Goal: Task Accomplishment & Management: Manage account settings

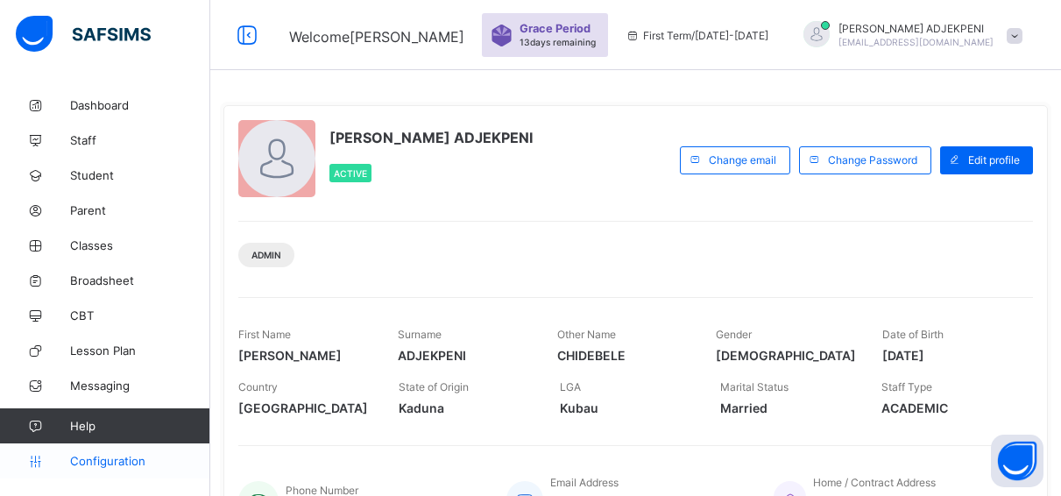
click at [109, 454] on span "Configuration" at bounding box center [139, 461] width 139 height 14
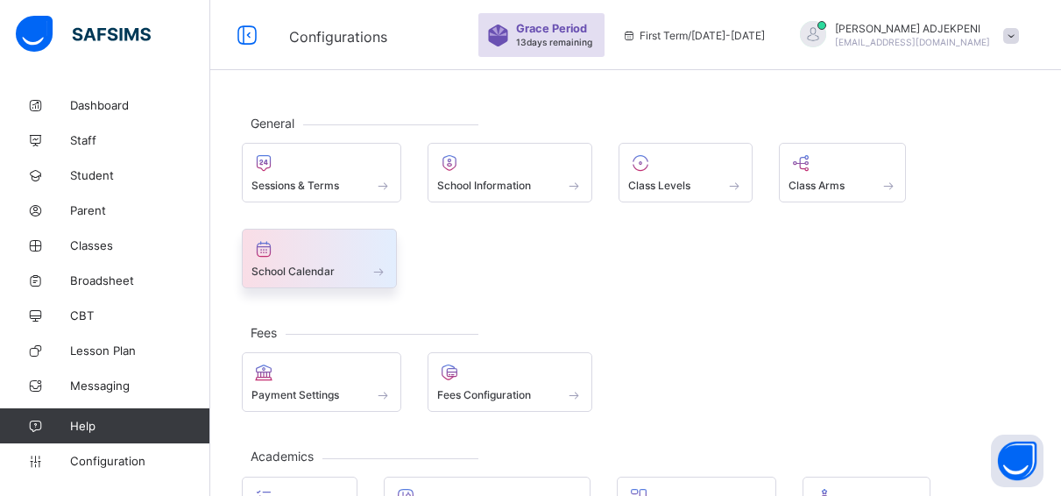
click at [263, 256] on icon at bounding box center [263, 248] width 25 height 21
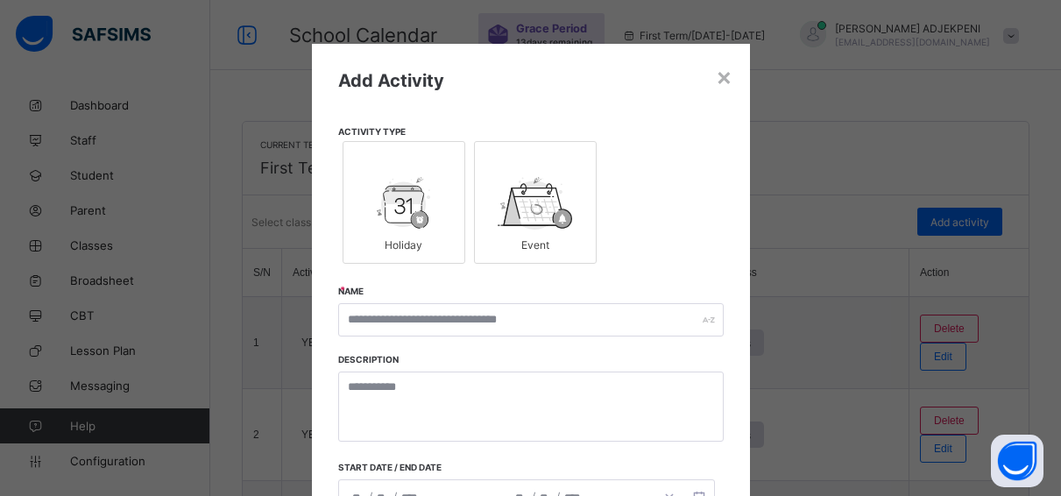
click at [408, 222] on img at bounding box center [404, 203] width 54 height 53
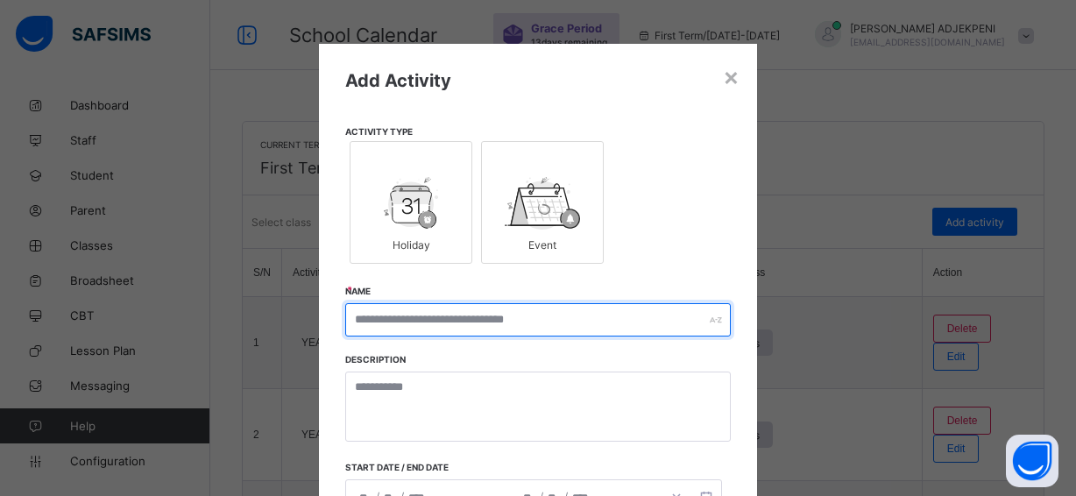
click at [385, 319] on input "text" at bounding box center [537, 319] width 385 height 33
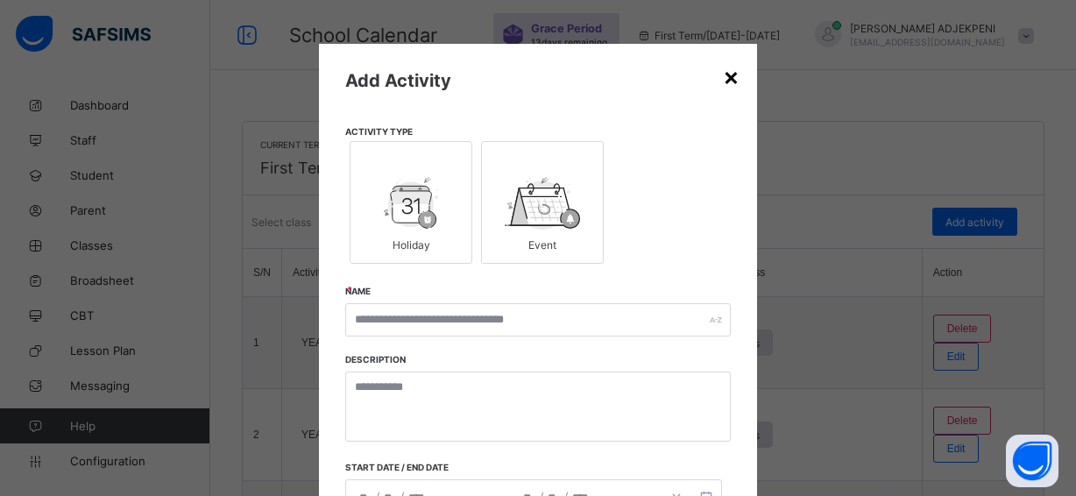
click at [723, 81] on div "×" at bounding box center [731, 76] width 17 height 30
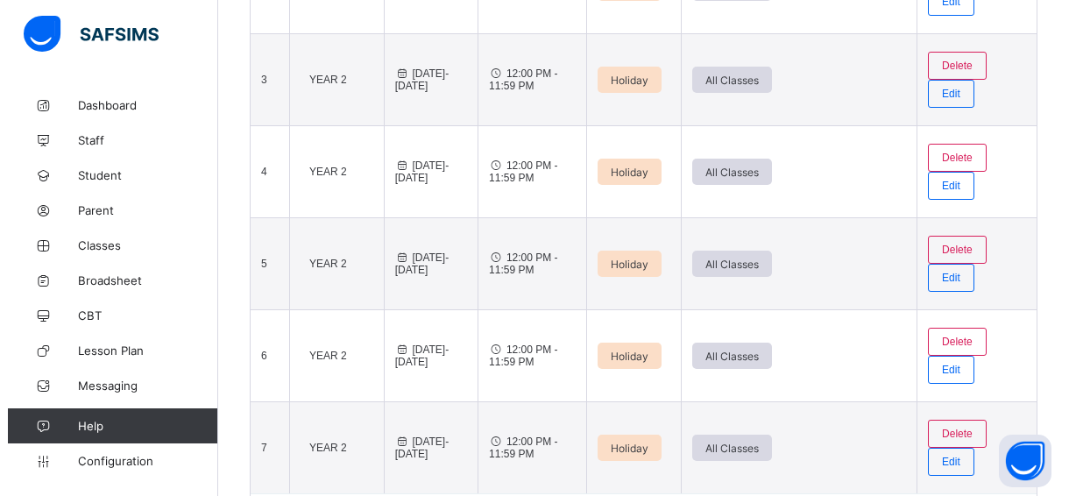
scroll to position [464, 0]
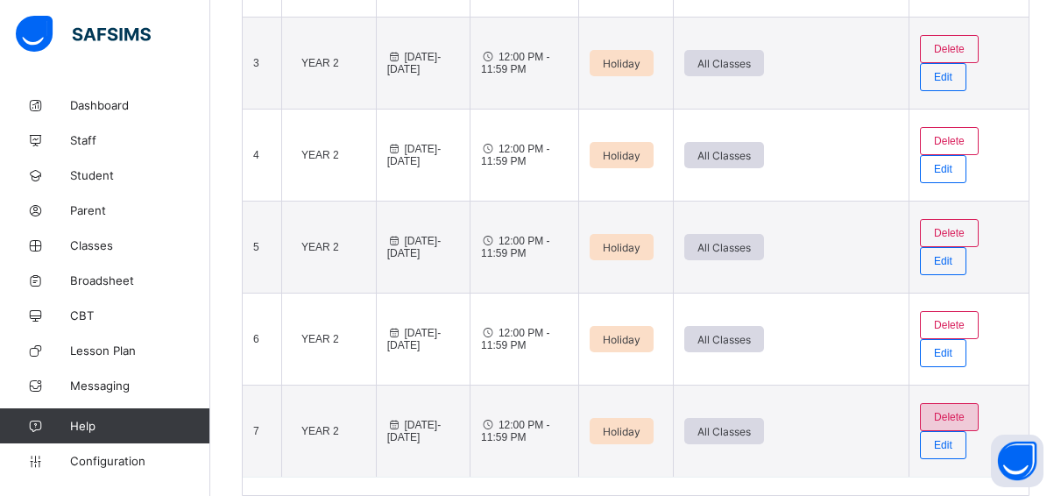
click at [965, 414] on span "Delete" at bounding box center [949, 417] width 31 height 12
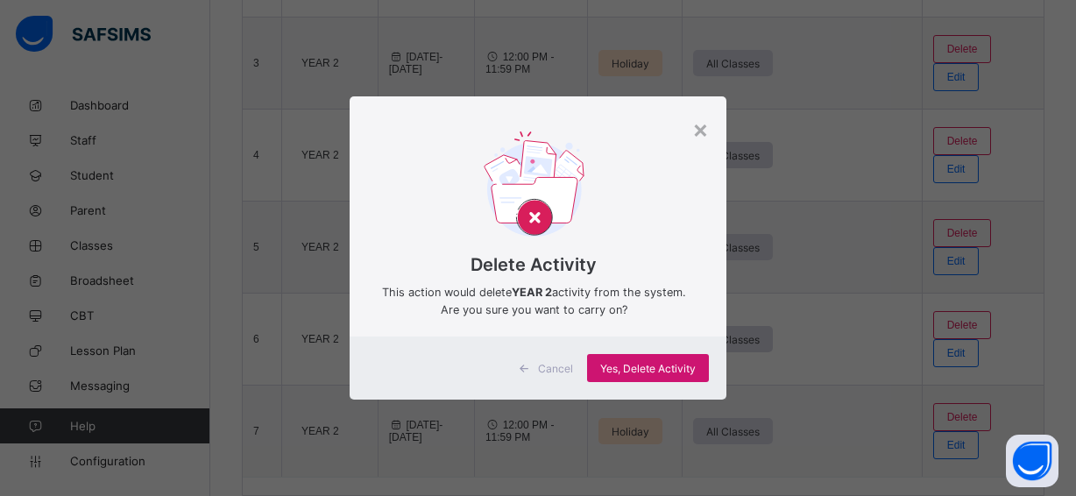
click at [682, 364] on span "Yes, Delete Activity" at bounding box center [647, 368] width 95 height 13
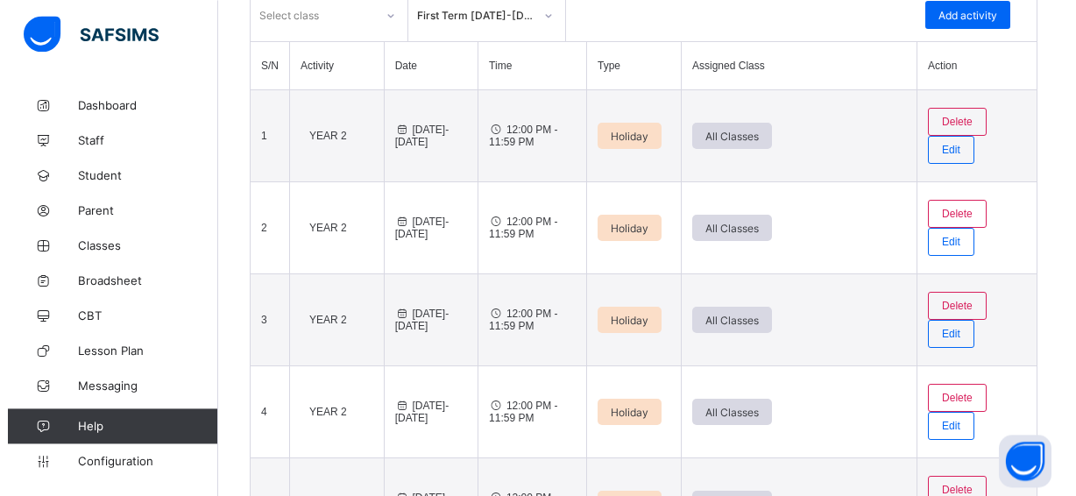
scroll to position [194, 0]
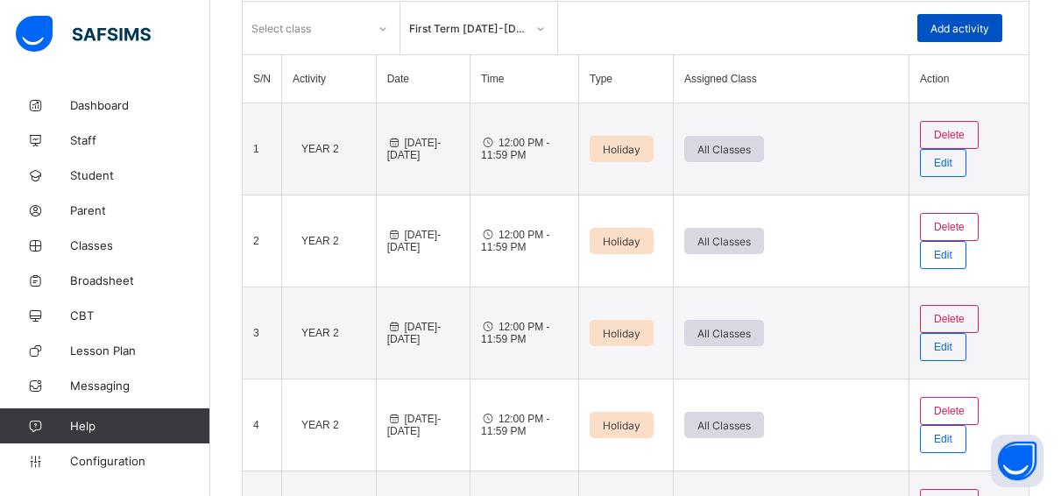
click at [989, 22] on span "Add activity" at bounding box center [959, 28] width 59 height 13
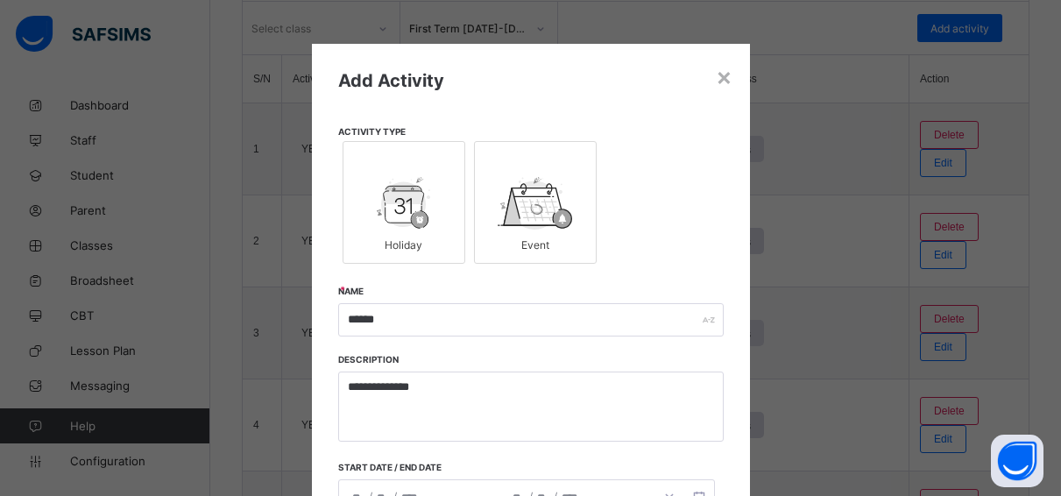
click at [400, 185] on img at bounding box center [404, 203] width 54 height 53
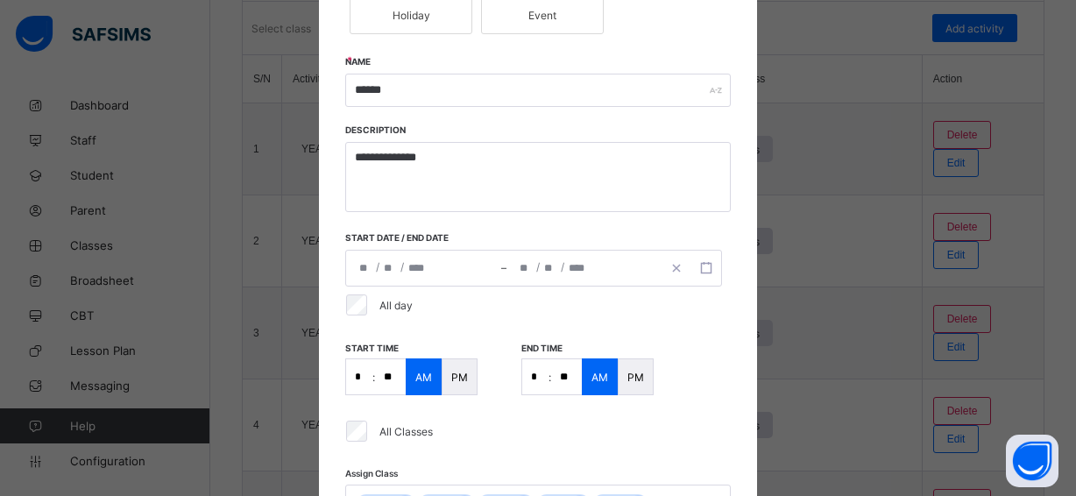
scroll to position [237, 0]
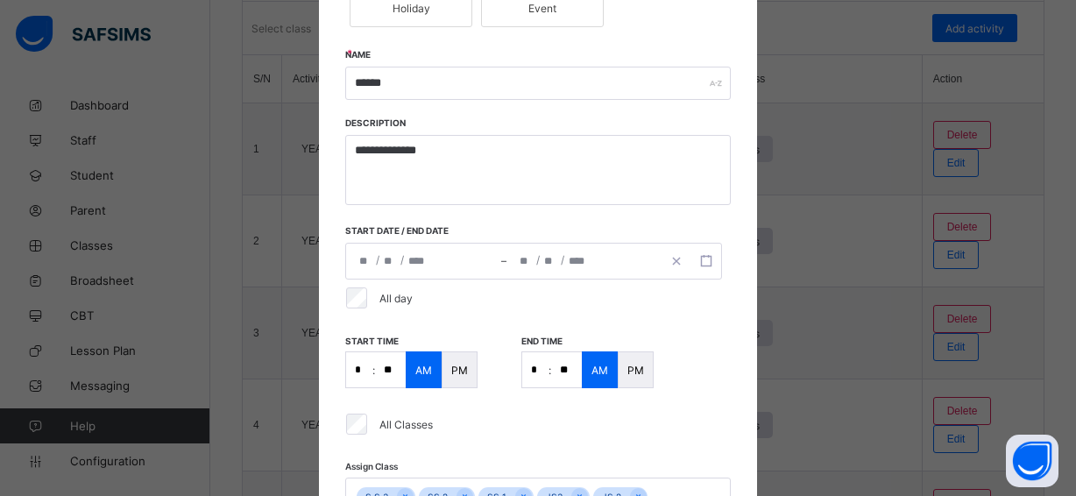
click at [362, 264] on input "number" at bounding box center [365, 261] width 14 height 35
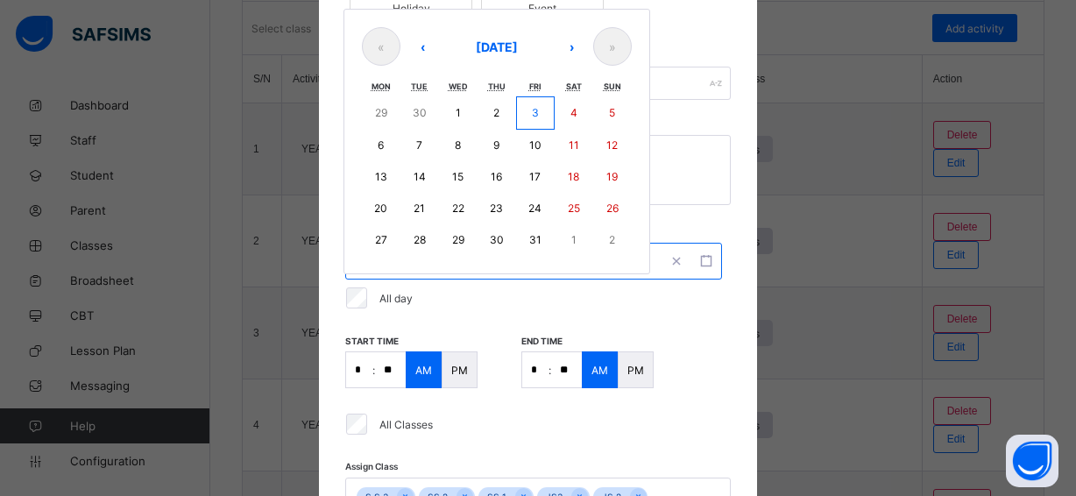
click at [722, 37] on div "**********" at bounding box center [538, 221] width 438 height 829
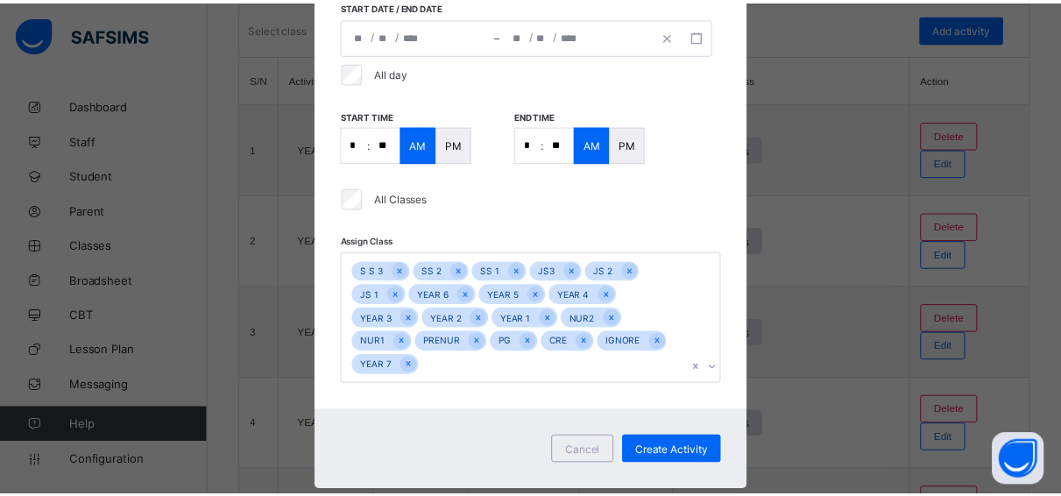
scroll to position [500, 0]
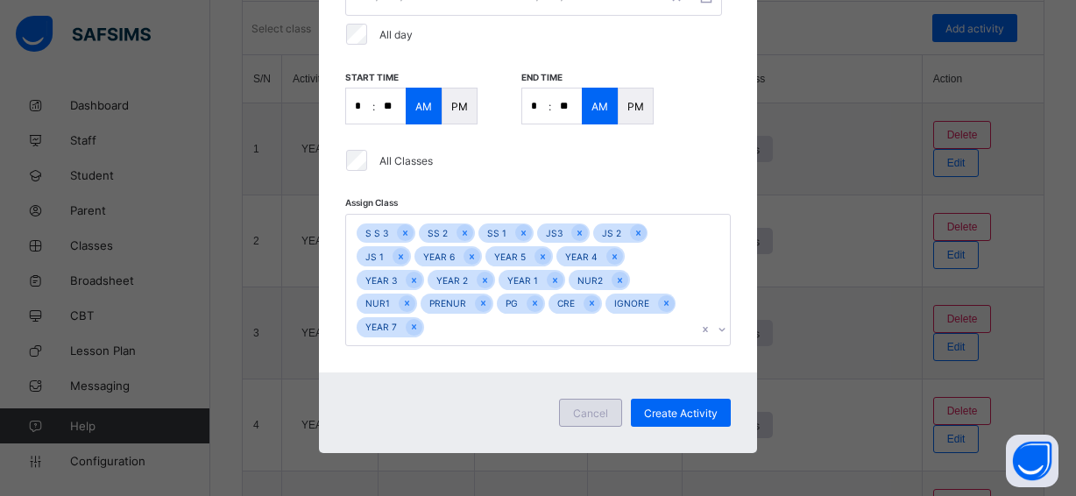
click at [566, 408] on div "Cancel" at bounding box center [590, 413] width 63 height 28
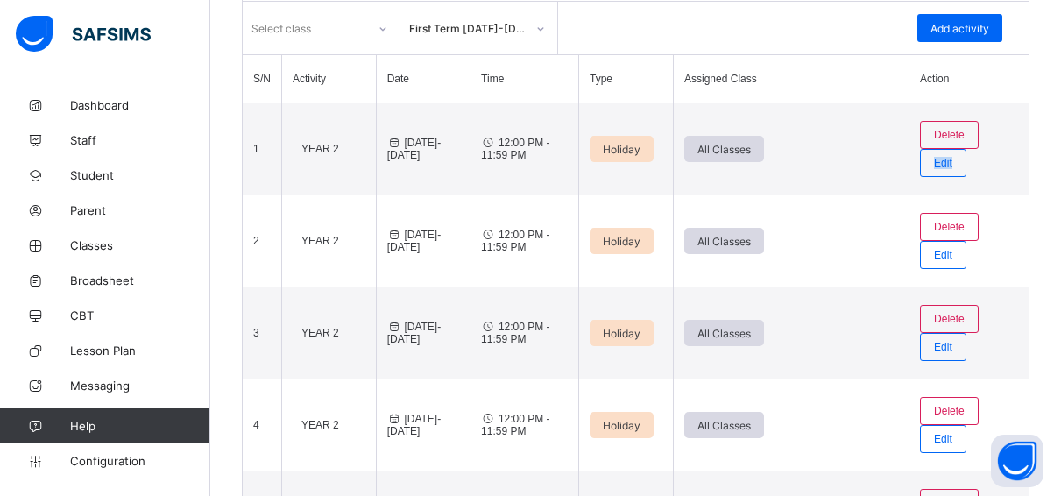
drag, startPoint x: 1053, startPoint y: 193, endPoint x: 1123, endPoint y: 96, distance: 119.2
click at [1060, 96] on html "School Calendar Grace Period 13 days remaining First Term / [DATE]-[DATE] [PERS…" at bounding box center [530, 239] width 1061 height 867
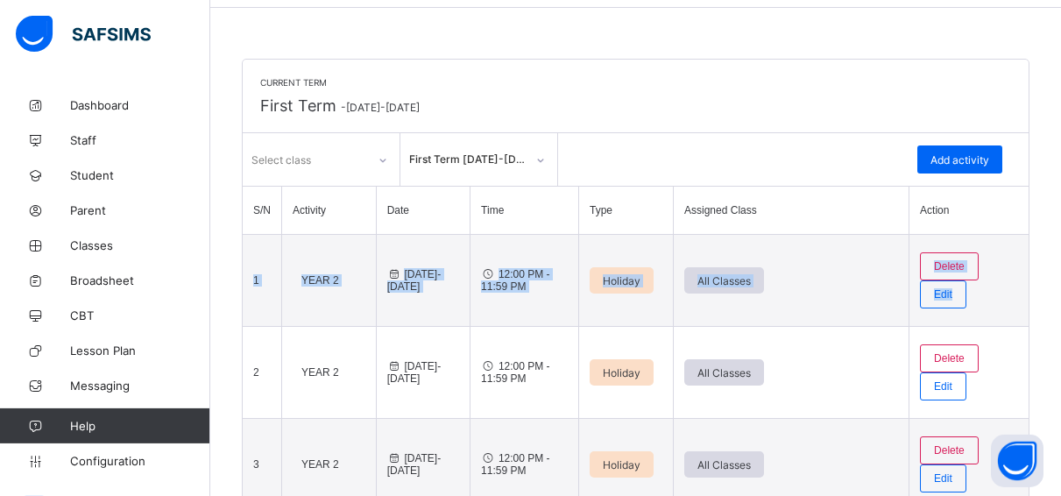
scroll to position [60, 0]
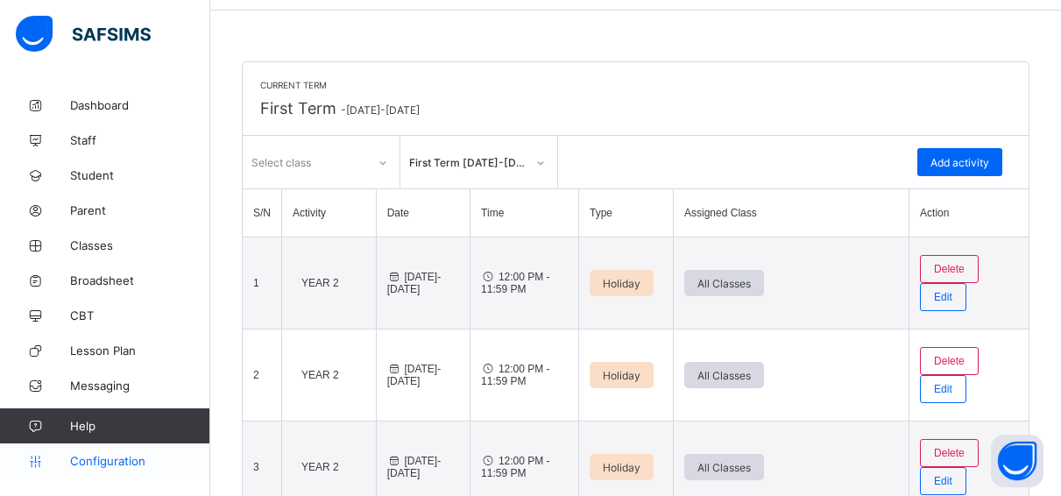
click at [134, 456] on span "Configuration" at bounding box center [139, 461] width 139 height 14
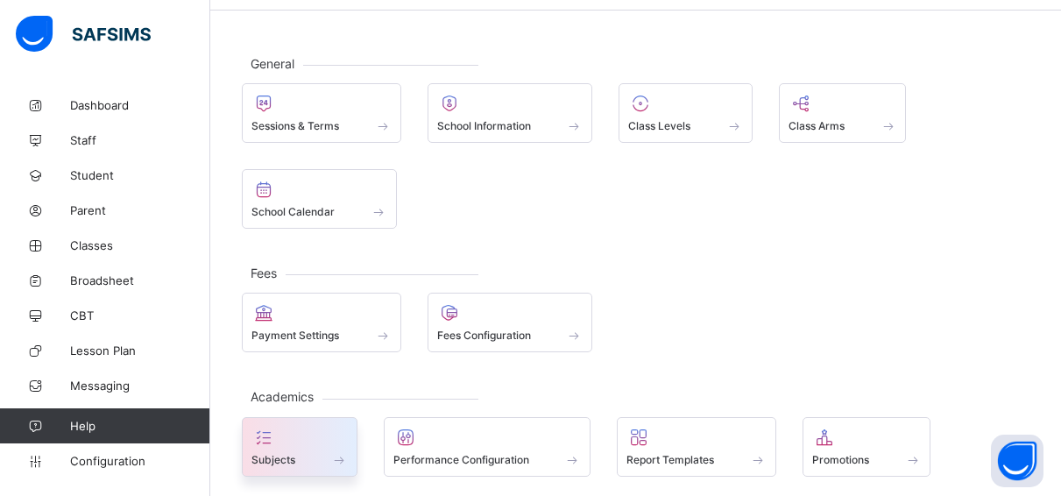
click at [271, 423] on div "Subjects" at bounding box center [300, 447] width 116 height 60
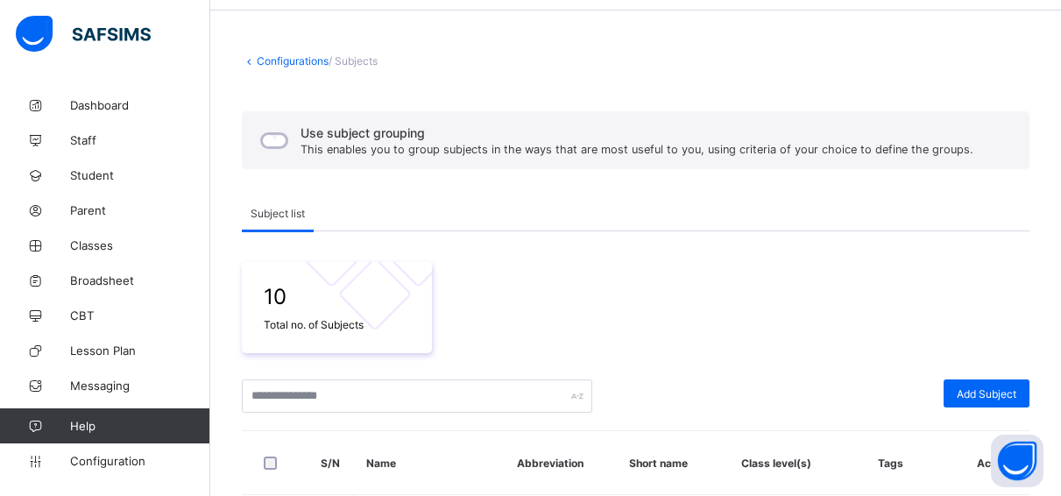
click at [293, 217] on span "Subject list" at bounding box center [278, 213] width 54 height 13
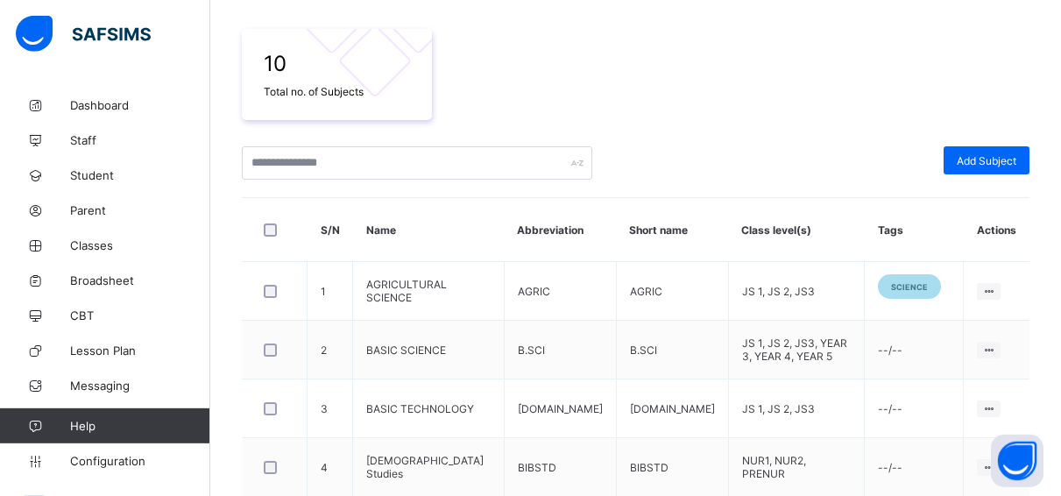
scroll to position [280, 0]
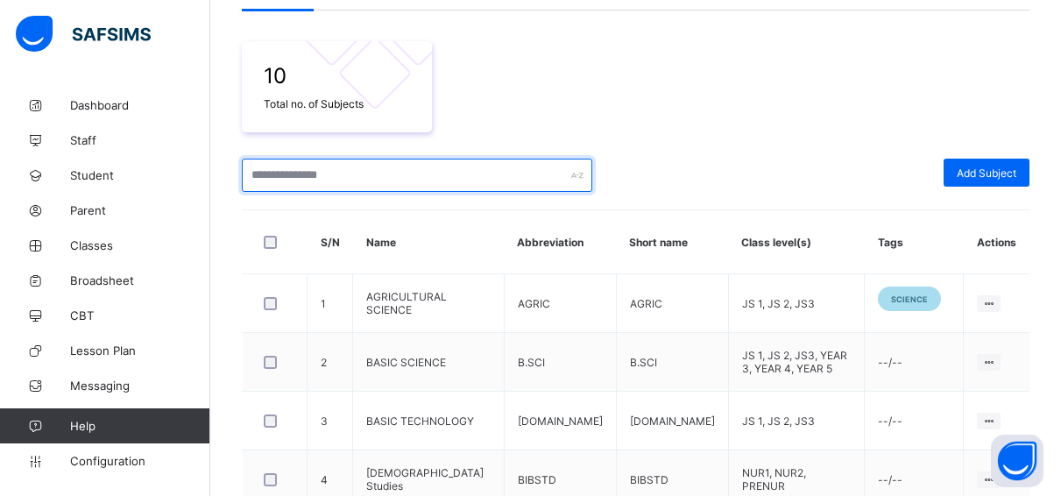
click at [513, 173] on input "text" at bounding box center [417, 175] width 350 height 33
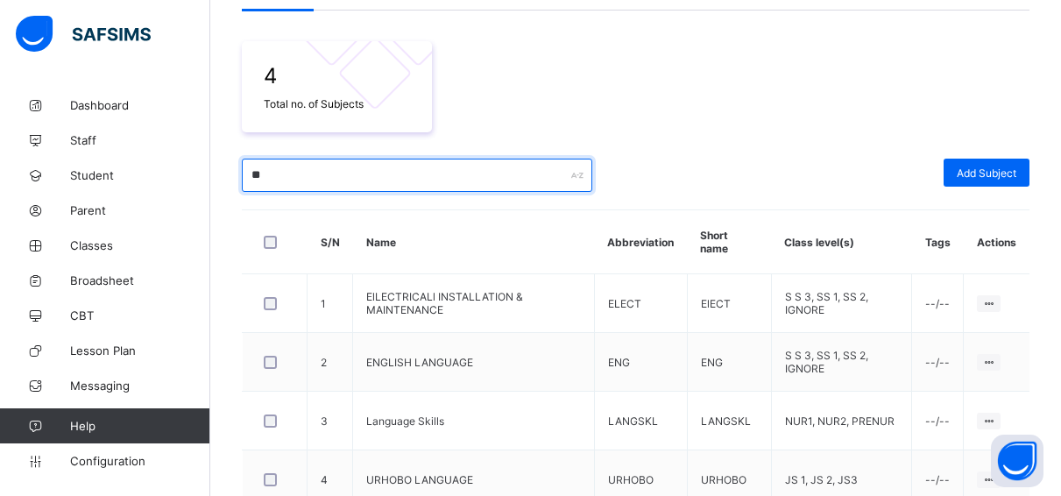
click at [264, 171] on input "**" at bounding box center [417, 175] width 350 height 33
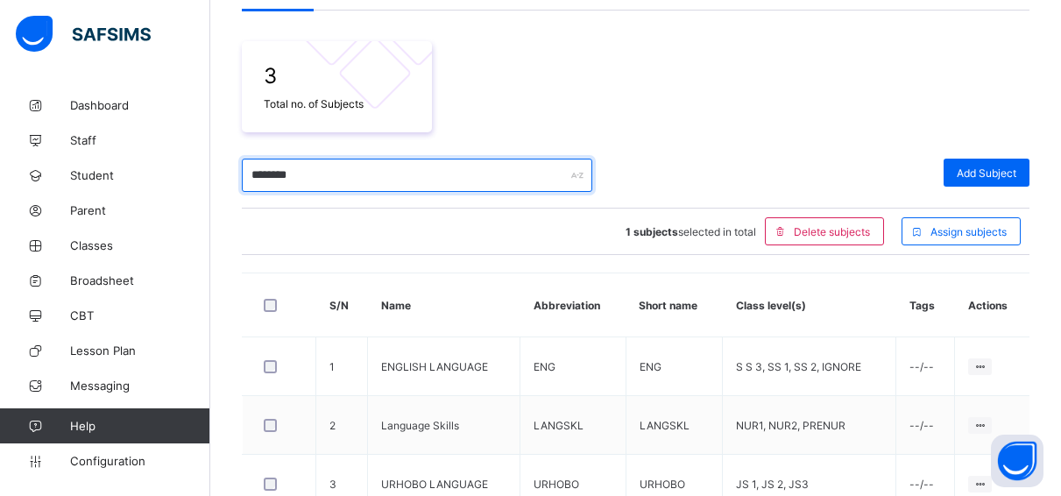
click at [316, 178] on input "********" at bounding box center [417, 175] width 350 height 33
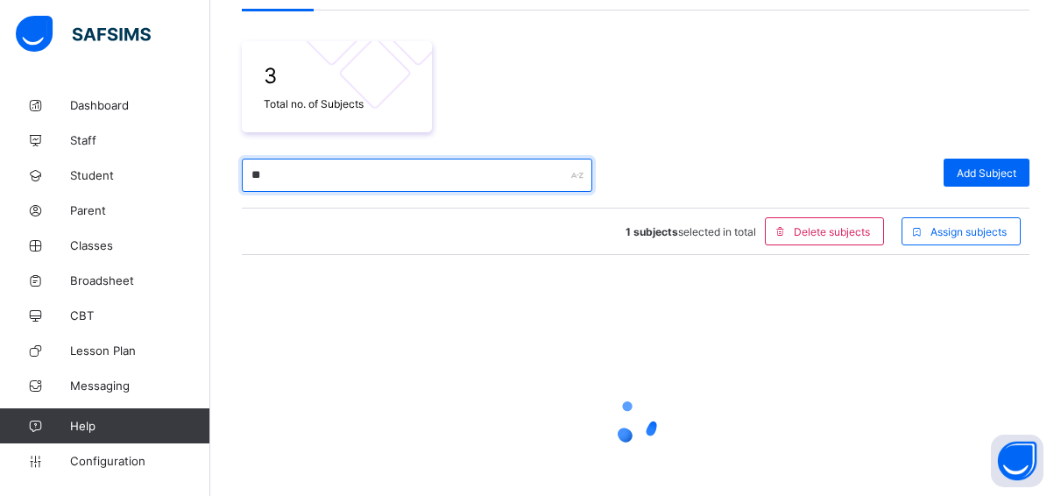
type input "*"
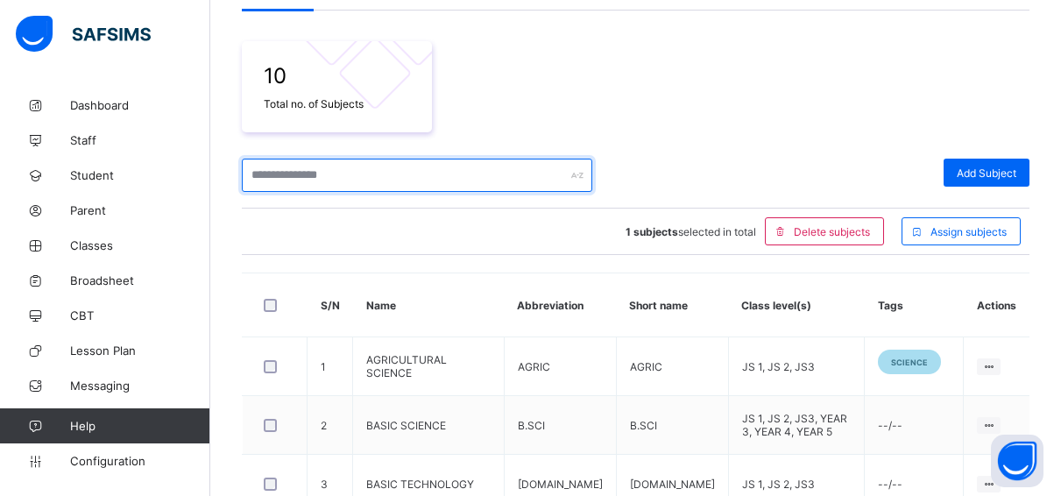
click at [255, 170] on input "text" at bounding box center [417, 175] width 350 height 33
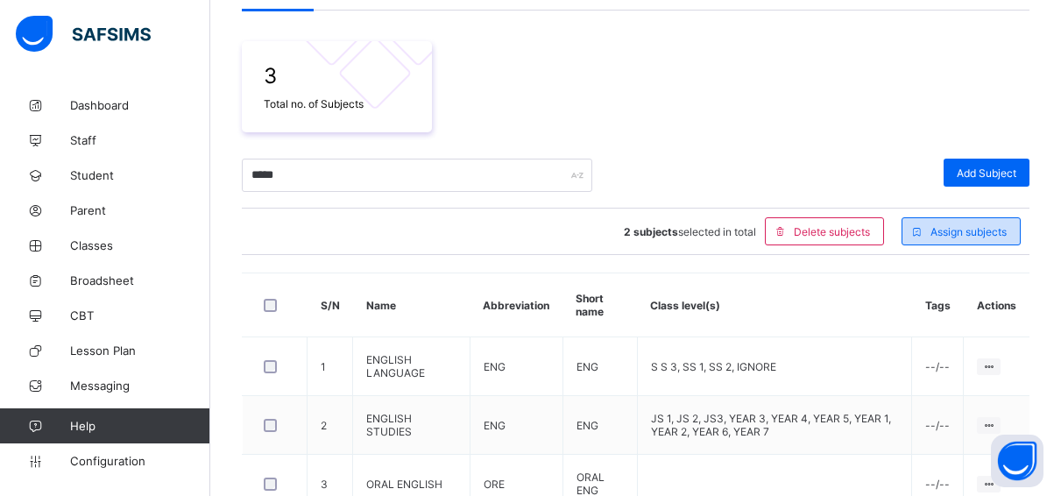
click at [997, 223] on div "Assign subjects" at bounding box center [961, 231] width 119 height 28
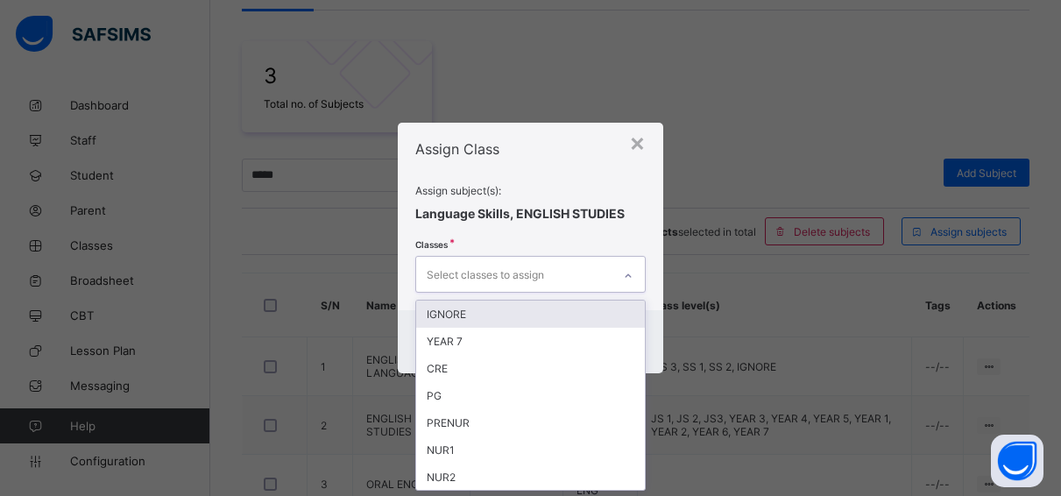
click at [618, 273] on div at bounding box center [628, 276] width 30 height 28
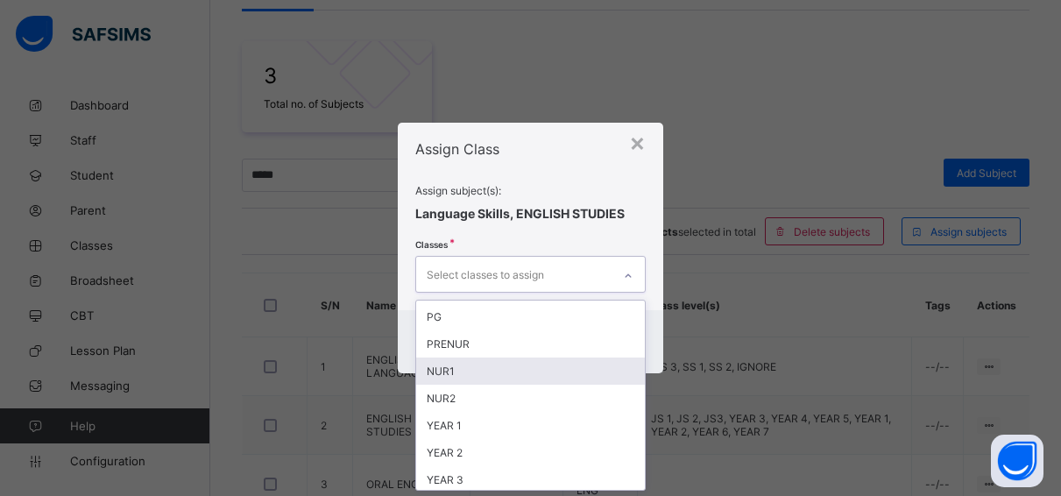
scroll to position [118, 0]
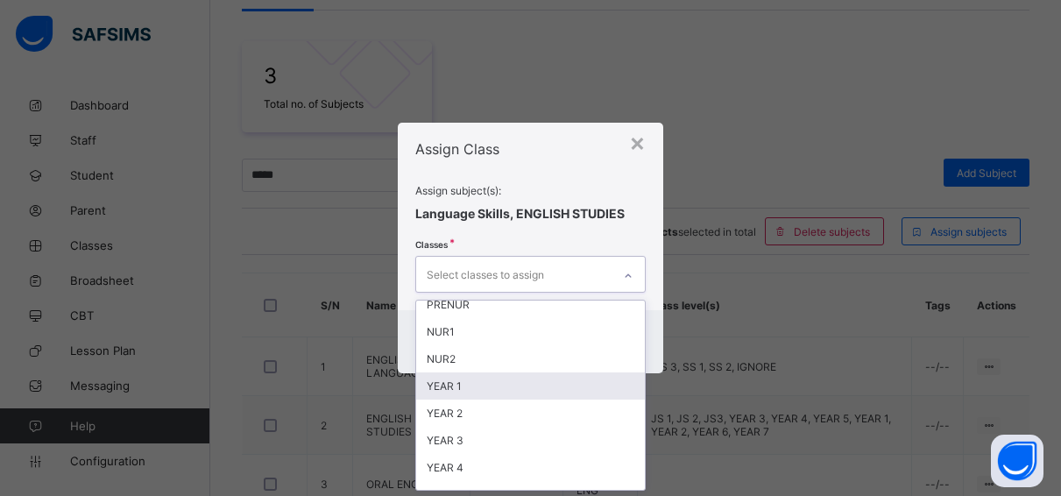
click at [463, 383] on div "YEAR 1" at bounding box center [530, 385] width 229 height 27
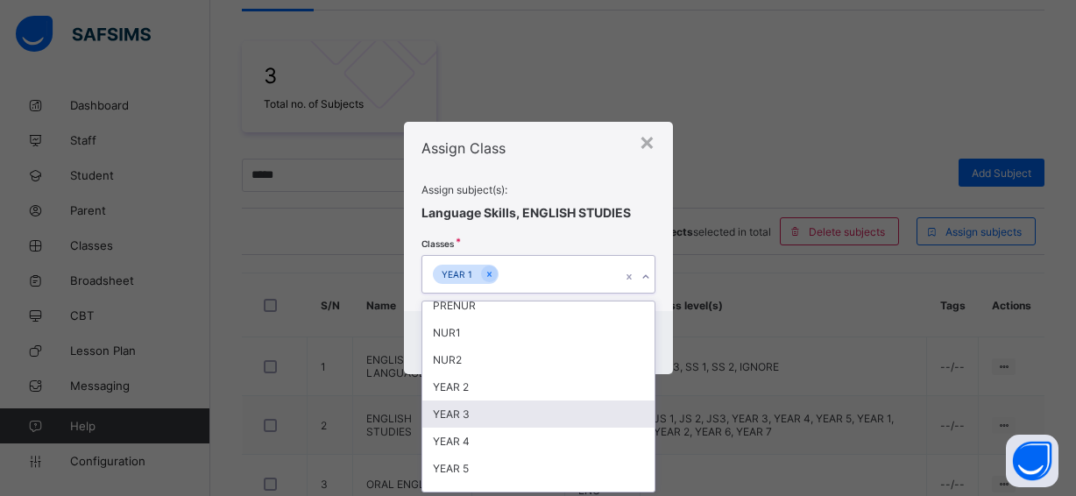
click at [459, 414] on div "YEAR 3" at bounding box center [538, 413] width 232 height 27
click at [452, 411] on div "YEAR 4" at bounding box center [538, 413] width 232 height 27
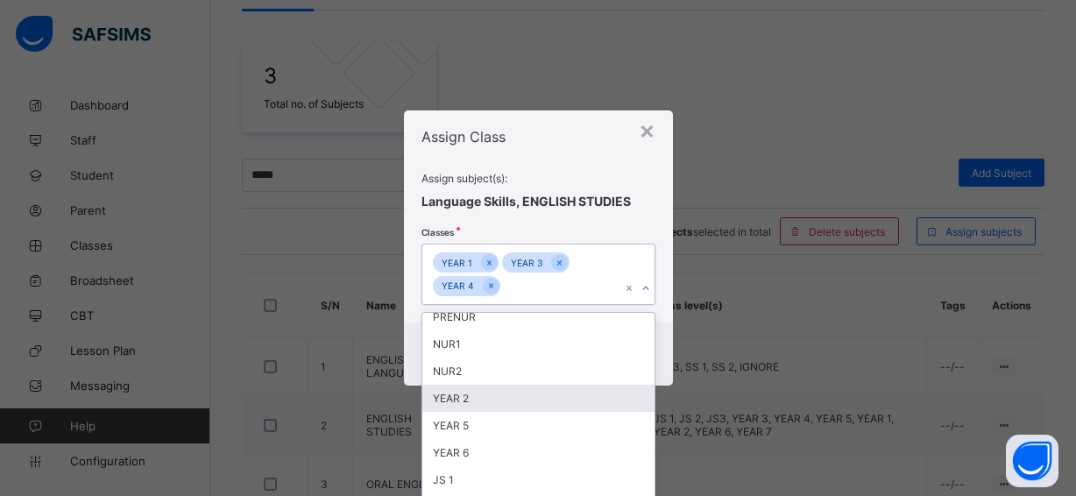
click at [449, 394] on div "YEAR 2" at bounding box center [538, 398] width 232 height 27
click at [442, 397] on div "YEAR 5" at bounding box center [538, 398] width 232 height 27
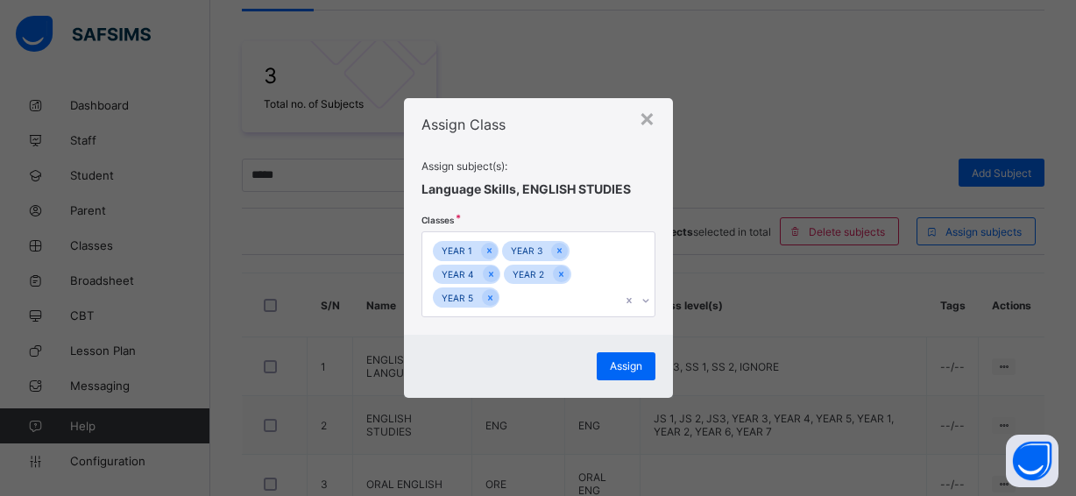
click at [650, 215] on div "Assign Class Assign subject(s): Language Skills, ENGLISH STUDIES Classes YEAR 1…" at bounding box center [538, 216] width 269 height 237
click at [627, 363] on span "Assign" at bounding box center [626, 365] width 32 height 13
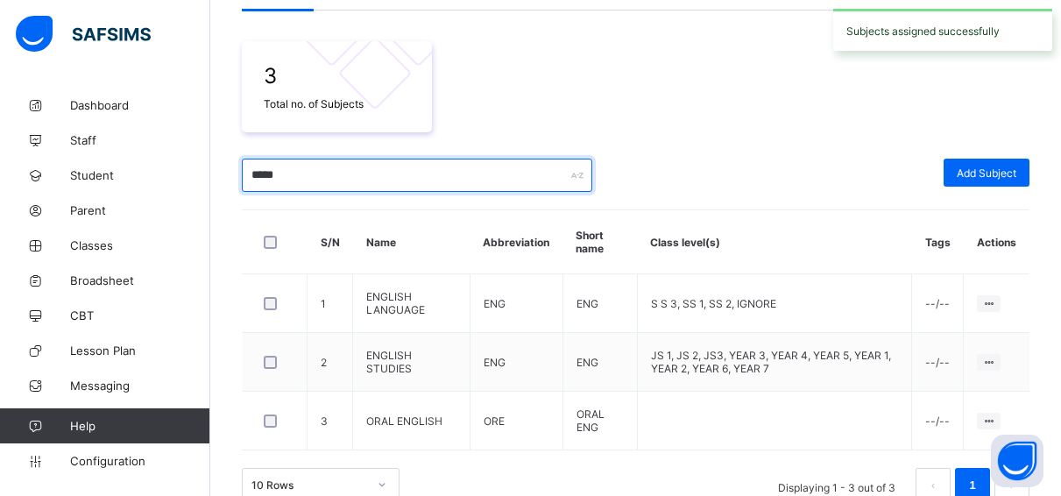
click at [280, 173] on input "*****" at bounding box center [417, 175] width 350 height 33
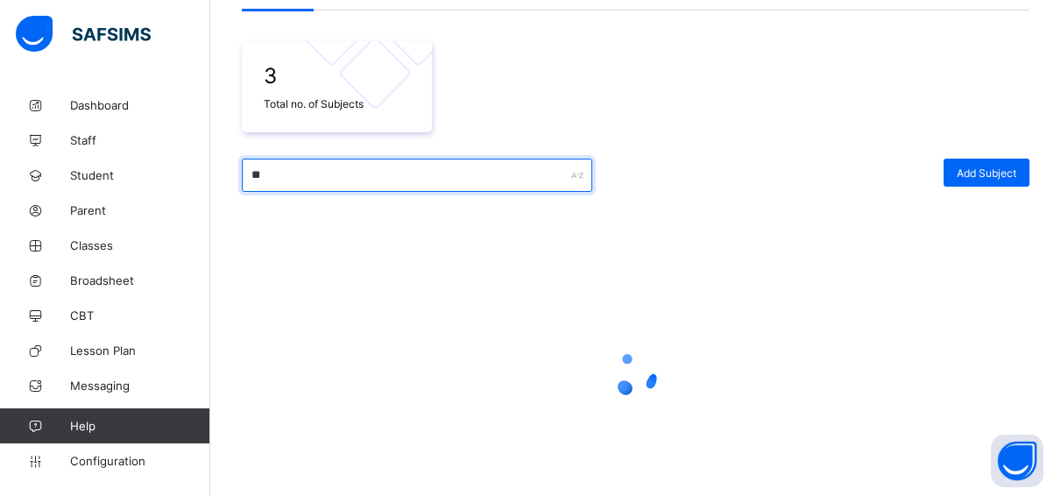
type input "*"
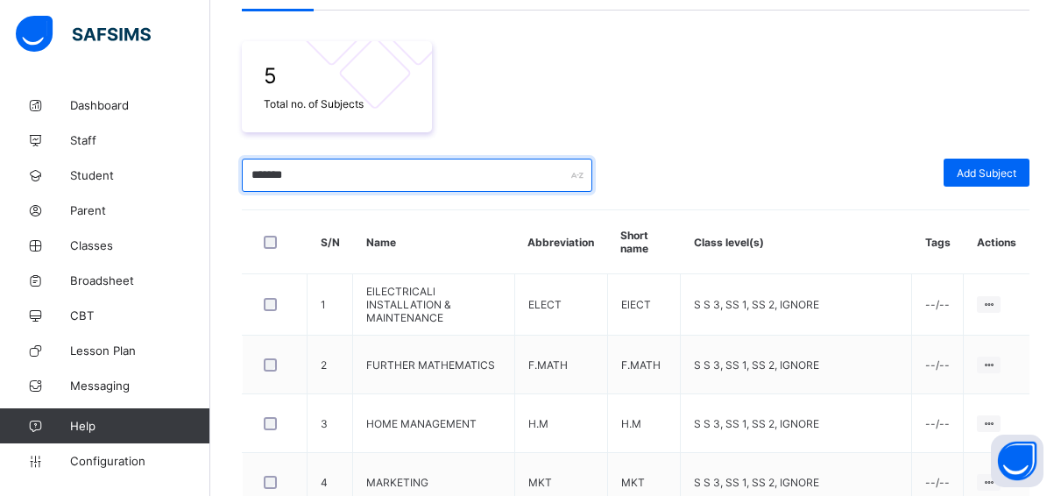
scroll to position [256, 0]
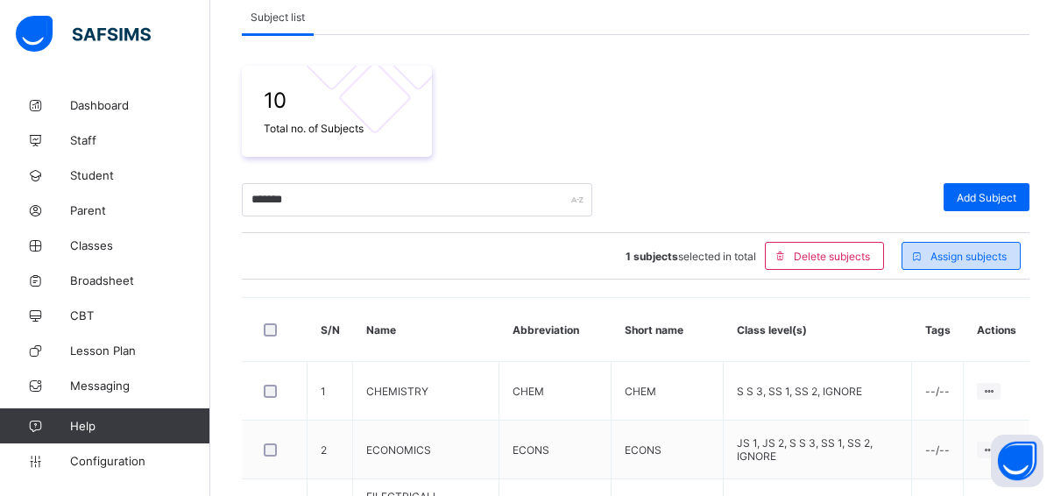
click at [1008, 245] on div "Assign subjects" at bounding box center [961, 256] width 119 height 28
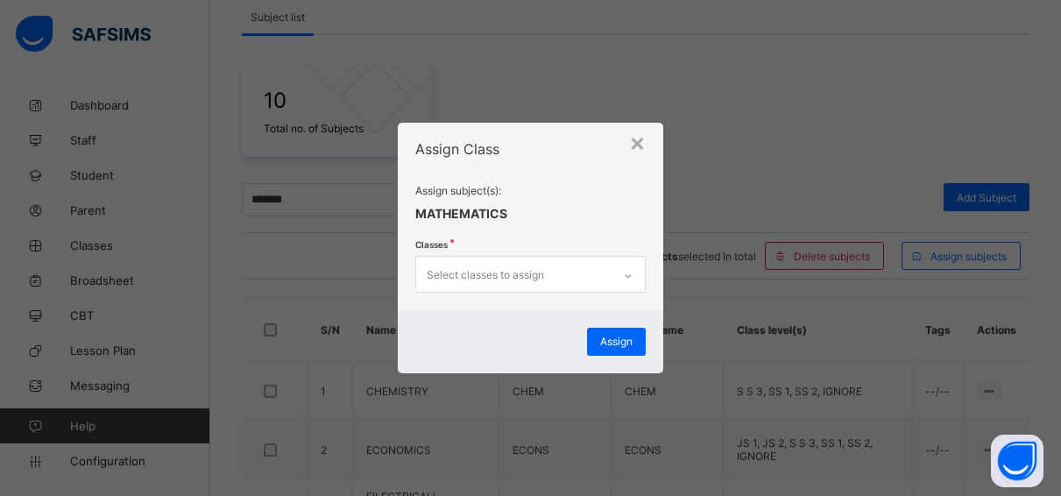
click at [493, 271] on div "Select classes to assign" at bounding box center [485, 274] width 117 height 33
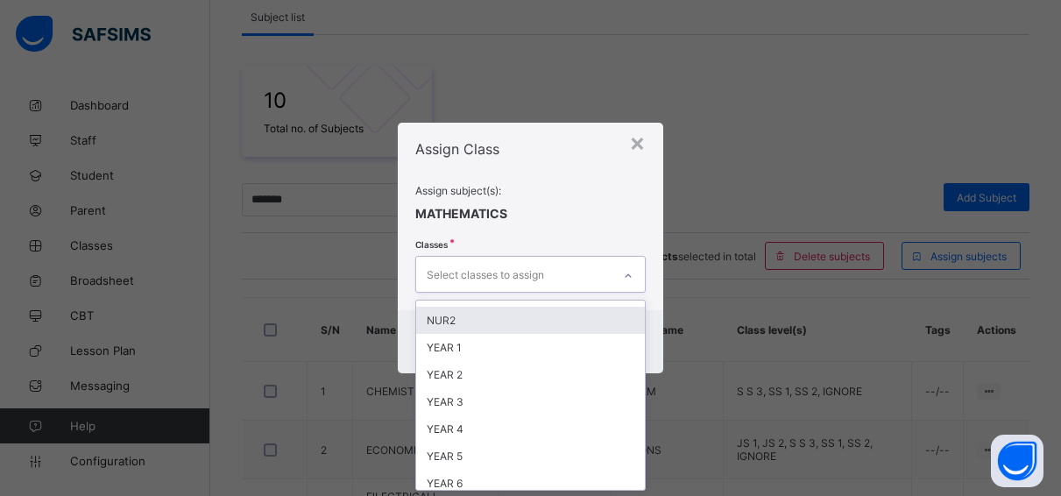
scroll to position [158, 0]
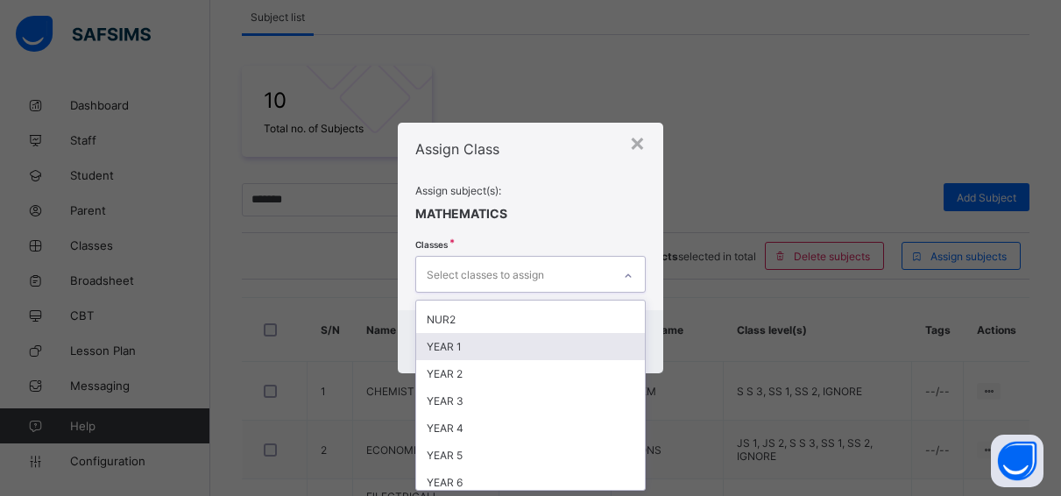
click at [500, 345] on div "YEAR 1" at bounding box center [530, 346] width 229 height 27
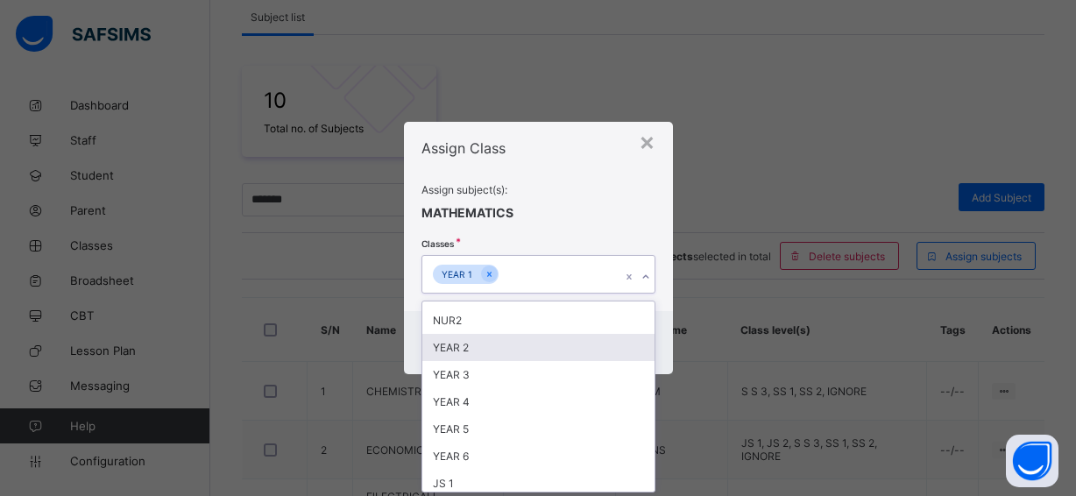
click at [491, 349] on div "YEAR 2" at bounding box center [538, 347] width 232 height 27
click at [484, 348] on div "YEAR 3" at bounding box center [538, 347] width 232 height 27
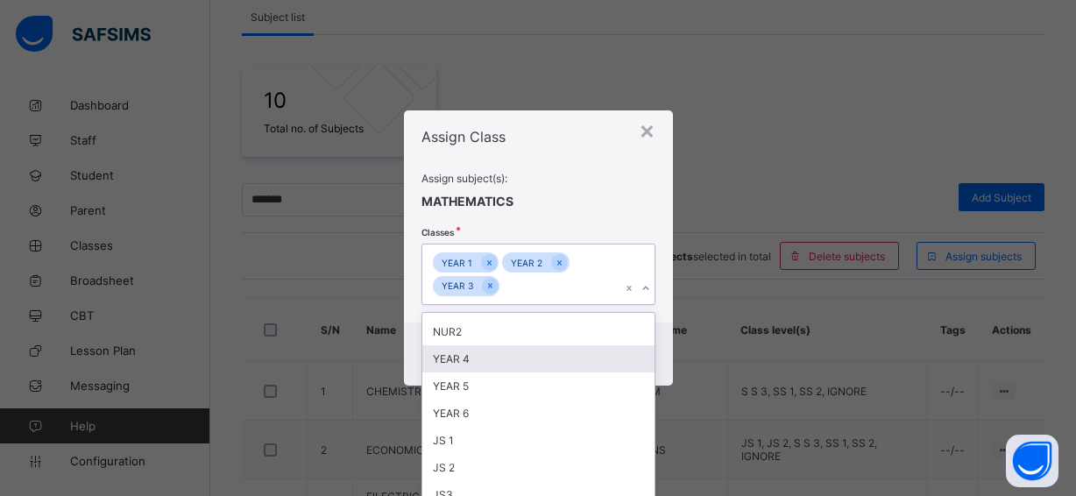
click at [477, 362] on div "YEAR 4" at bounding box center [538, 358] width 232 height 27
click at [474, 360] on div "YEAR 5" at bounding box center [538, 358] width 232 height 27
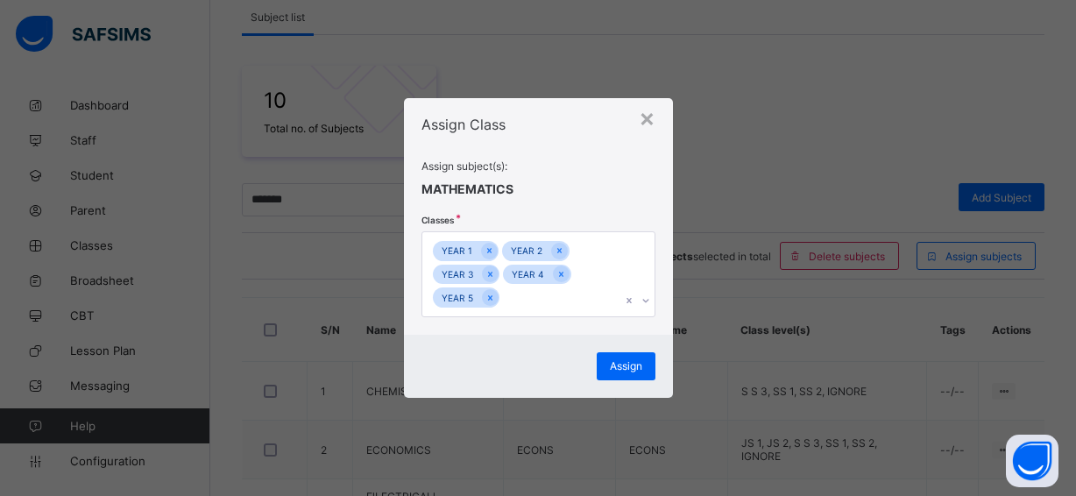
click at [654, 223] on div "Assign Class Assign subject(s): MATHEMATICS Classes YEAR 1 YEAR 2 YEAR 3 YEAR 4…" at bounding box center [538, 216] width 269 height 237
click at [627, 357] on div "Assign" at bounding box center [626, 366] width 59 height 28
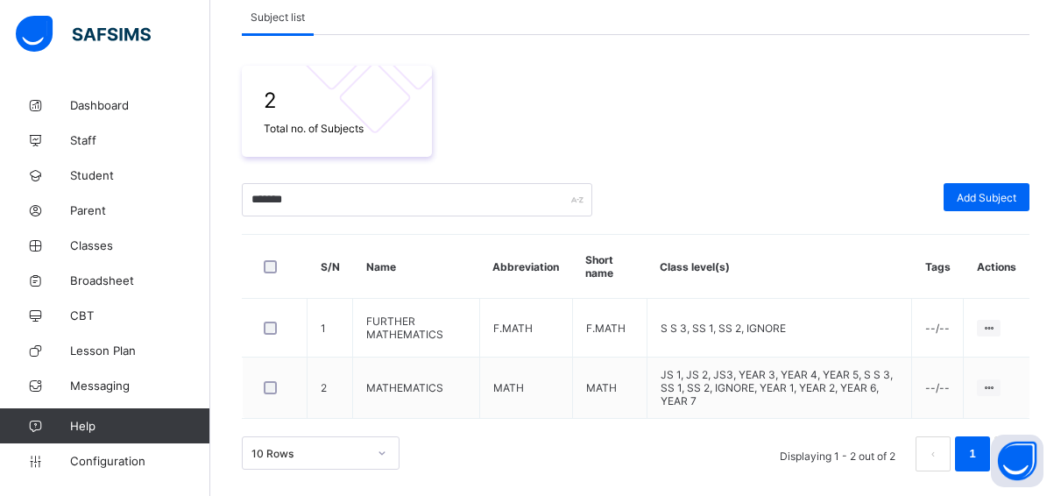
scroll to position [255, 0]
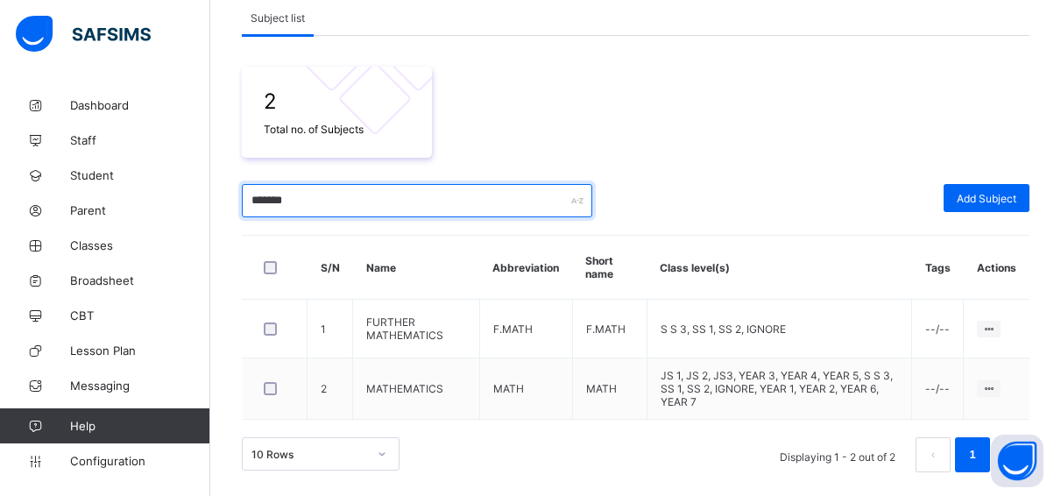
click at [307, 201] on input "*******" at bounding box center [417, 200] width 350 height 33
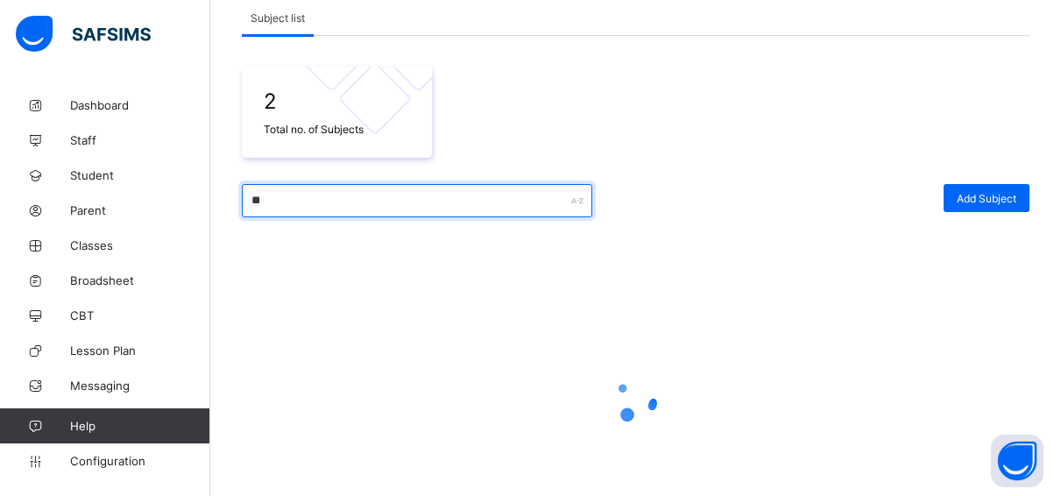
type input "*"
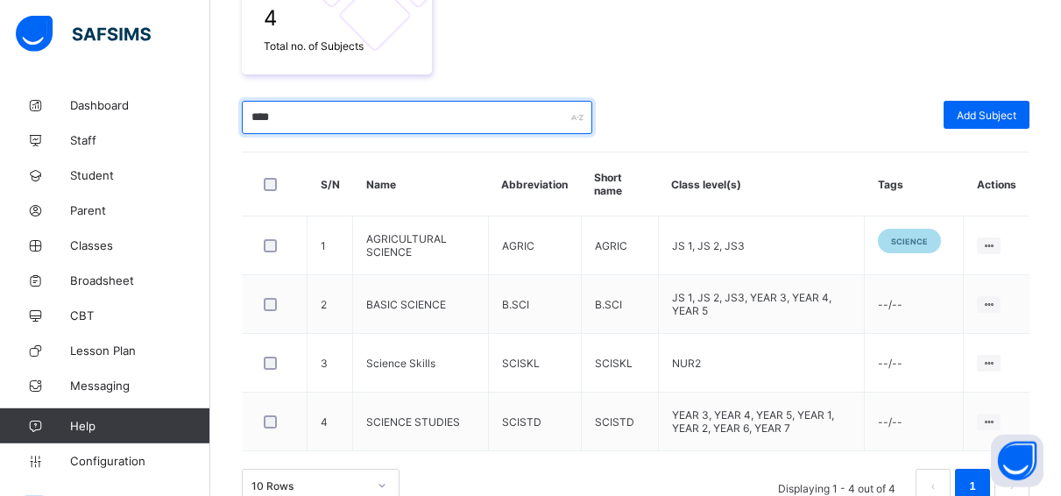
scroll to position [344, 0]
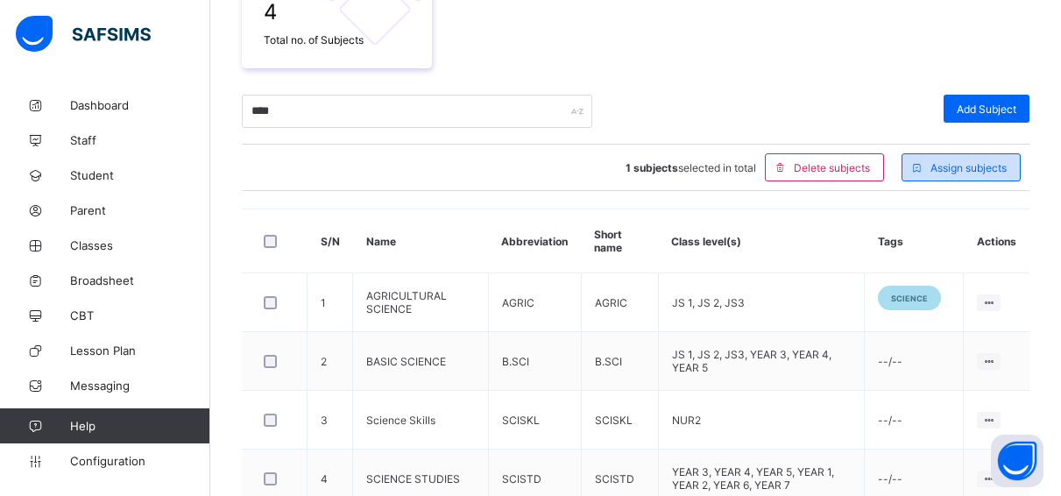
click at [951, 160] on div "Assign subjects" at bounding box center [961, 167] width 119 height 28
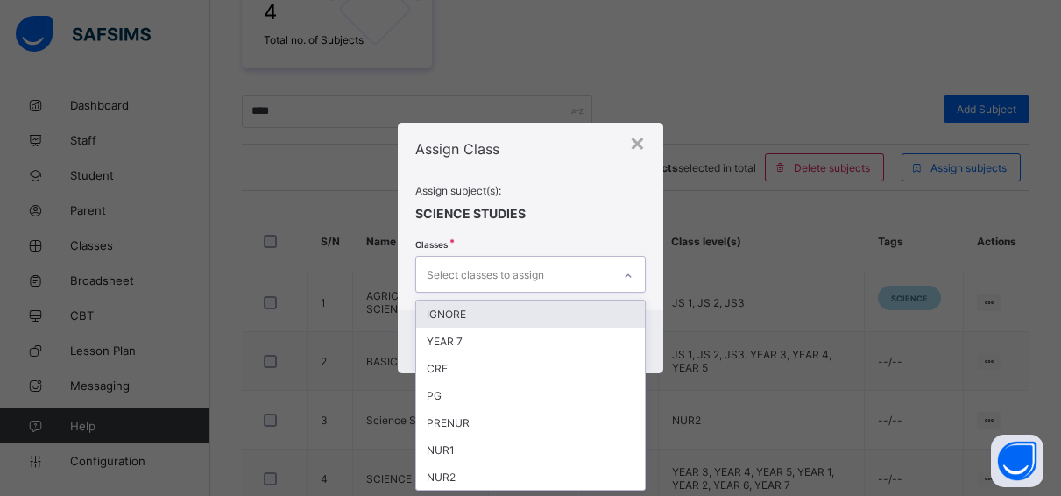
click at [515, 267] on div "Select classes to assign" at bounding box center [485, 274] width 117 height 33
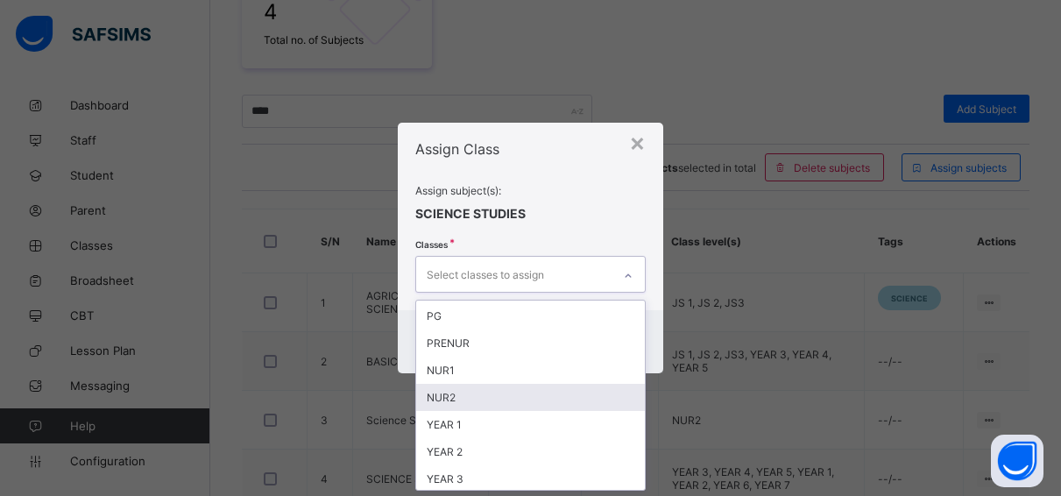
scroll to position [118, 0]
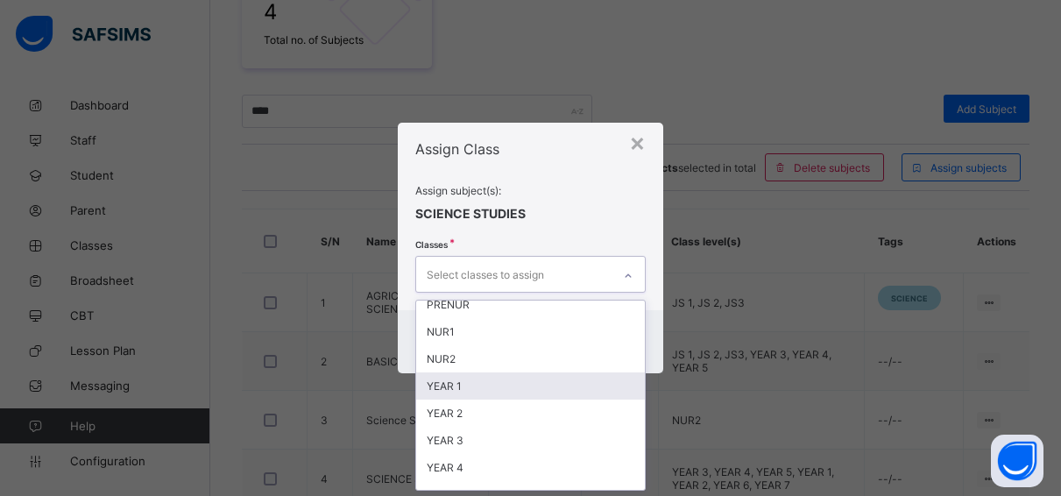
click at [477, 385] on div "YEAR 1" at bounding box center [530, 385] width 229 height 27
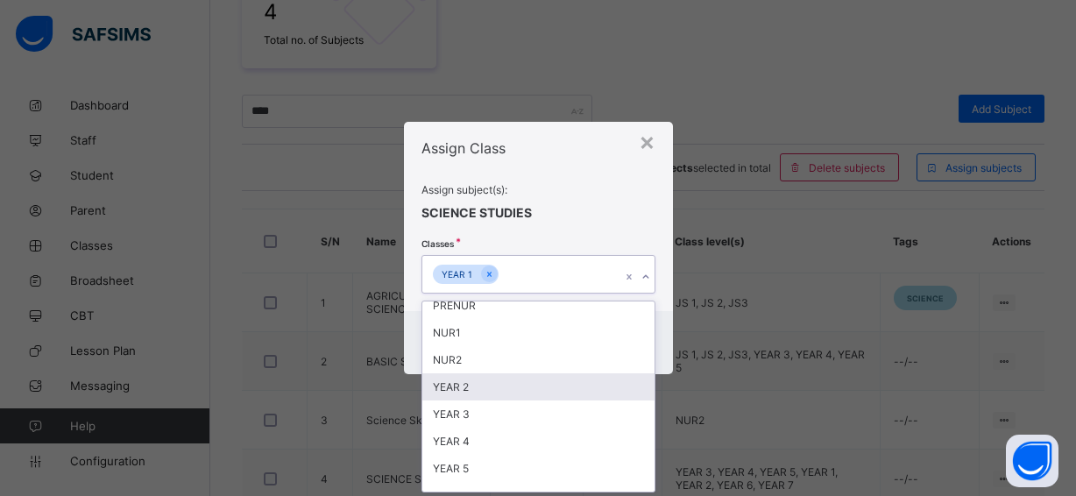
click at [477, 384] on div "YEAR 2" at bounding box center [538, 386] width 232 height 27
click at [477, 400] on div "YEAR 3" at bounding box center [538, 413] width 232 height 27
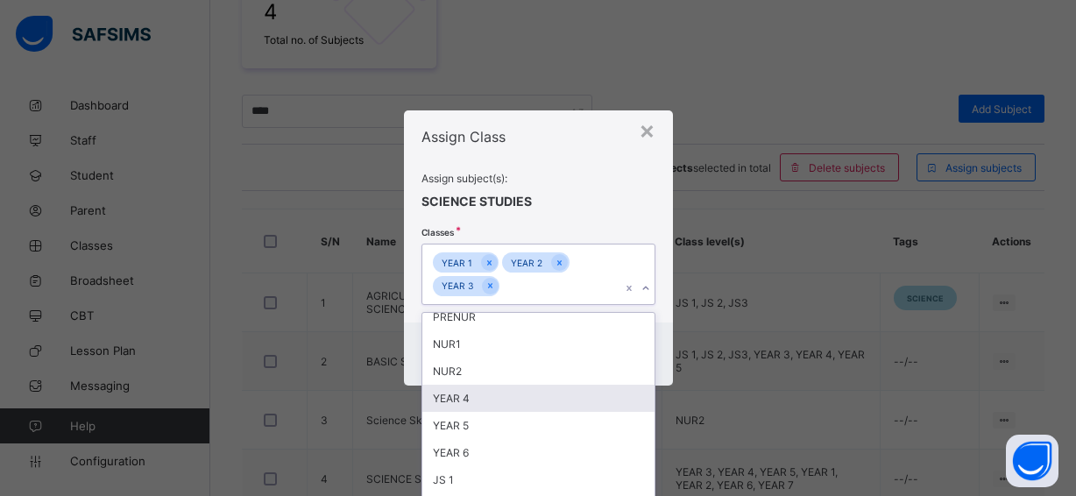
click at [464, 397] on div "YEAR 4" at bounding box center [538, 398] width 232 height 27
click at [464, 397] on div "YEAR 5" at bounding box center [538, 398] width 232 height 27
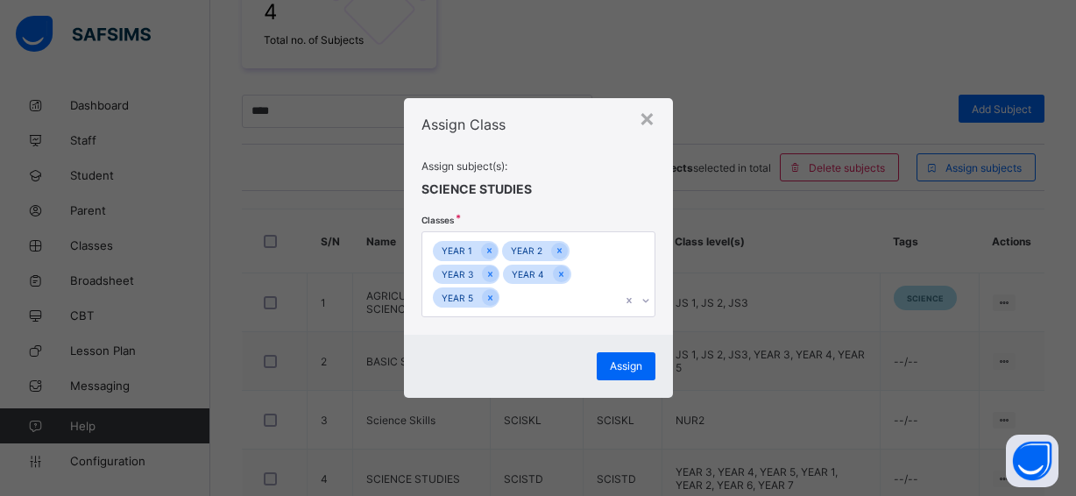
click at [640, 174] on span at bounding box center [538, 177] width 234 height 9
click at [626, 361] on span "Assign" at bounding box center [626, 365] width 32 height 13
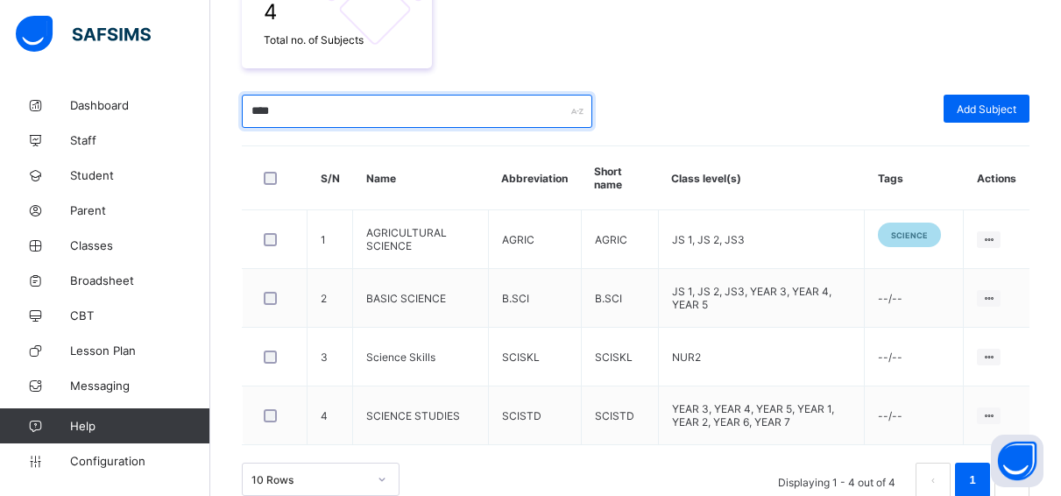
click at [280, 110] on input "****" at bounding box center [417, 111] width 350 height 33
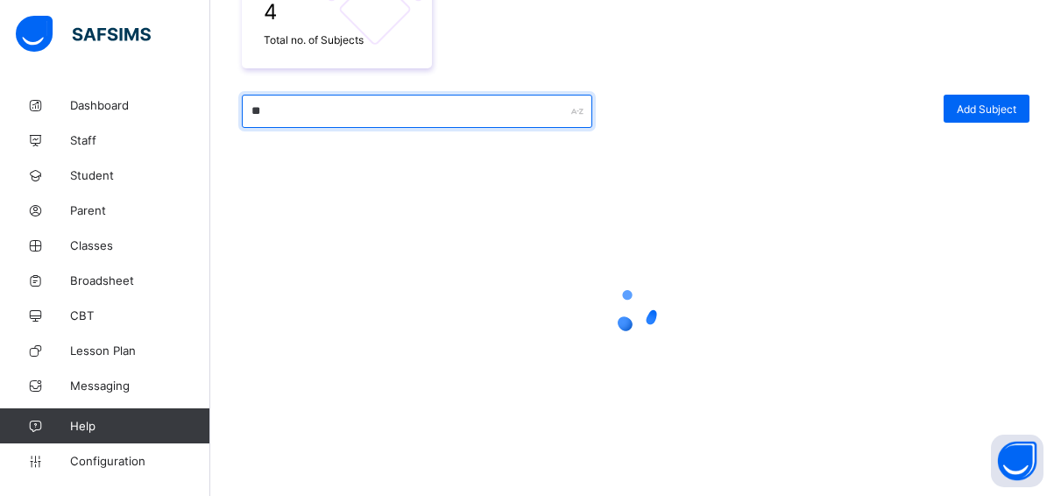
type input "*"
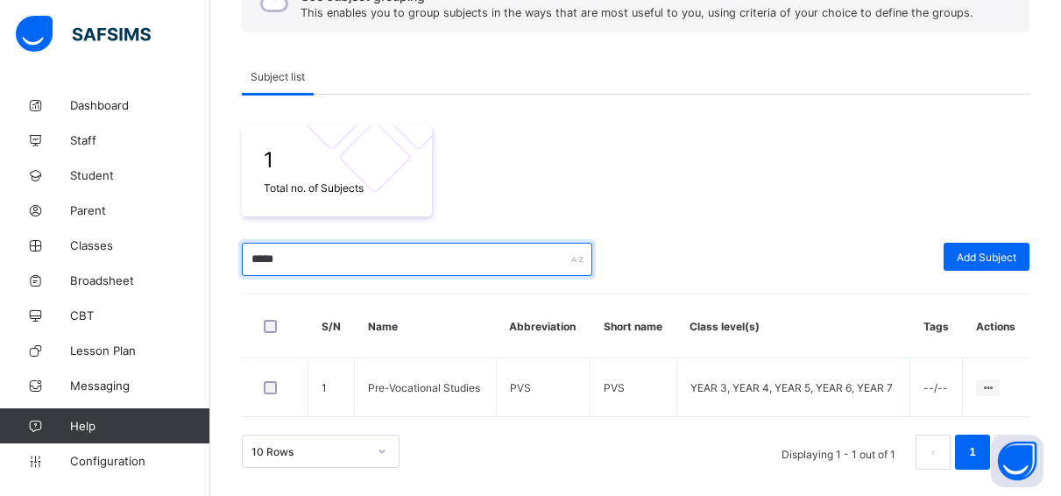
scroll to position [196, 0]
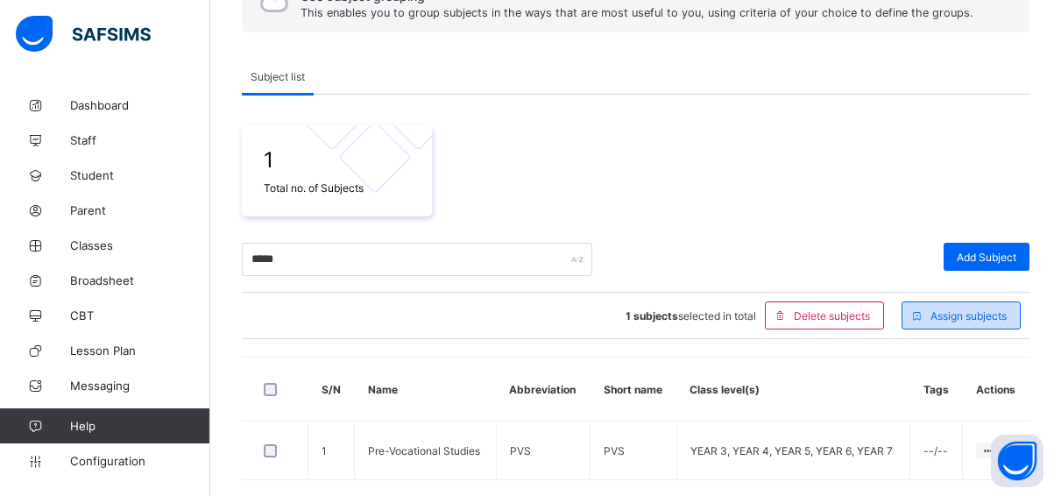
click at [973, 308] on div "Assign subjects" at bounding box center [961, 315] width 119 height 28
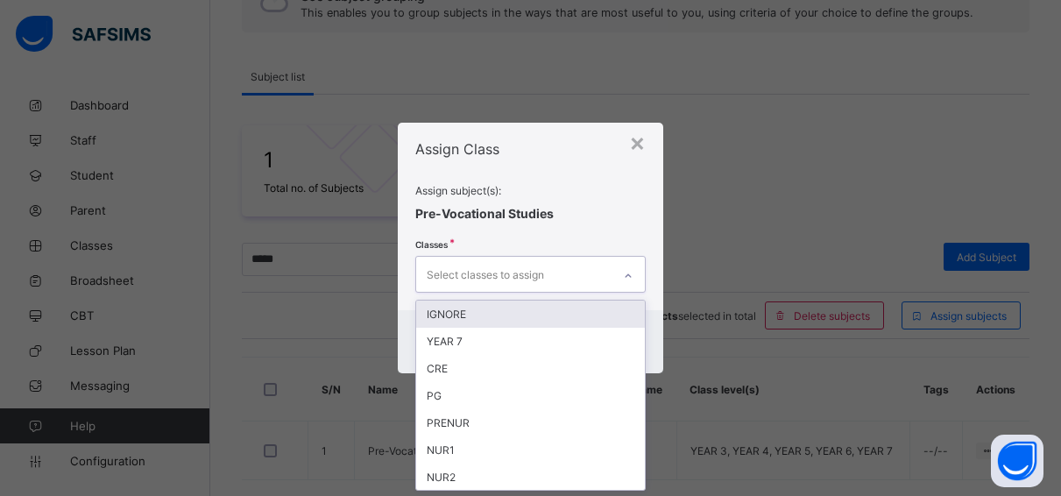
click at [529, 270] on div "Select classes to assign" at bounding box center [485, 274] width 117 height 33
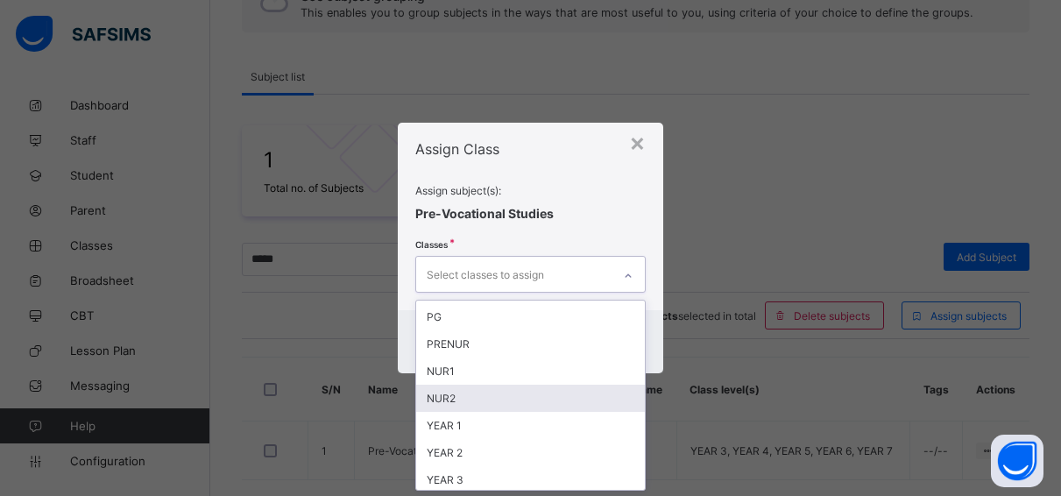
scroll to position [118, 0]
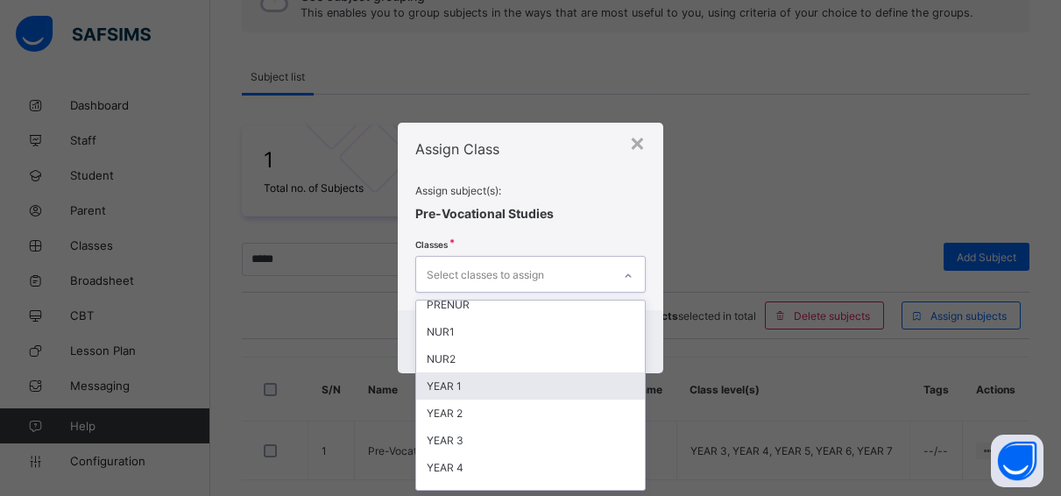
click at [458, 382] on div "YEAR 1" at bounding box center [530, 385] width 229 height 27
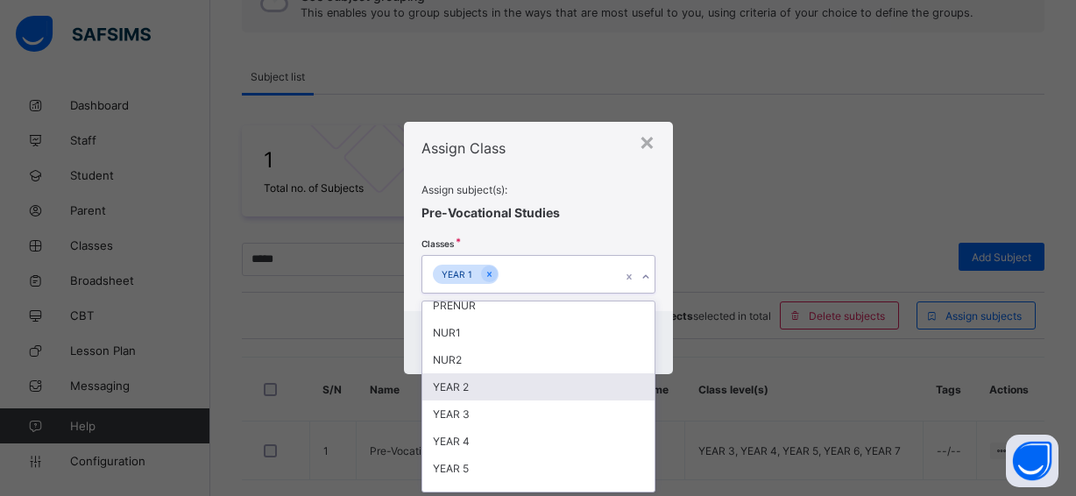
click at [446, 385] on div "YEAR 2" at bounding box center [538, 386] width 232 height 27
click at [446, 385] on div "YEAR 3" at bounding box center [538, 386] width 232 height 27
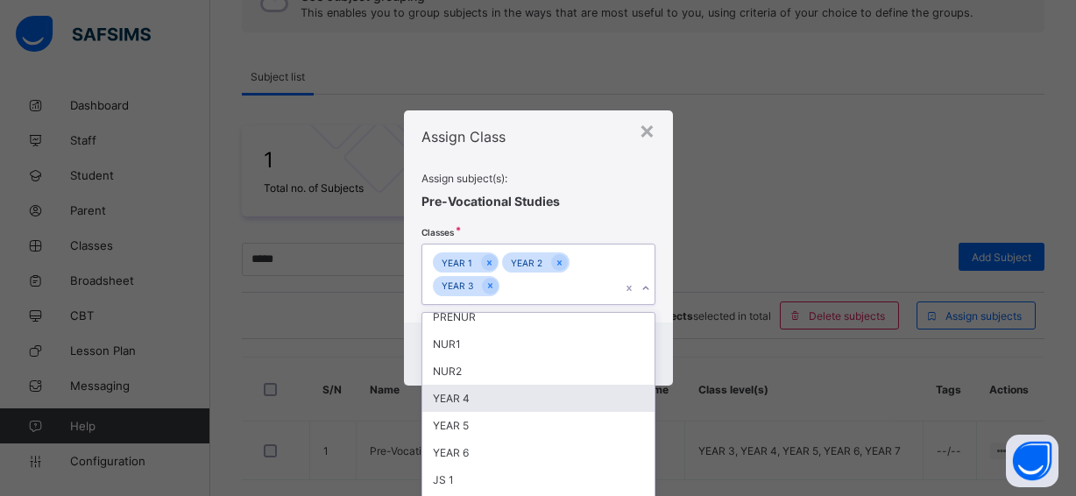
click at [456, 399] on div "YEAR 4" at bounding box center [538, 398] width 232 height 27
click at [452, 395] on div "YEAR 5" at bounding box center [538, 398] width 232 height 27
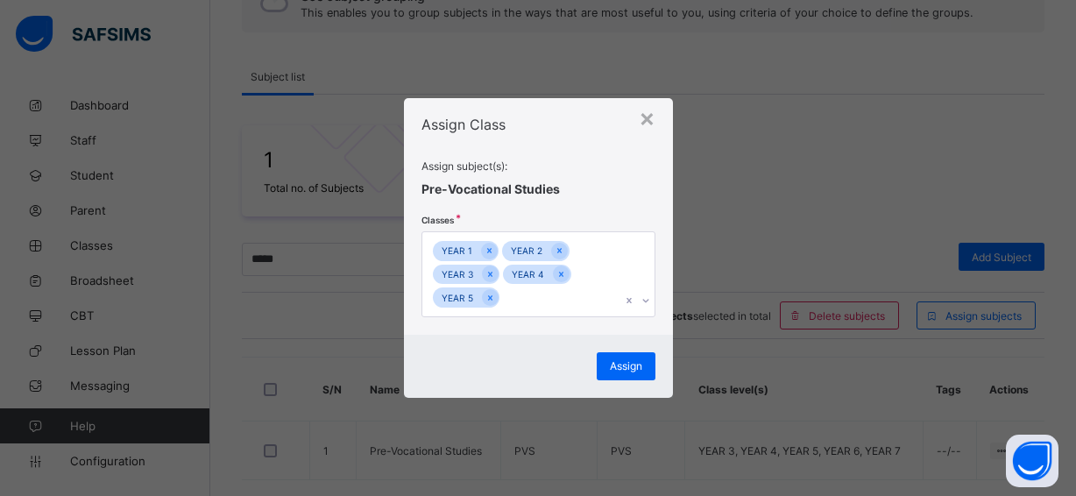
click at [609, 193] on div "Assign subject(s): Pre-Vocational Studies Classes YEAR 1 YEAR 2 YEAR 3 YEAR 4 Y…" at bounding box center [538, 238] width 234 height 158
click at [630, 365] on span "Assign" at bounding box center [626, 365] width 32 height 13
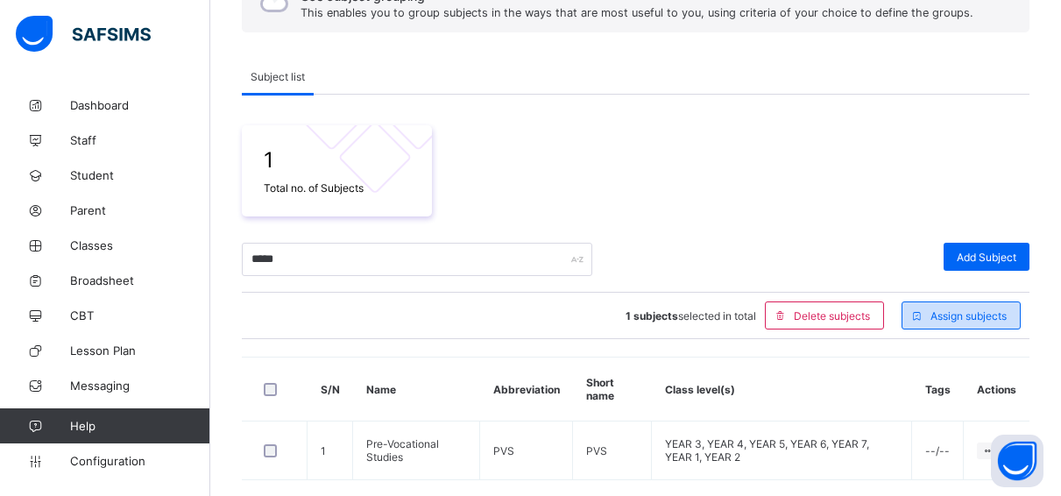
click at [970, 309] on span "Assign subjects" at bounding box center [968, 315] width 76 height 13
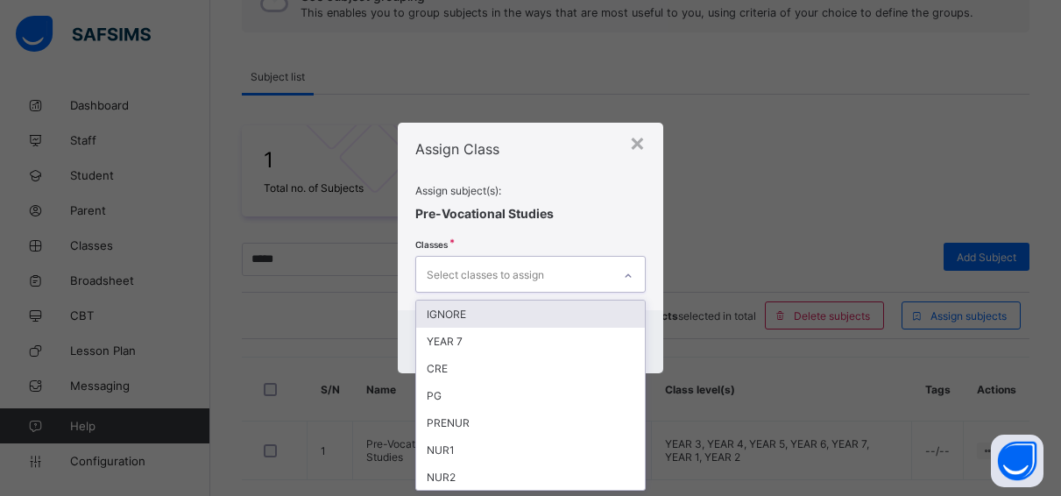
click at [588, 271] on div "Select classes to assign" at bounding box center [513, 274] width 195 height 34
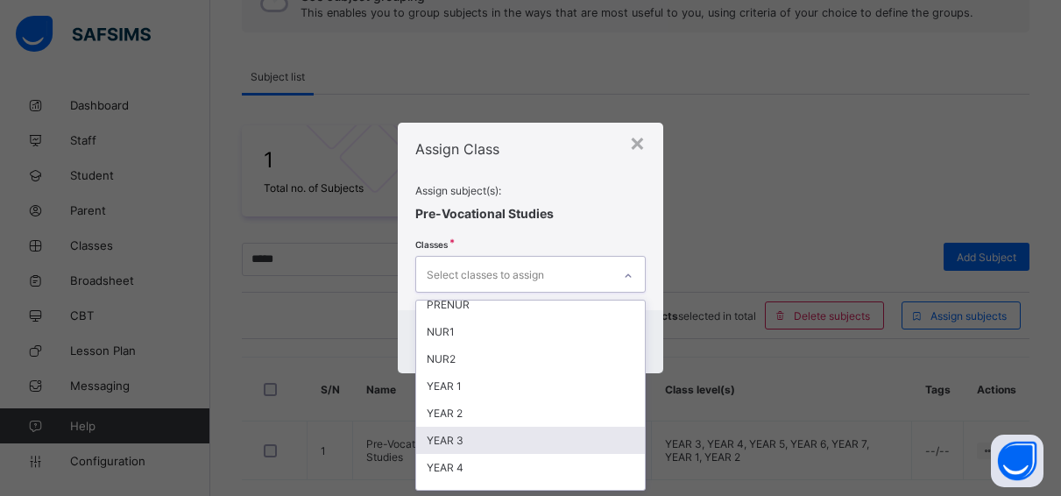
click at [456, 437] on div "YEAR 3" at bounding box center [530, 440] width 229 height 27
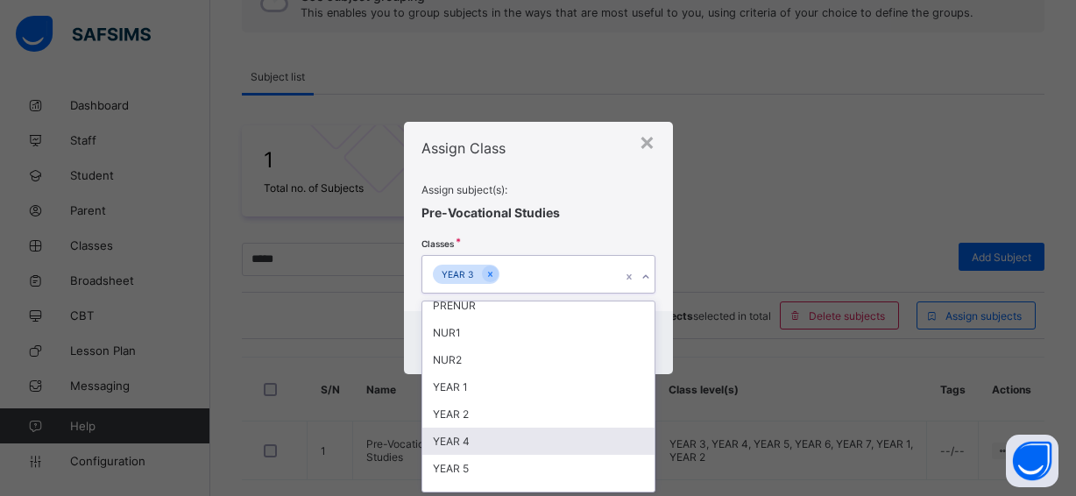
click at [452, 443] on div "YEAR 4" at bounding box center [538, 441] width 232 height 27
click at [447, 439] on div "YEAR 5" at bounding box center [538, 441] width 232 height 27
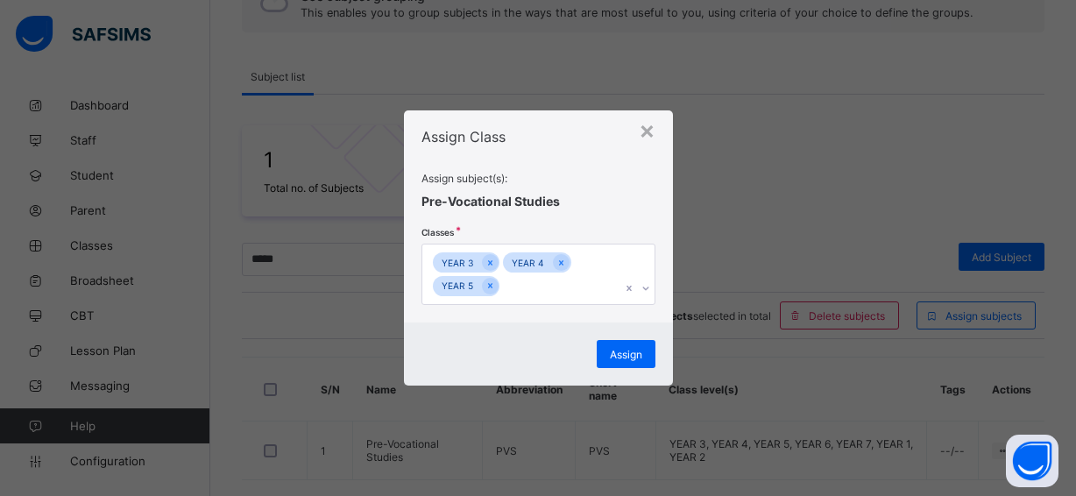
click at [632, 188] on span at bounding box center [538, 189] width 234 height 9
click at [629, 347] on div "Assign" at bounding box center [626, 354] width 59 height 28
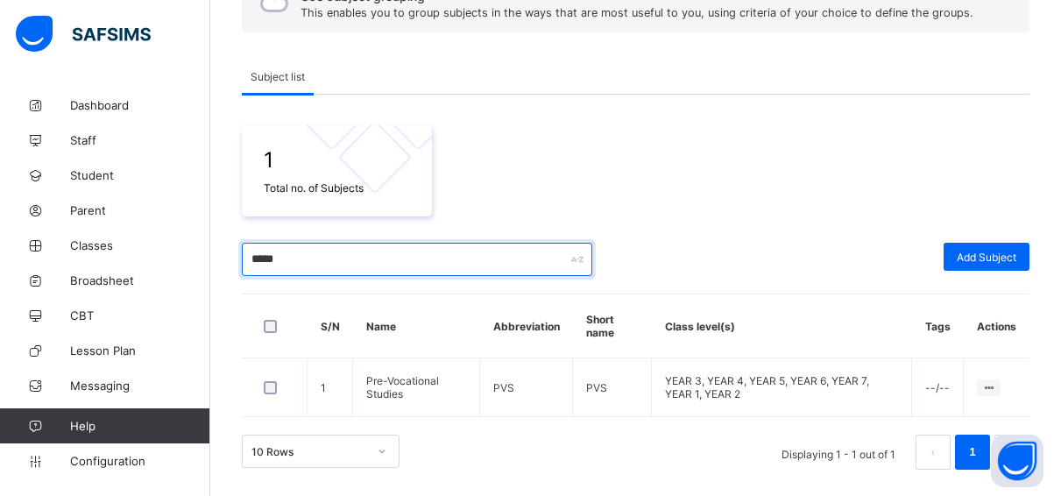
click at [288, 257] on input "*****" at bounding box center [417, 259] width 350 height 33
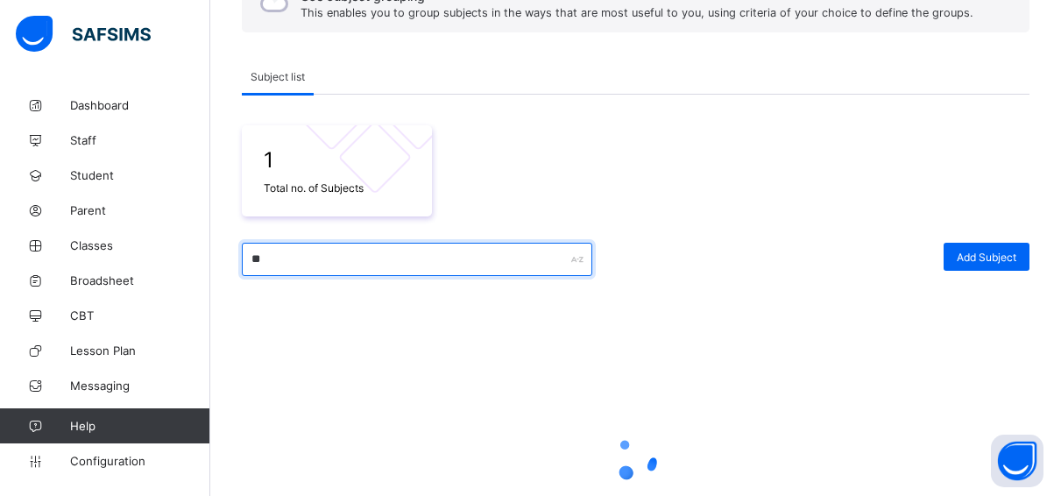
type input "*"
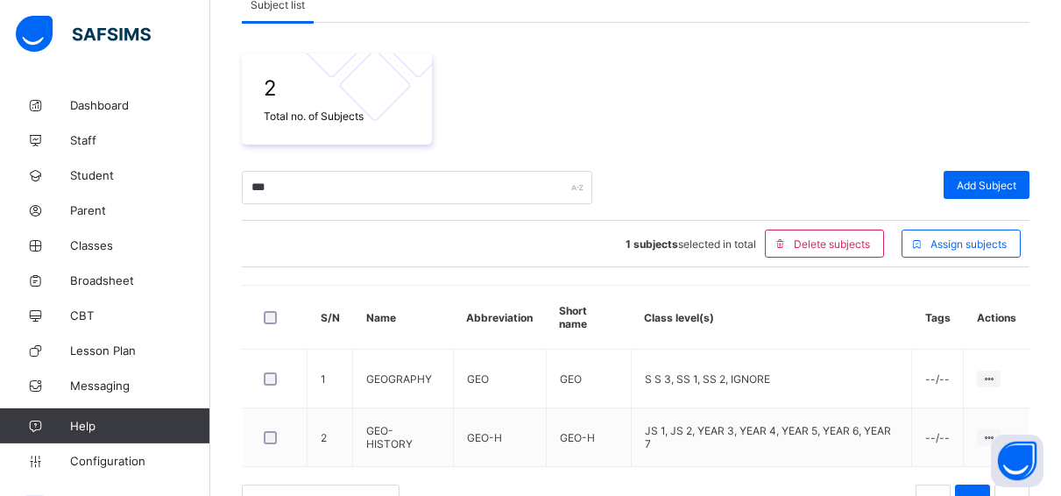
scroll to position [286, 0]
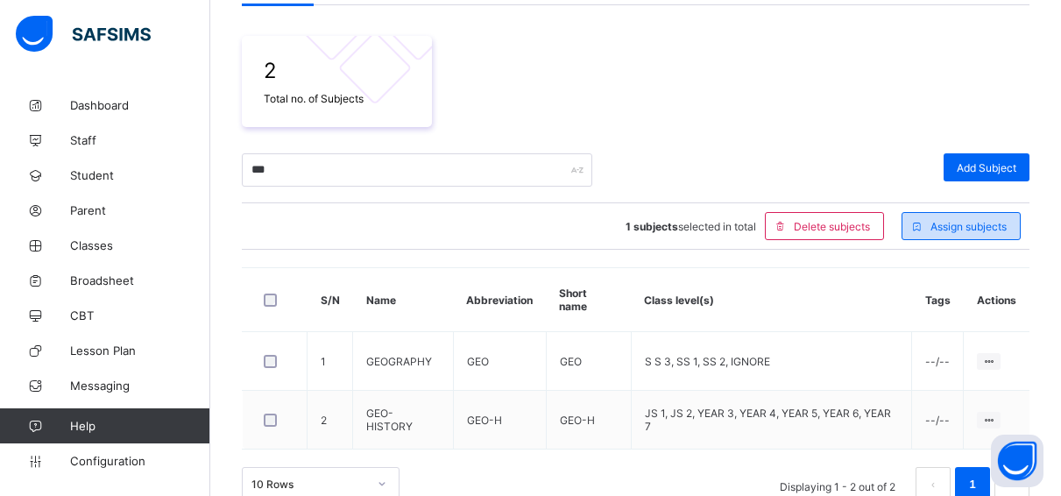
click at [993, 220] on span "Assign subjects" at bounding box center [968, 226] width 76 height 13
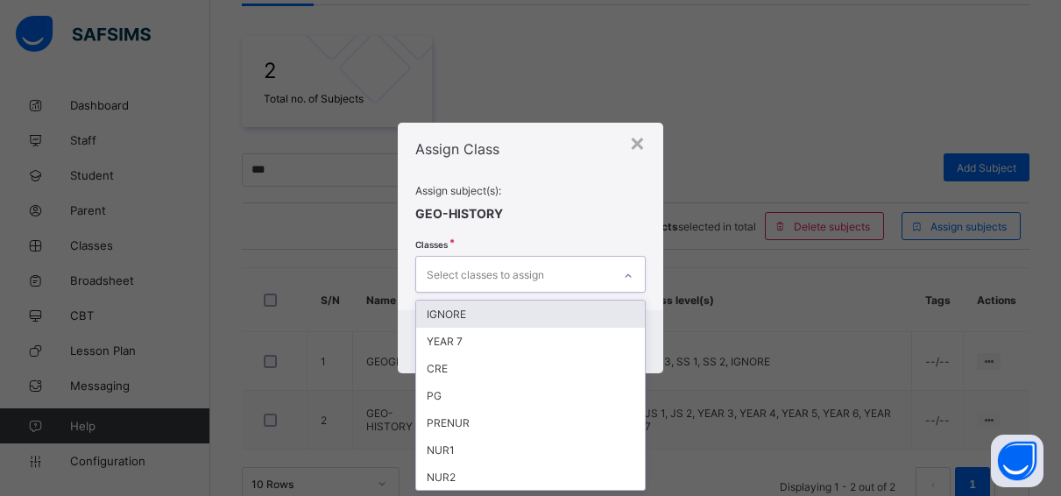
click at [535, 276] on div "Select classes to assign" at bounding box center [485, 274] width 117 height 33
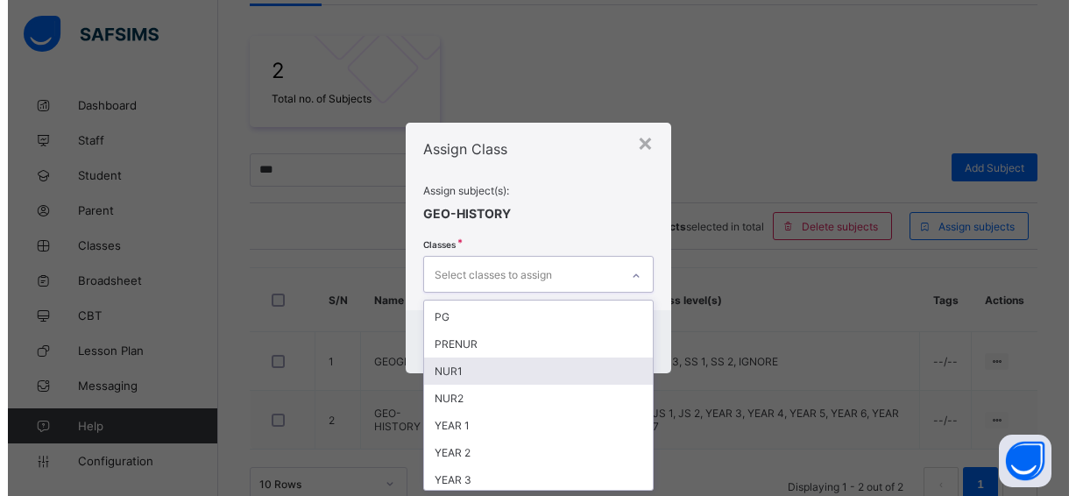
scroll to position [118, 0]
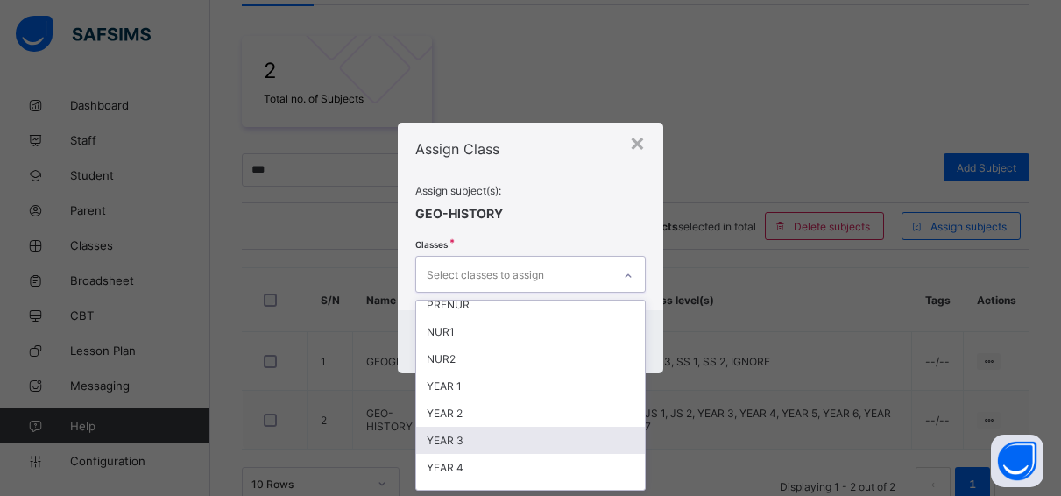
click at [472, 435] on div "YEAR 3" at bounding box center [530, 440] width 229 height 27
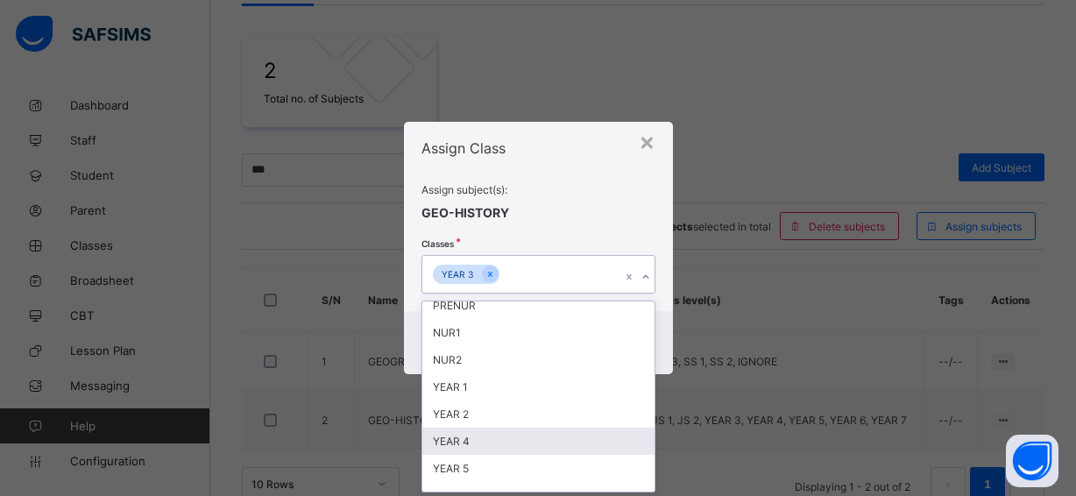
click at [472, 435] on div "YEAR 4" at bounding box center [538, 441] width 232 height 27
click at [467, 438] on div "YEAR 5" at bounding box center [538, 441] width 232 height 27
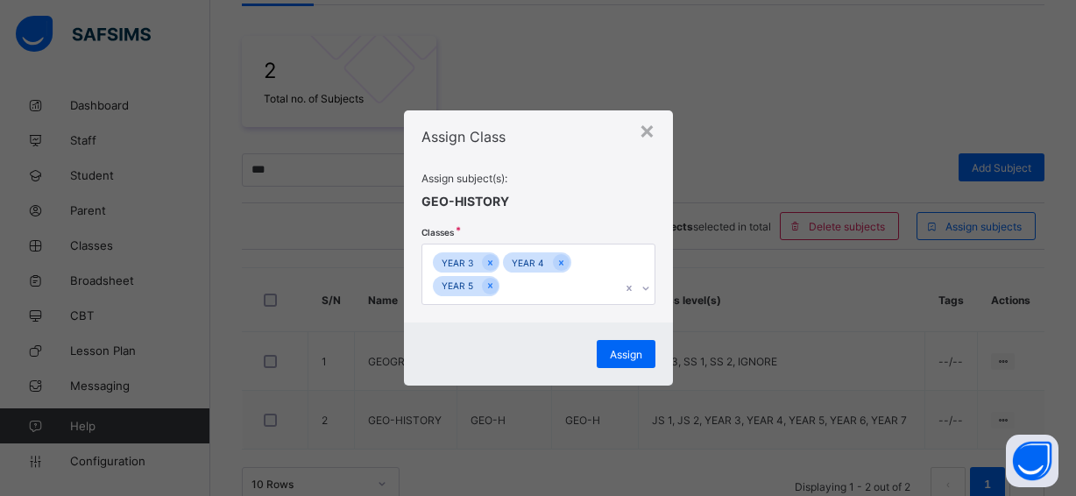
click at [583, 193] on span at bounding box center [538, 189] width 234 height 9
click at [617, 352] on span "Assign" at bounding box center [626, 354] width 32 height 13
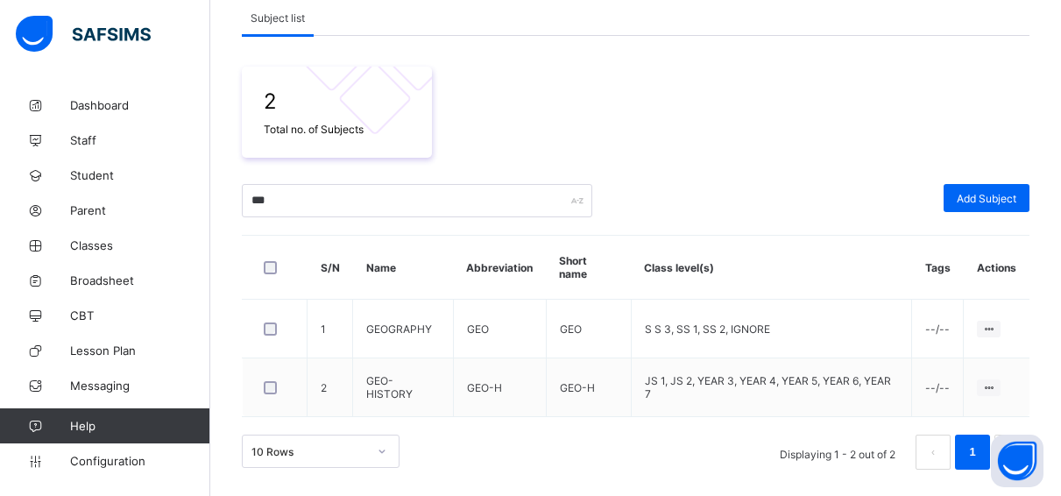
scroll to position [255, 0]
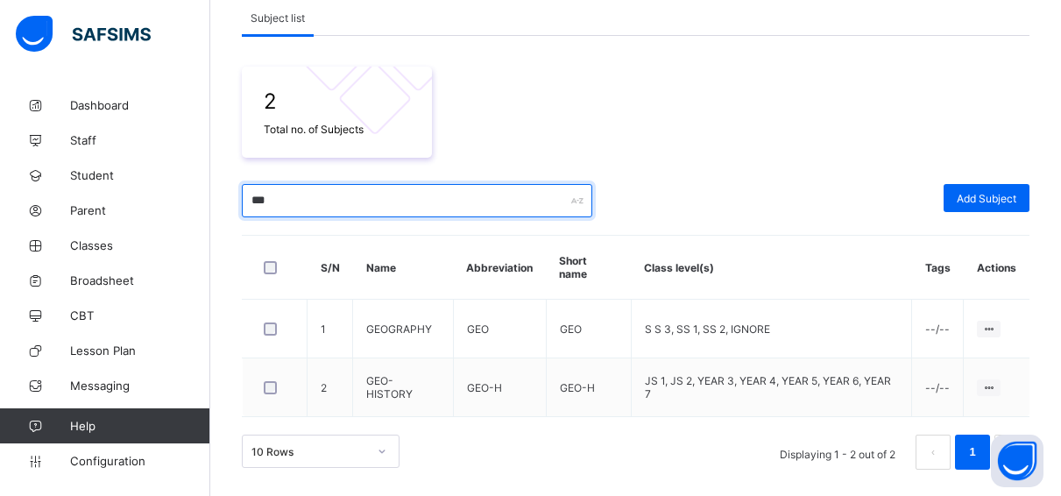
click at [304, 197] on input "***" at bounding box center [417, 200] width 350 height 33
type input "*"
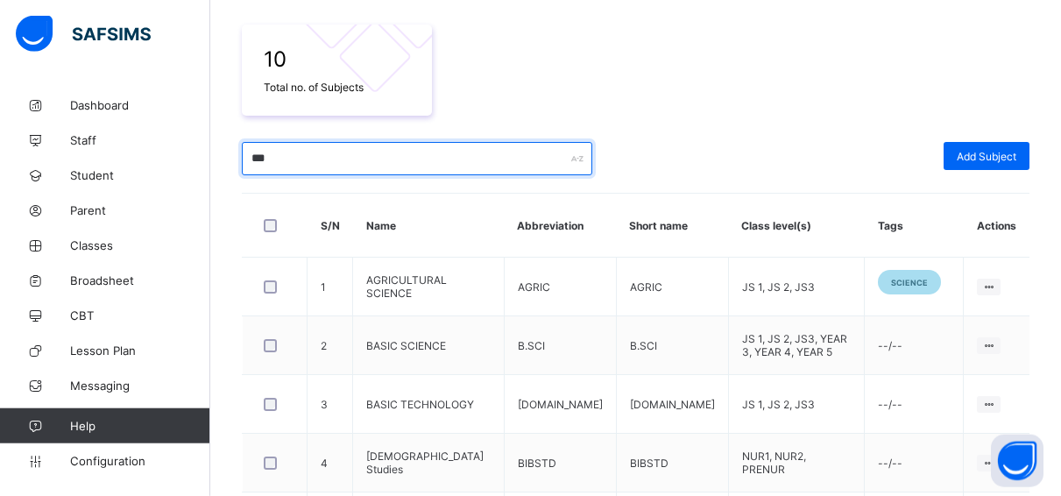
scroll to position [330, 0]
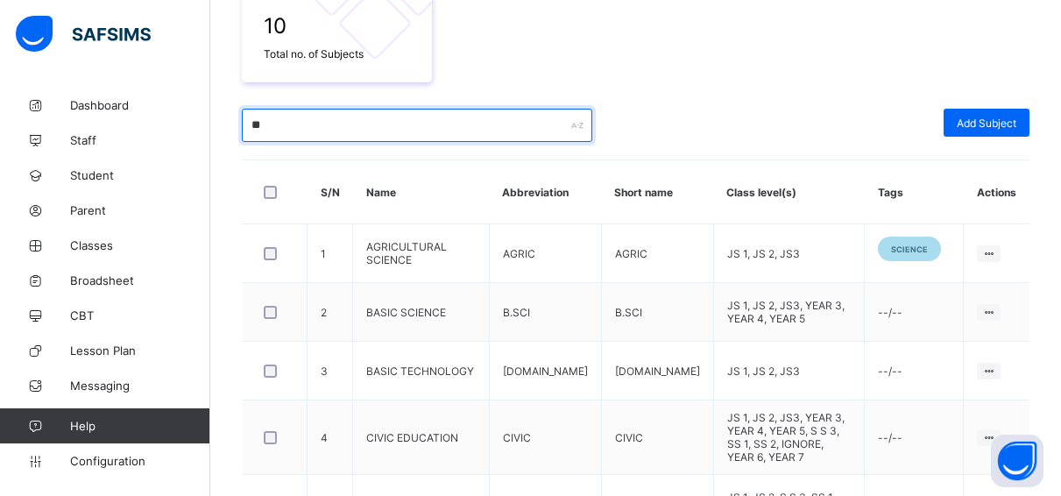
type input "*"
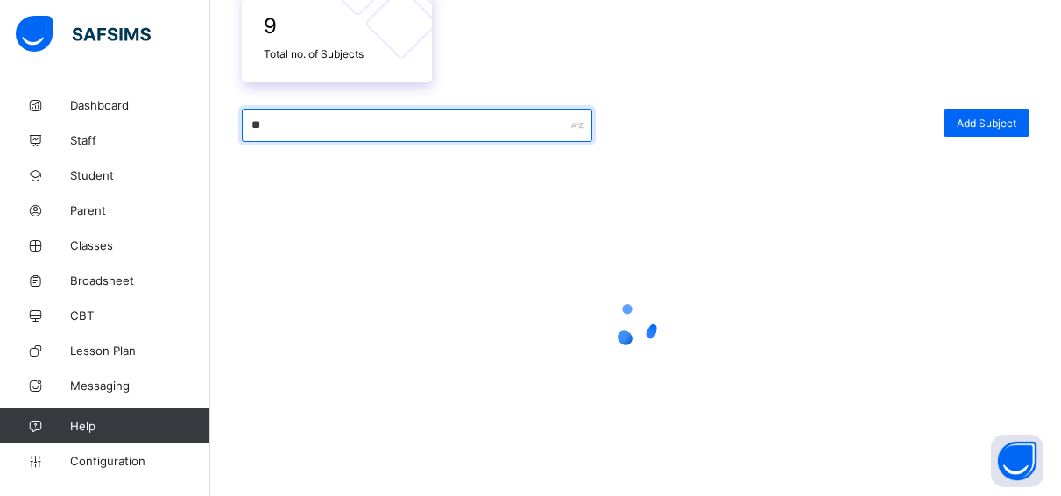
type input "*"
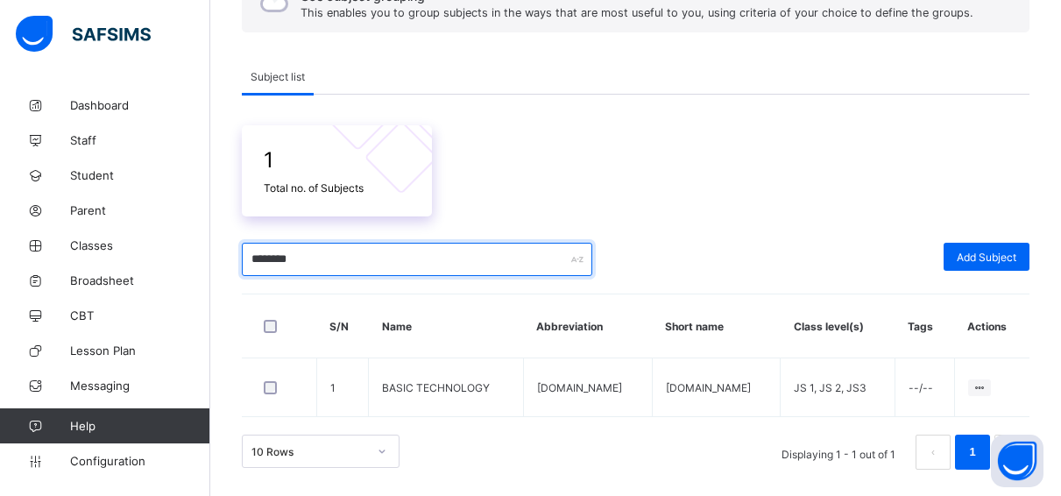
scroll to position [196, 0]
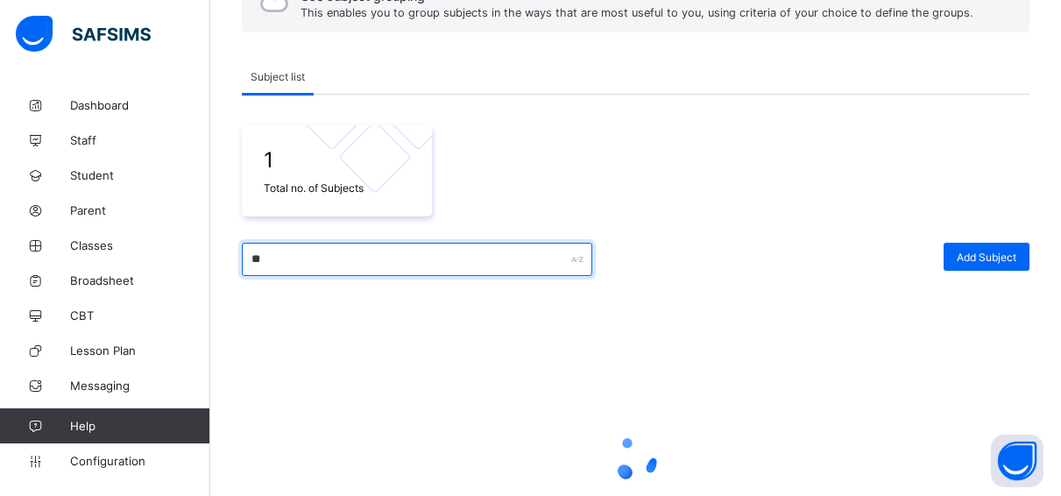
type input "*"
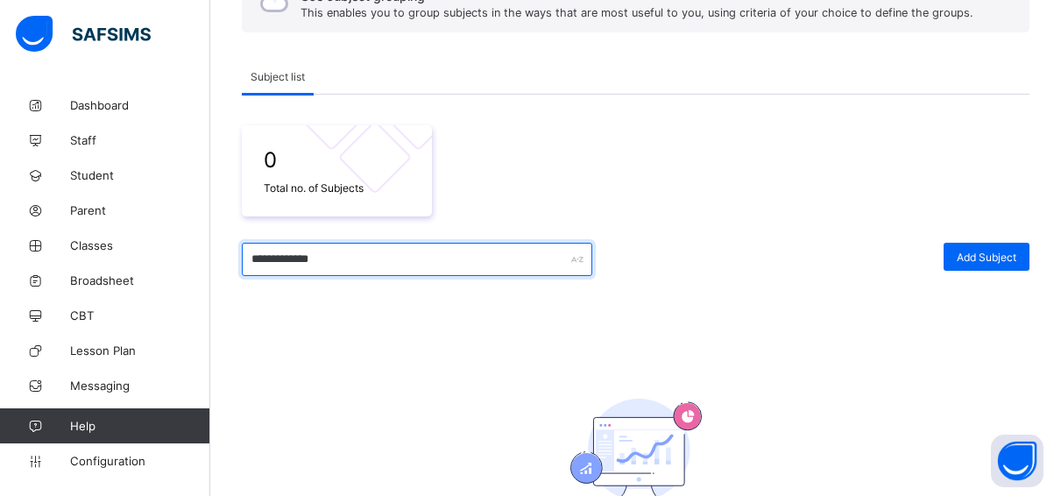
click at [250, 259] on input "**********" at bounding box center [417, 259] width 350 height 33
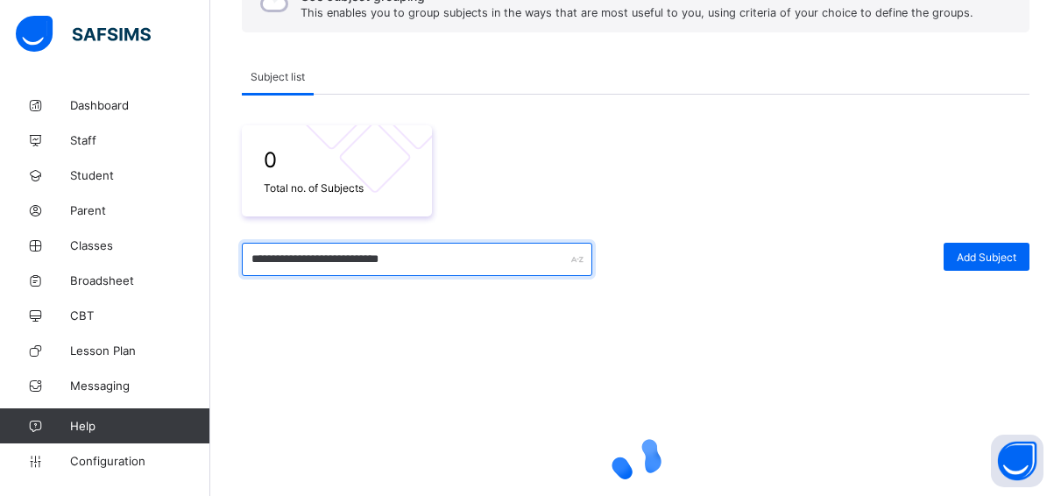
click at [421, 258] on input "**********" at bounding box center [417, 259] width 350 height 33
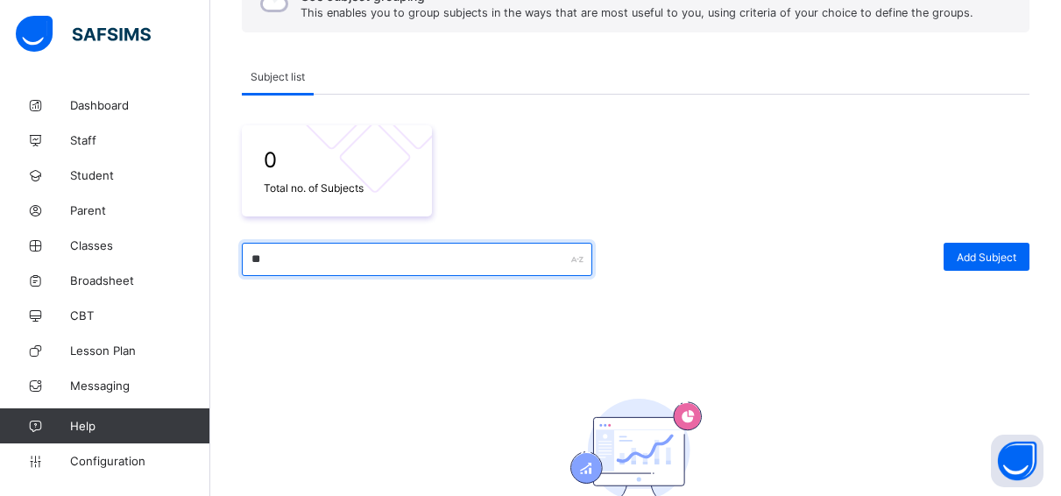
type input "*"
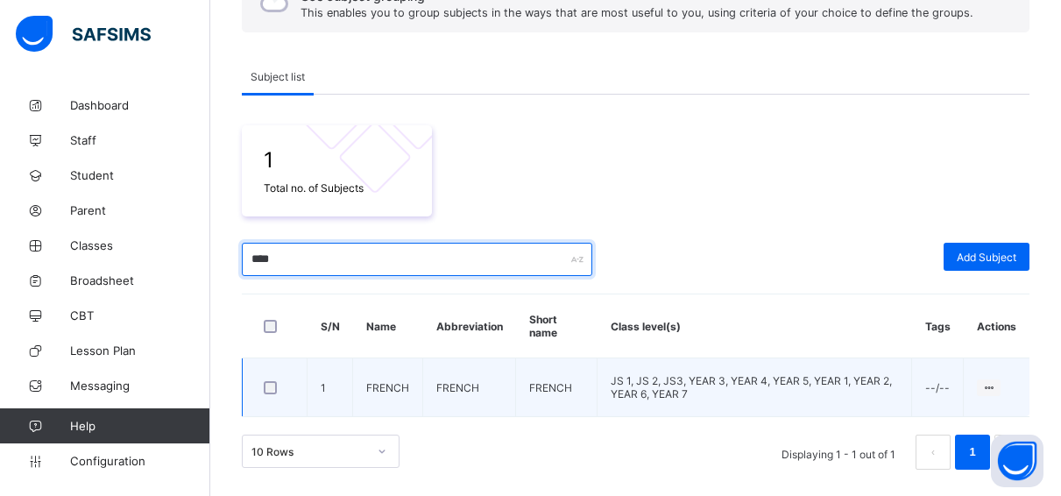
type input "****"
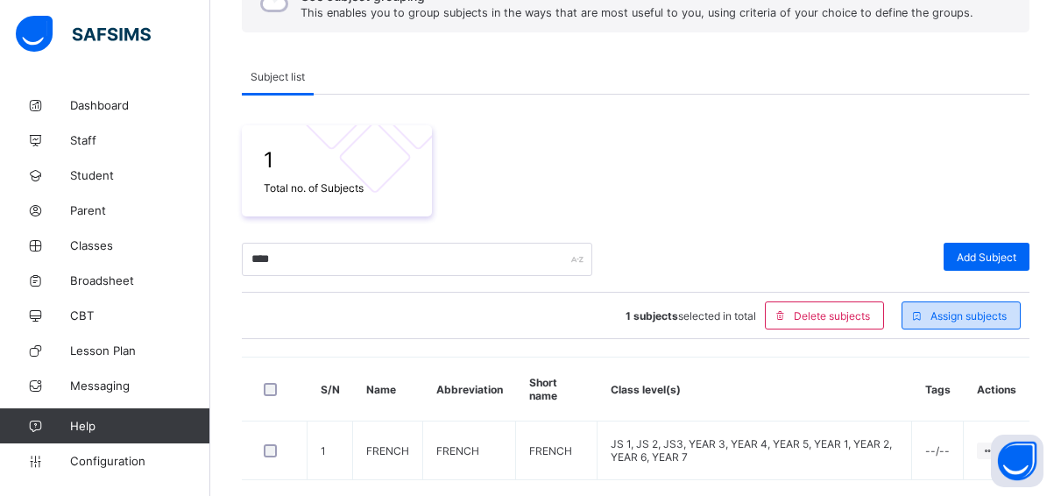
click at [945, 304] on div "Assign subjects" at bounding box center [961, 315] width 119 height 28
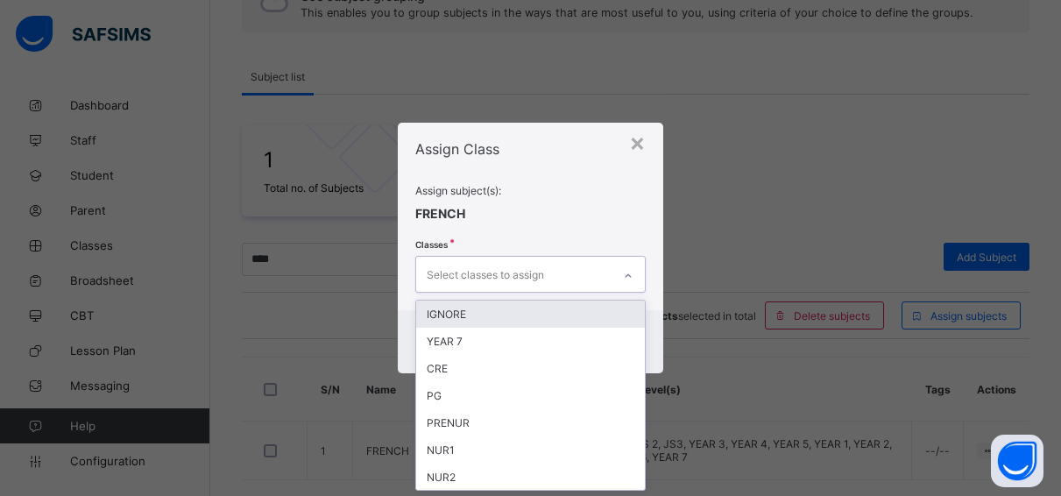
click at [547, 272] on div "Select classes to assign" at bounding box center [513, 274] width 195 height 34
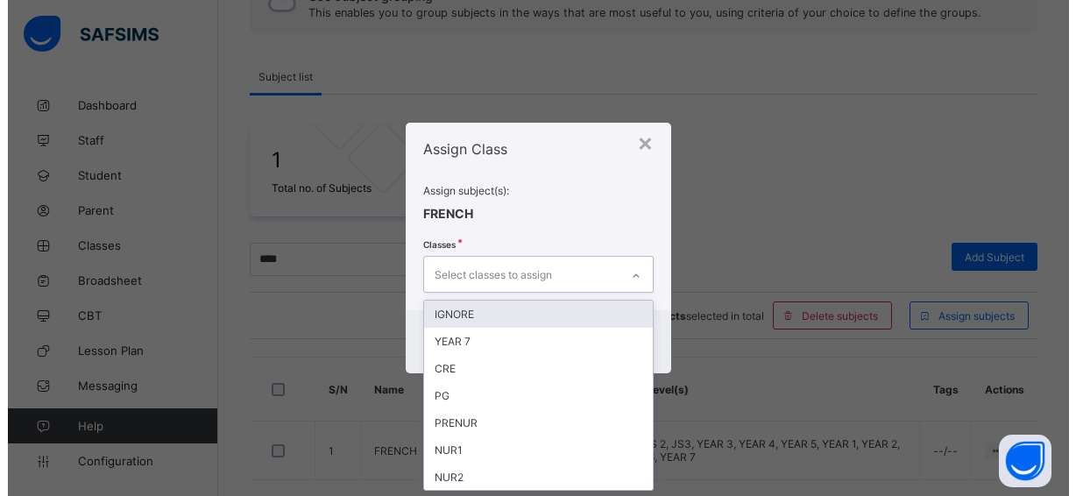
scroll to position [0, 0]
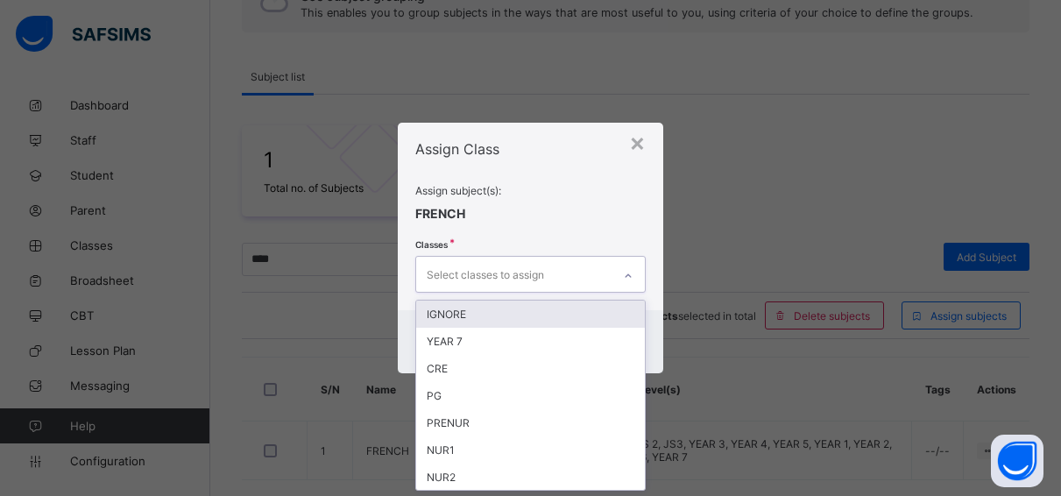
type input "*"
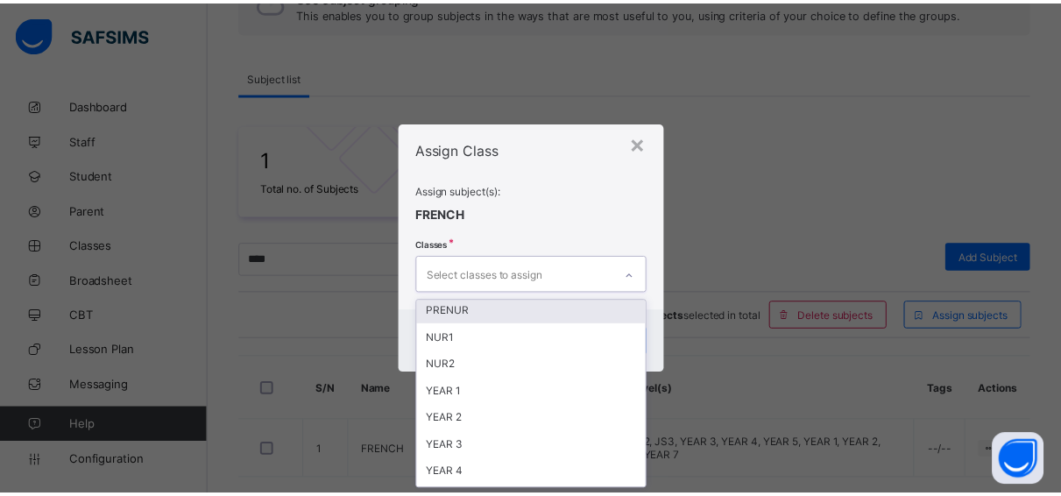
scroll to position [118, 0]
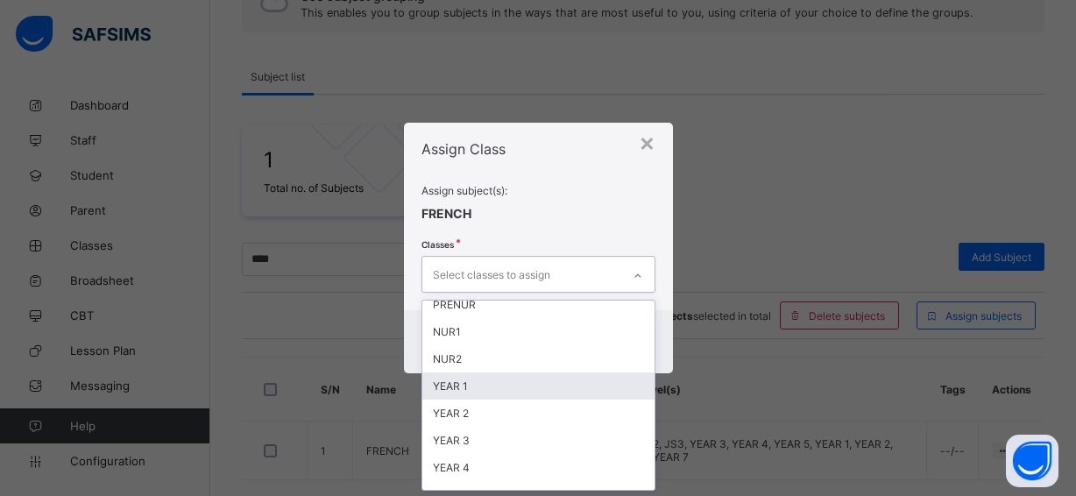
click at [461, 378] on div "YEAR 1" at bounding box center [538, 385] width 232 height 27
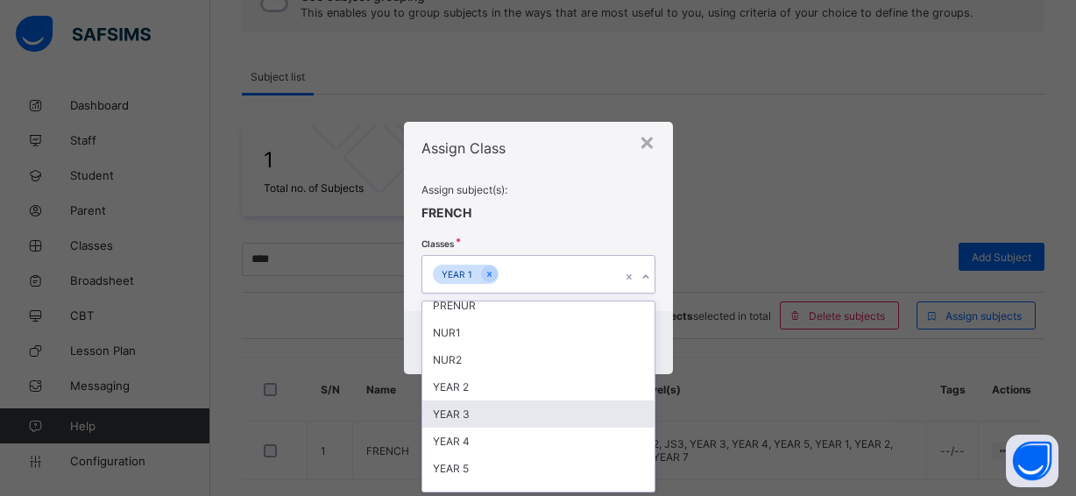
click at [458, 414] on div "YEAR 3" at bounding box center [538, 413] width 232 height 27
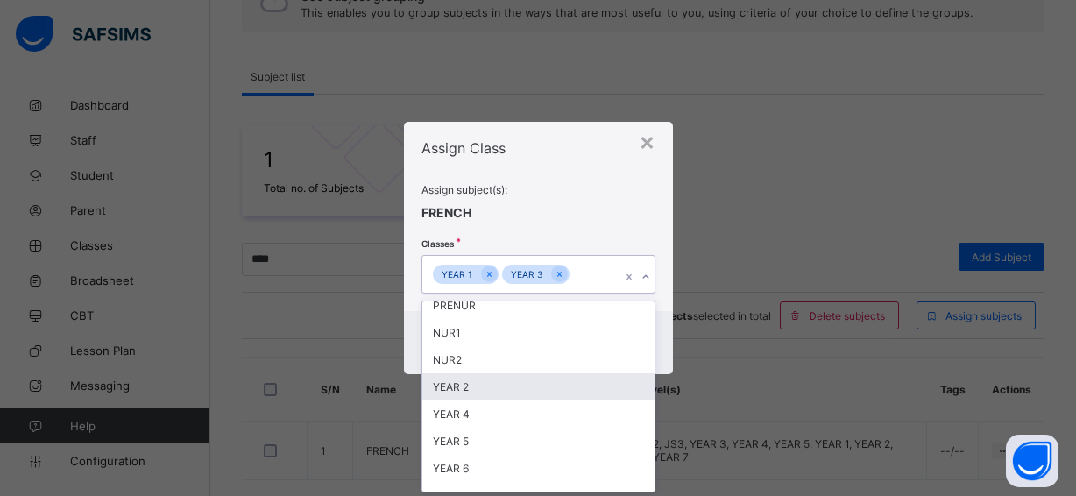
click at [456, 384] on div "YEAR 2" at bounding box center [538, 386] width 232 height 27
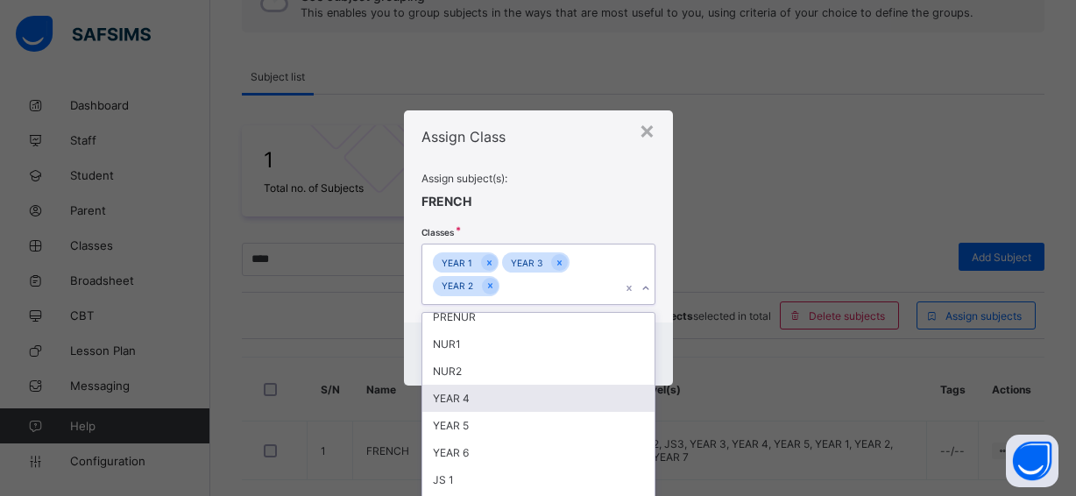
click at [449, 399] on div "YEAR 4" at bounding box center [538, 398] width 232 height 27
click at [449, 397] on div "YEAR 5" at bounding box center [538, 398] width 232 height 27
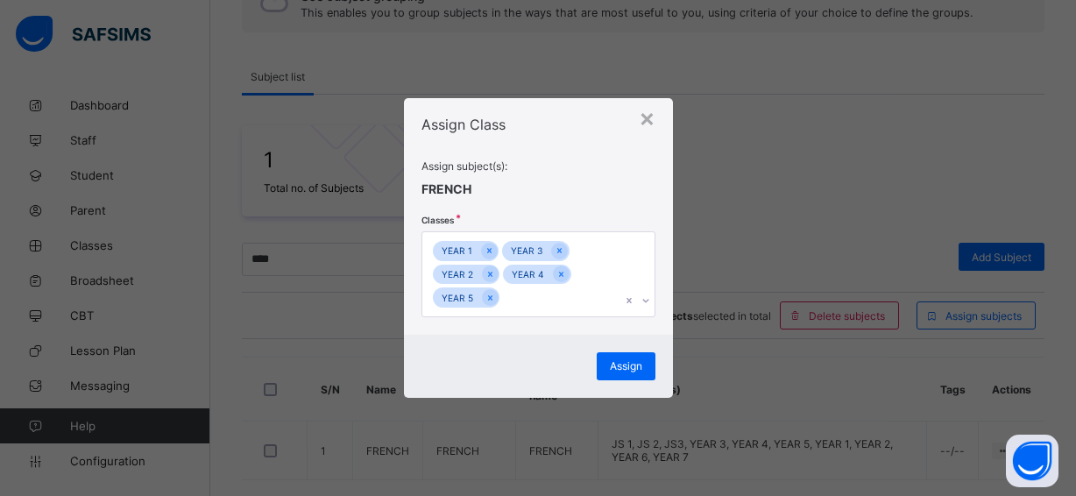
click at [564, 168] on span "Assign subject(s):" at bounding box center [538, 165] width 234 height 13
click at [611, 360] on span "Assign" at bounding box center [626, 365] width 32 height 13
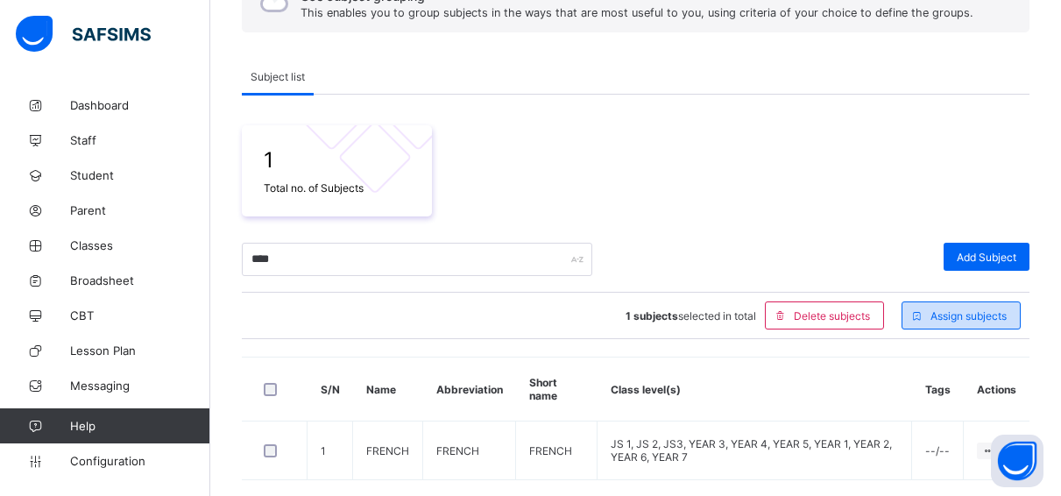
click at [956, 308] on div "Assign subjects" at bounding box center [961, 315] width 119 height 28
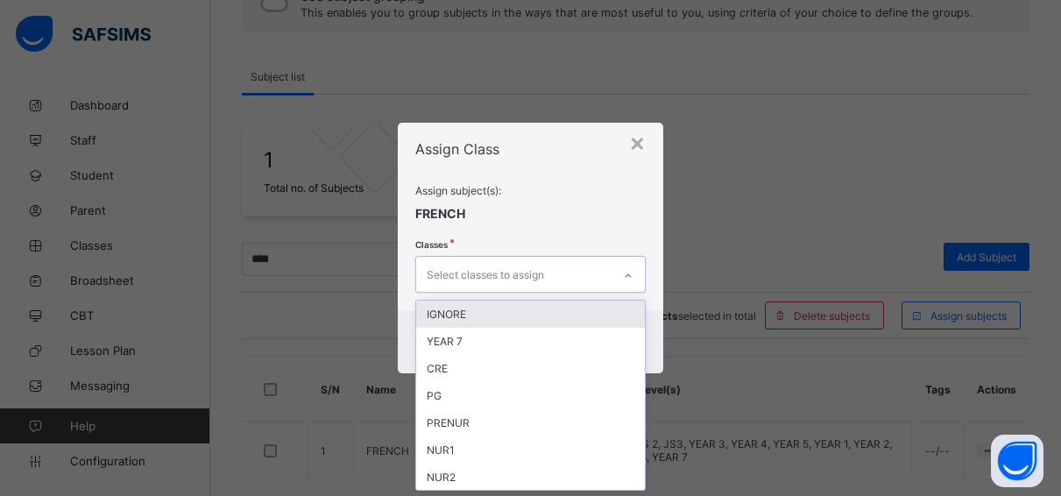
scroll to position [0, 0]
click at [507, 268] on div "Select classes to assign" at bounding box center [485, 274] width 117 height 33
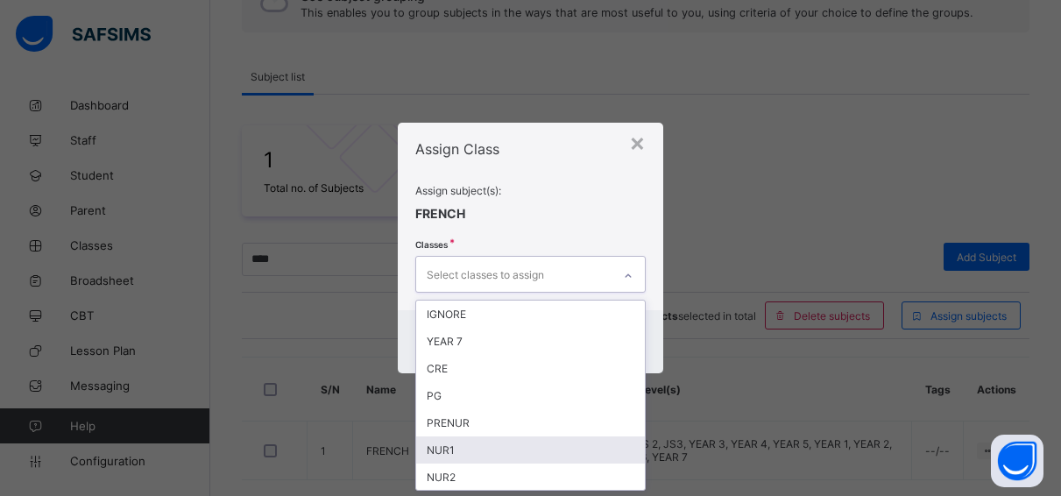
scroll to position [39, 0]
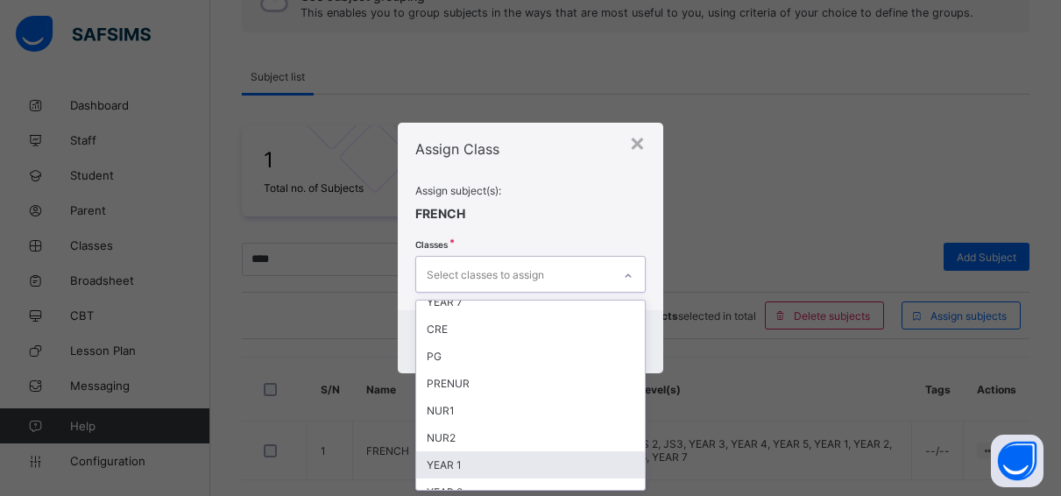
click at [487, 461] on div "YEAR 1" at bounding box center [530, 464] width 229 height 27
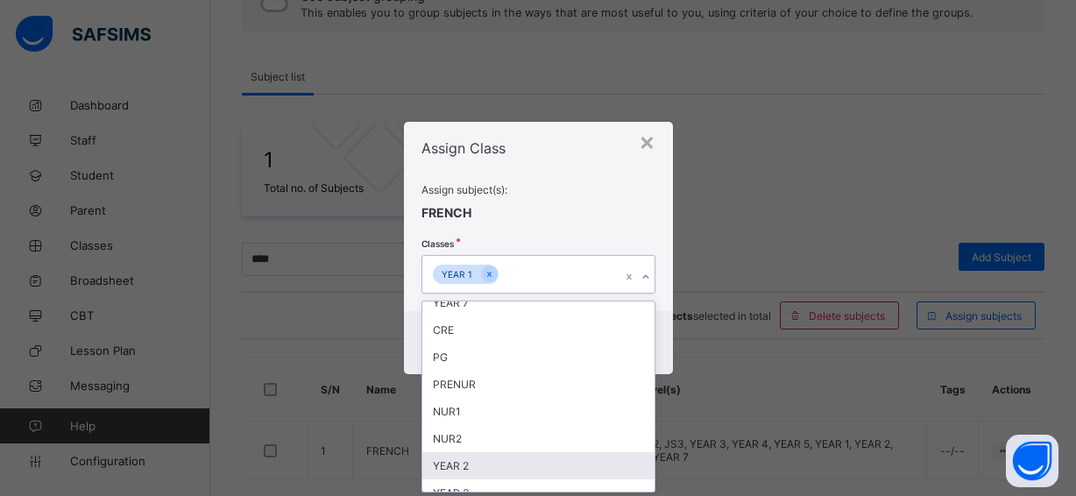
click at [487, 461] on div "YEAR 2" at bounding box center [538, 465] width 232 height 27
click at [597, 464] on div "YEAR 3" at bounding box center [538, 465] width 232 height 27
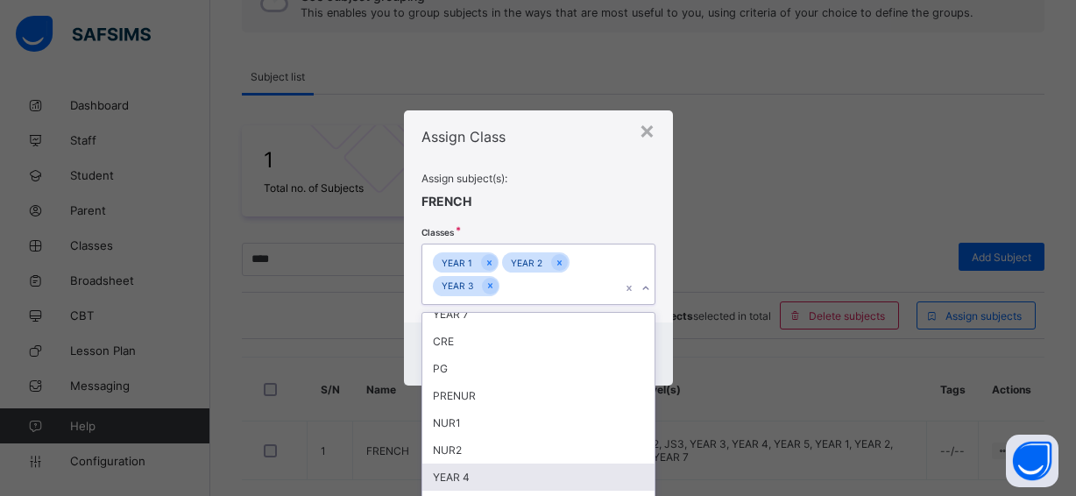
click at [569, 471] on div "YEAR 4" at bounding box center [538, 476] width 232 height 27
click at [569, 471] on div "YEAR 5" at bounding box center [538, 476] width 232 height 27
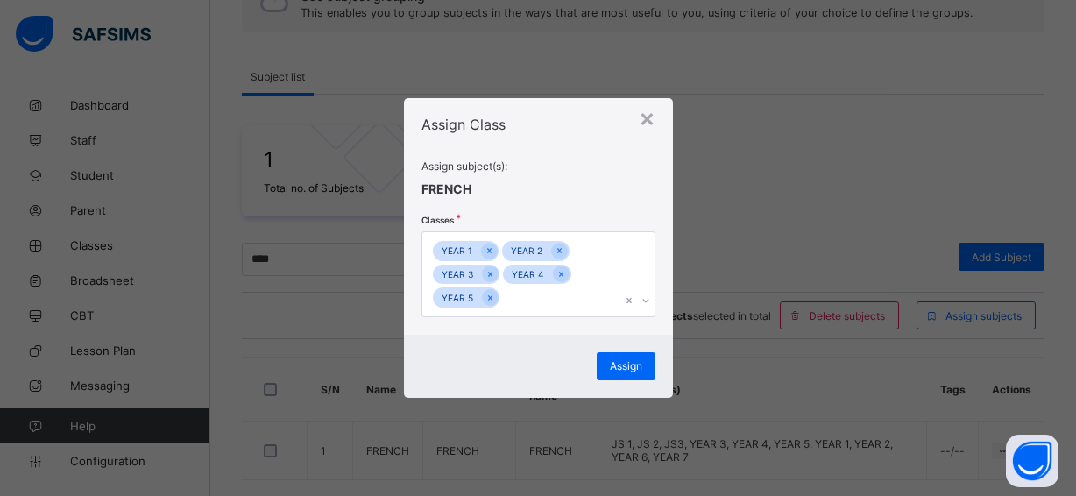
click at [635, 210] on span at bounding box center [538, 213] width 234 height 35
click at [627, 364] on span "Assign" at bounding box center [626, 365] width 32 height 13
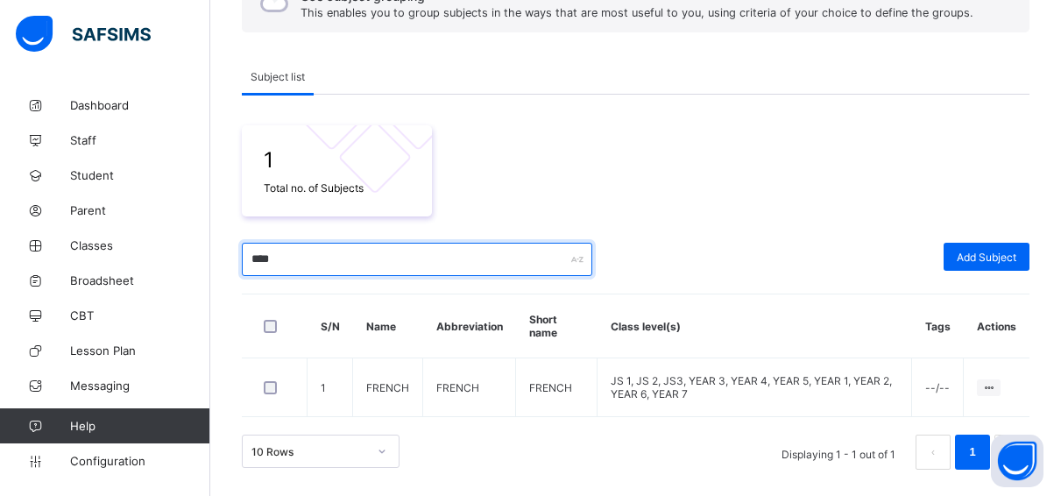
click at [287, 257] on input "****" at bounding box center [417, 259] width 350 height 33
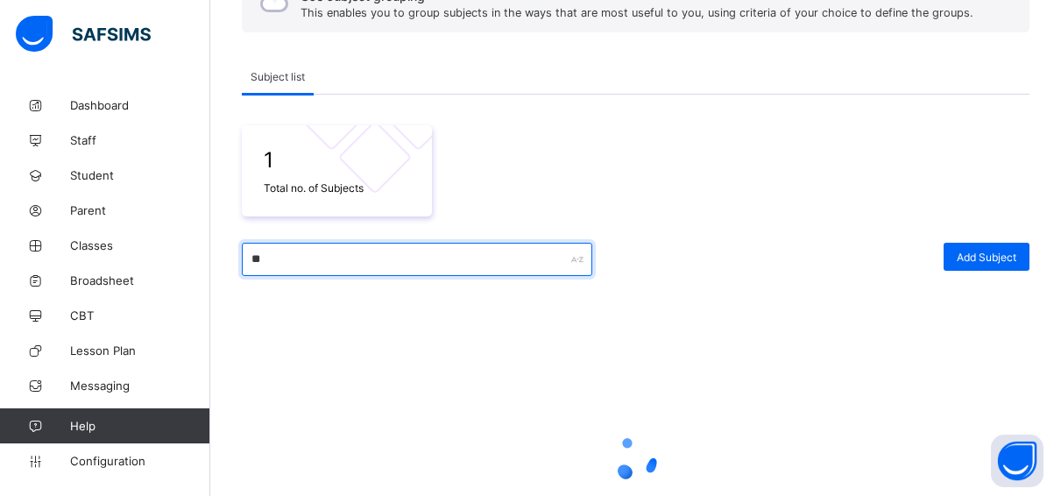
type input "*"
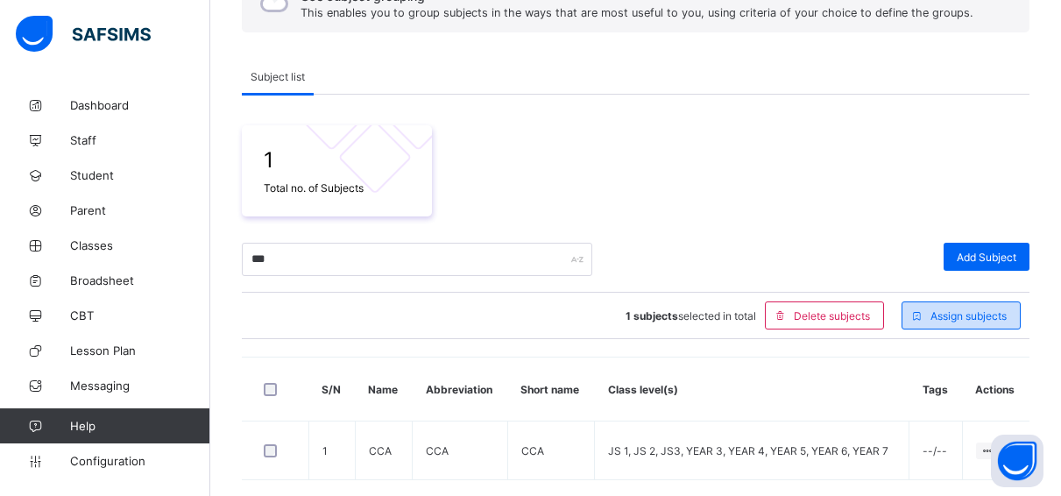
click at [982, 313] on span "Assign subjects" at bounding box center [968, 315] width 76 height 13
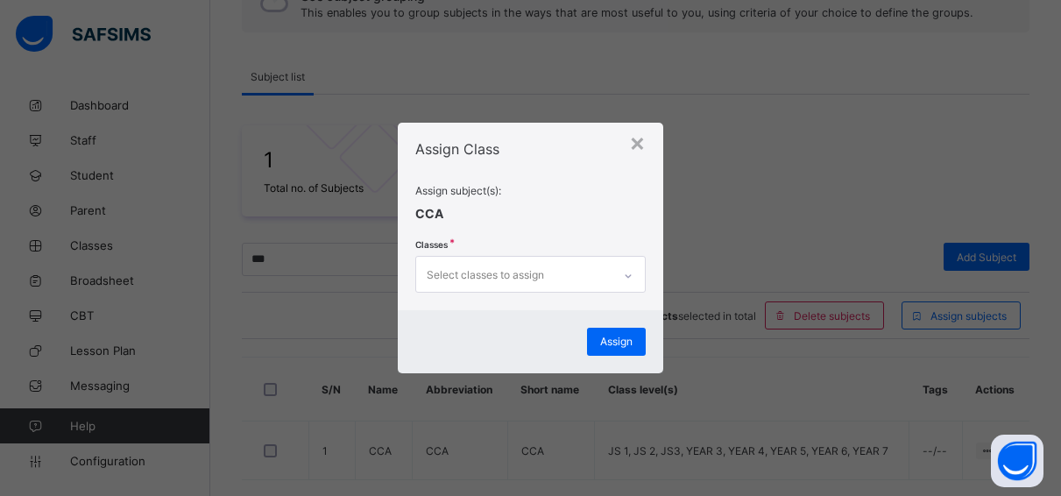
click at [482, 270] on div "Select classes to assign" at bounding box center [485, 274] width 117 height 33
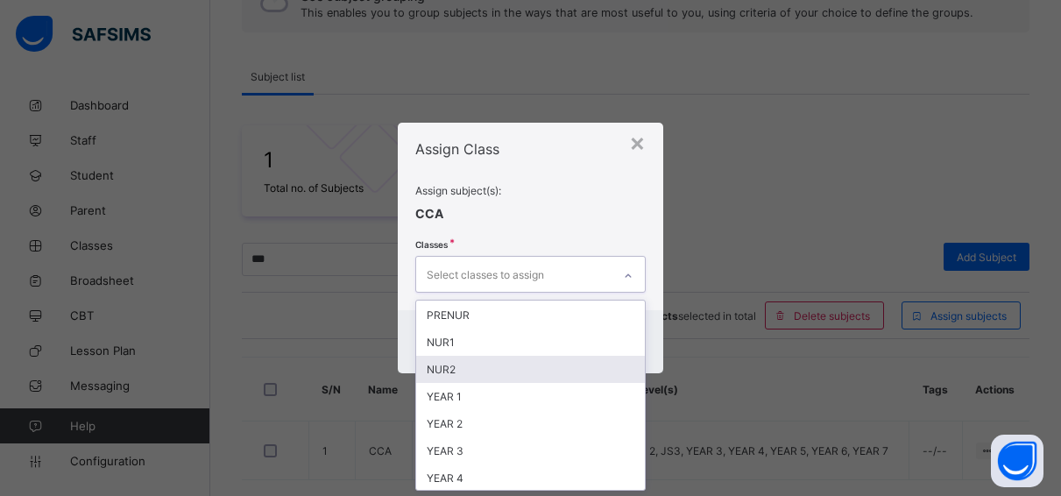
scroll to position [118, 0]
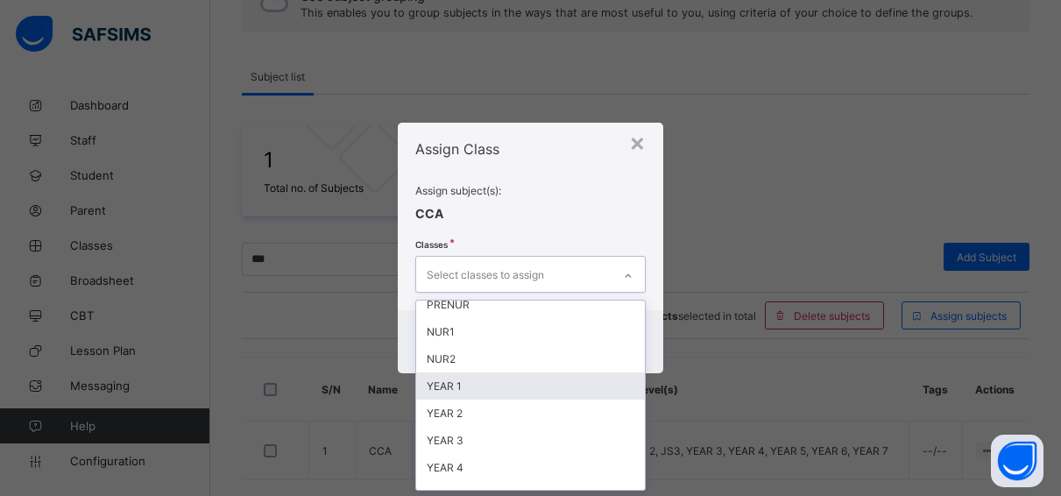
click at [484, 386] on div "YEAR 1" at bounding box center [530, 385] width 229 height 27
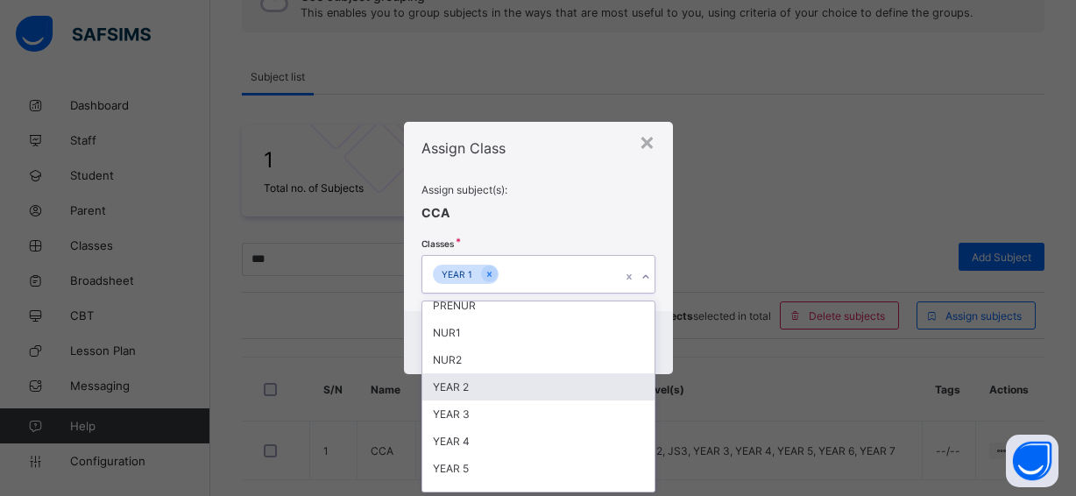
click at [478, 387] on div "YEAR 2" at bounding box center [538, 386] width 232 height 27
click at [478, 388] on div "YEAR 3" at bounding box center [538, 386] width 232 height 27
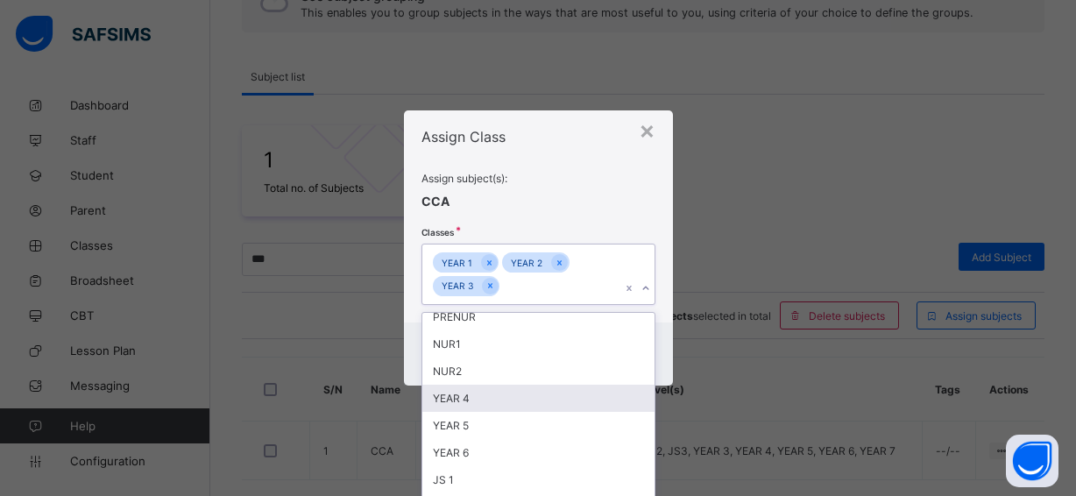
click at [478, 388] on div "YEAR 4" at bounding box center [538, 398] width 232 height 27
click at [477, 399] on div "YEAR 5" at bounding box center [538, 398] width 232 height 27
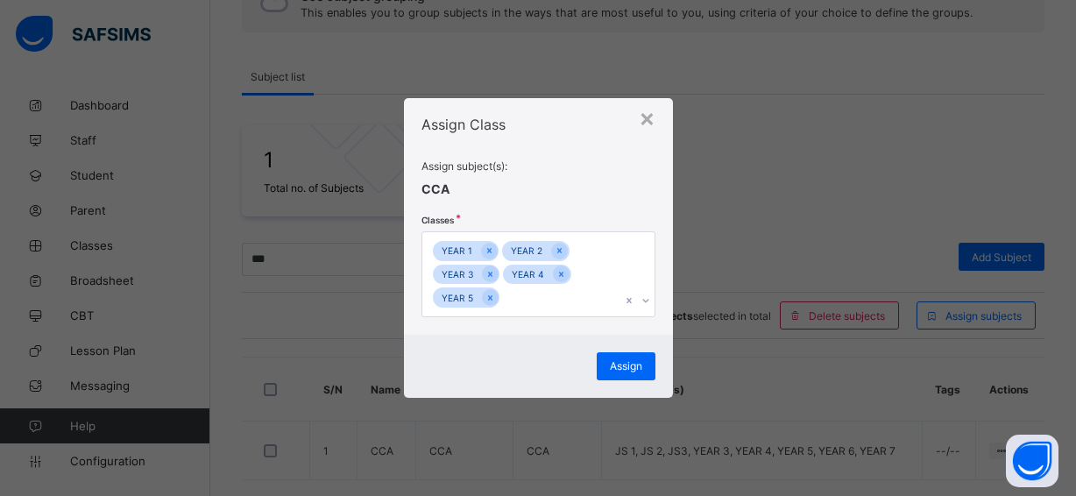
click at [611, 193] on div "Assign subject(s): CCA Classes YEAR 1 YEAR 2 YEAR 3 YEAR 4 YEAR 5" at bounding box center [538, 238] width 234 height 158
click at [619, 364] on span "Assign" at bounding box center [626, 365] width 32 height 13
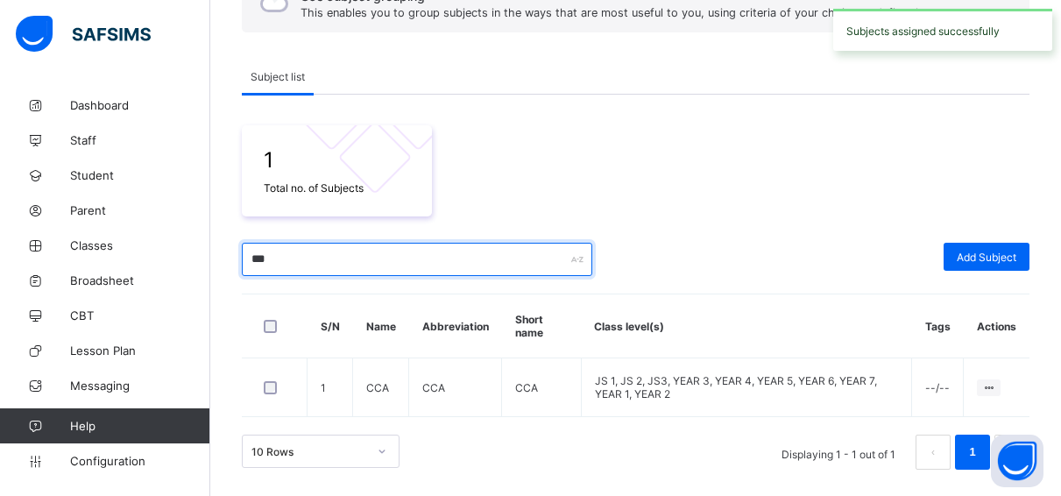
click at [306, 261] on input "***" at bounding box center [417, 259] width 350 height 33
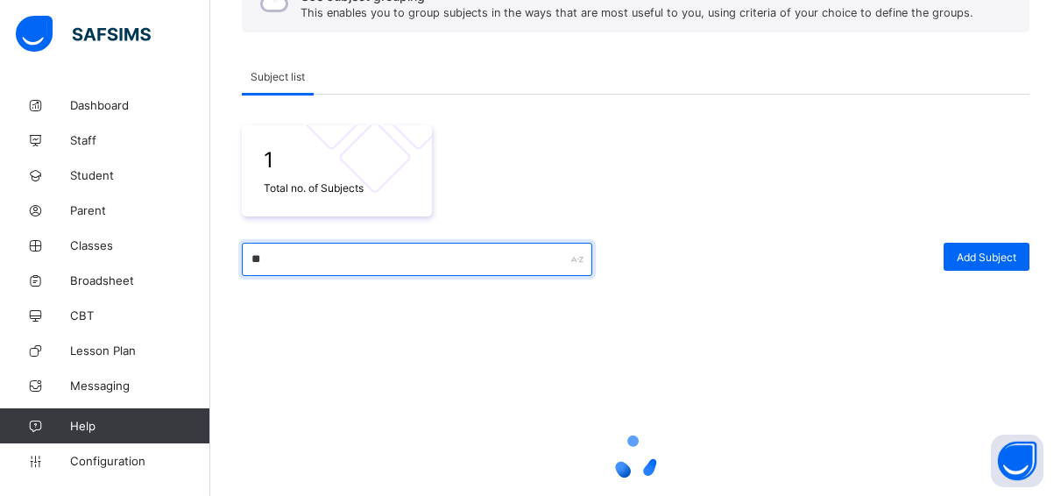
type input "*"
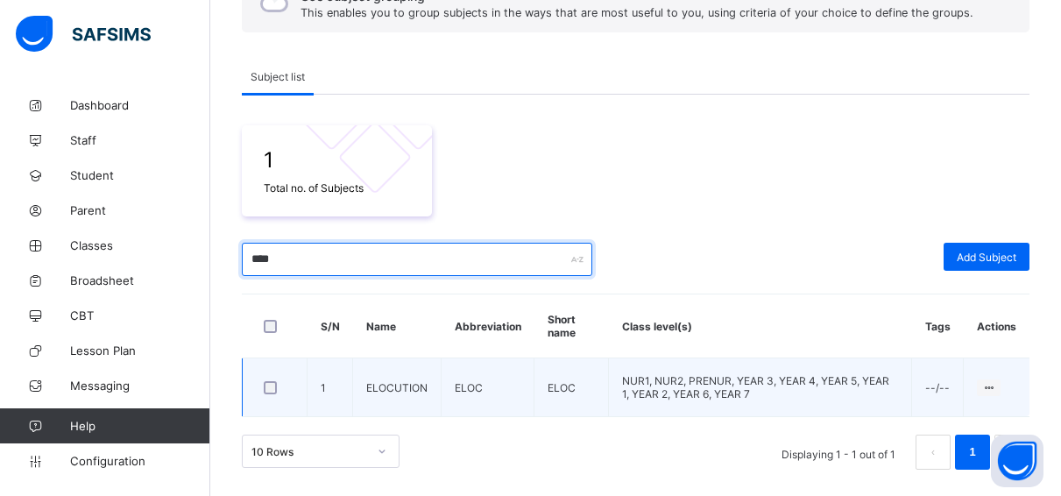
type input "****"
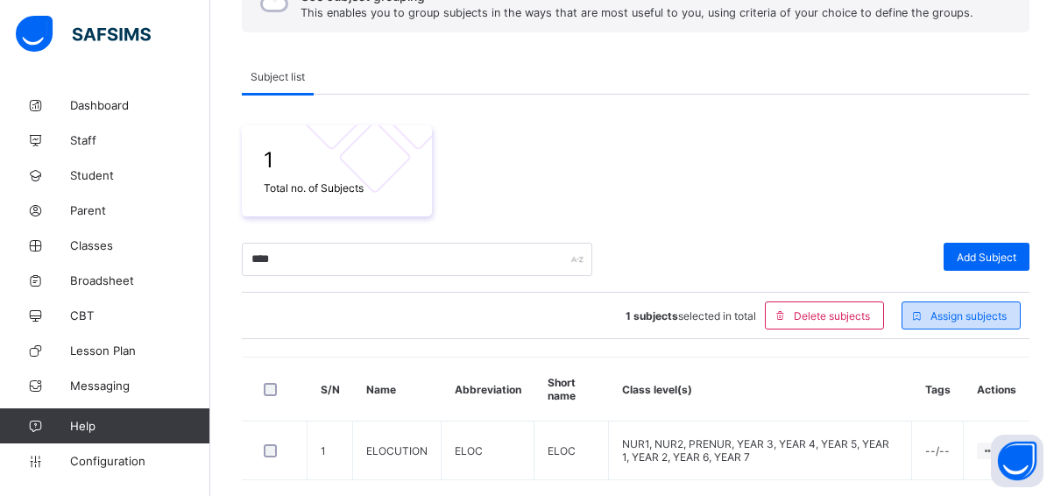
click at [984, 319] on span "Assign subjects" at bounding box center [968, 315] width 76 height 13
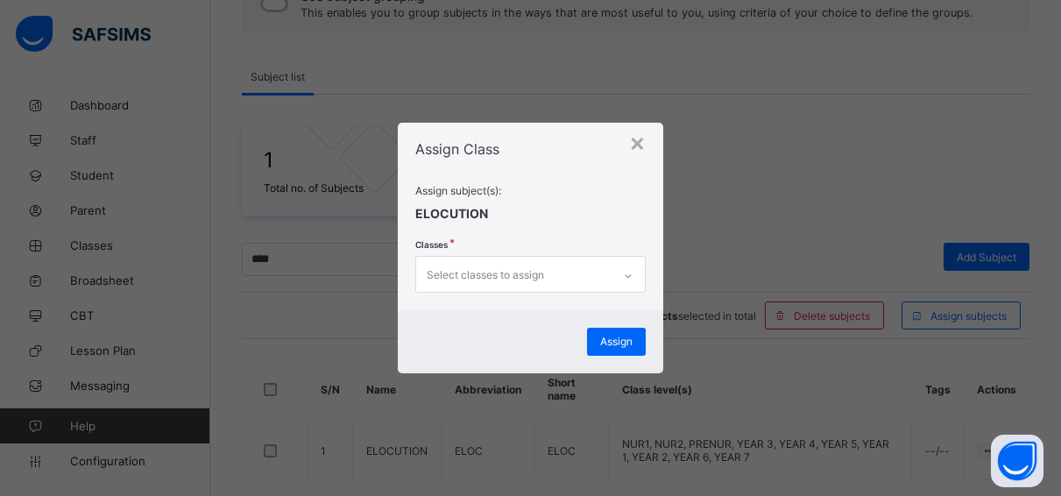
click at [513, 271] on div "Select classes to assign" at bounding box center [485, 274] width 117 height 33
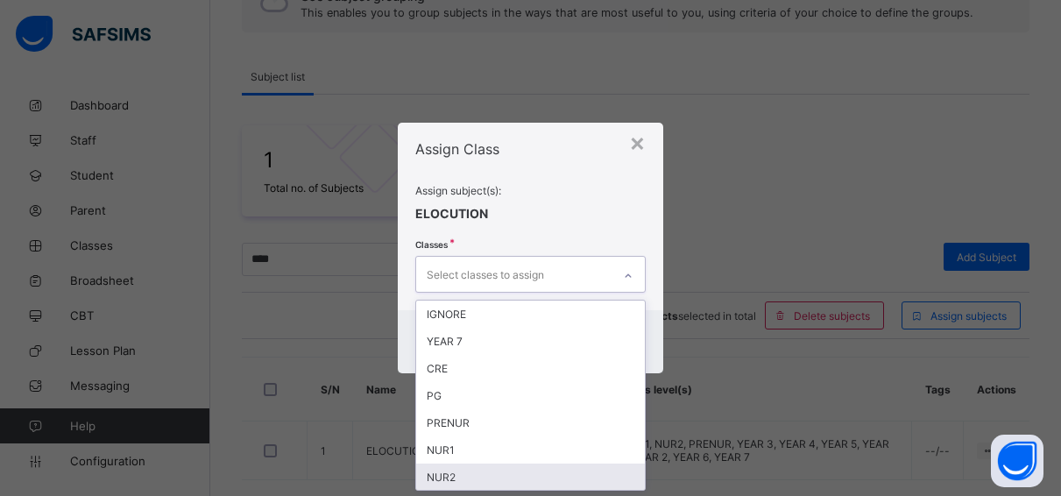
scroll to position [39, 0]
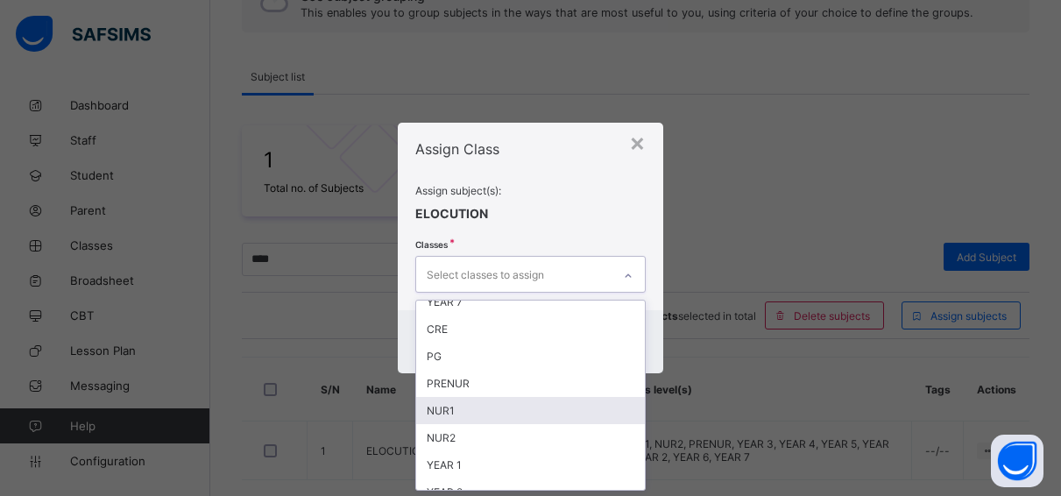
click at [489, 407] on div "NUR1" at bounding box center [530, 410] width 229 height 27
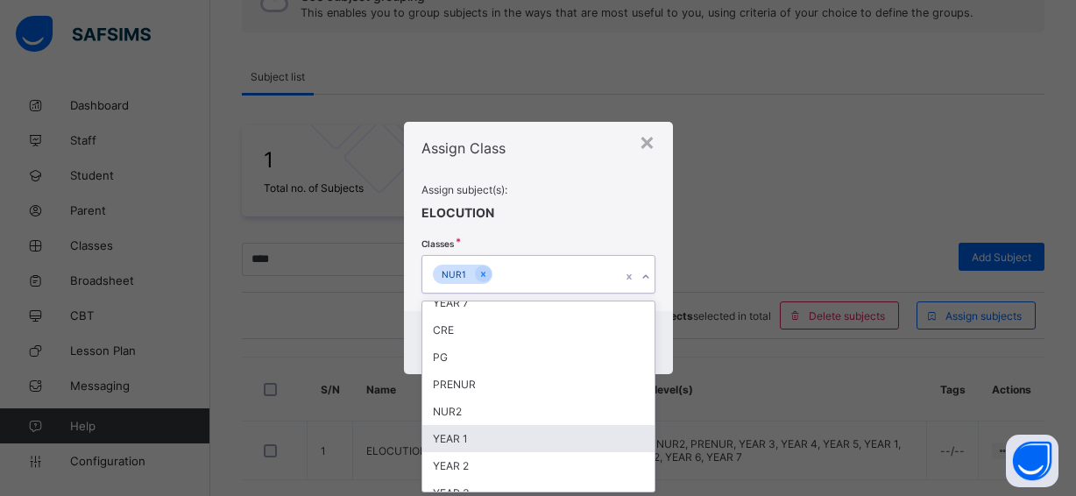
click at [484, 434] on div "YEAR 1" at bounding box center [538, 438] width 232 height 27
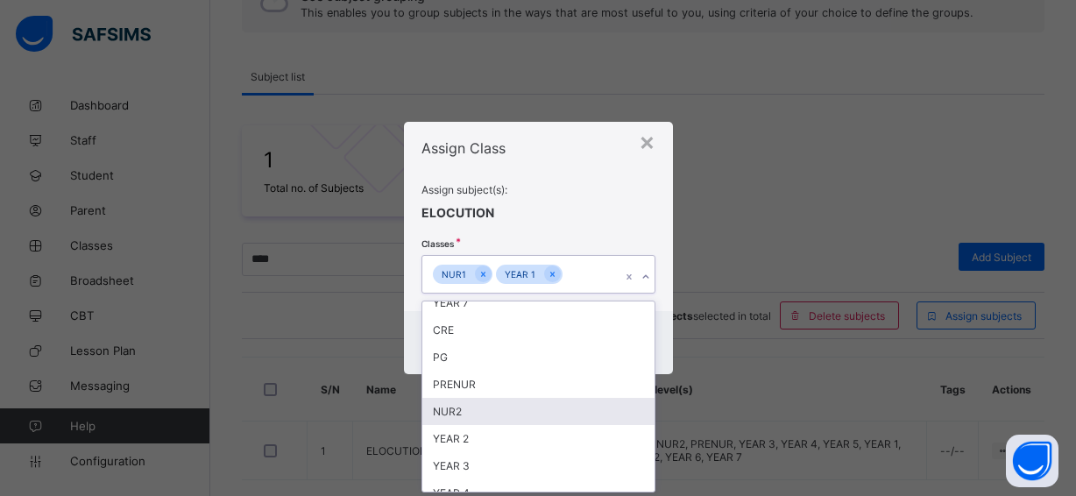
click at [460, 410] on div "NUR2" at bounding box center [538, 411] width 232 height 27
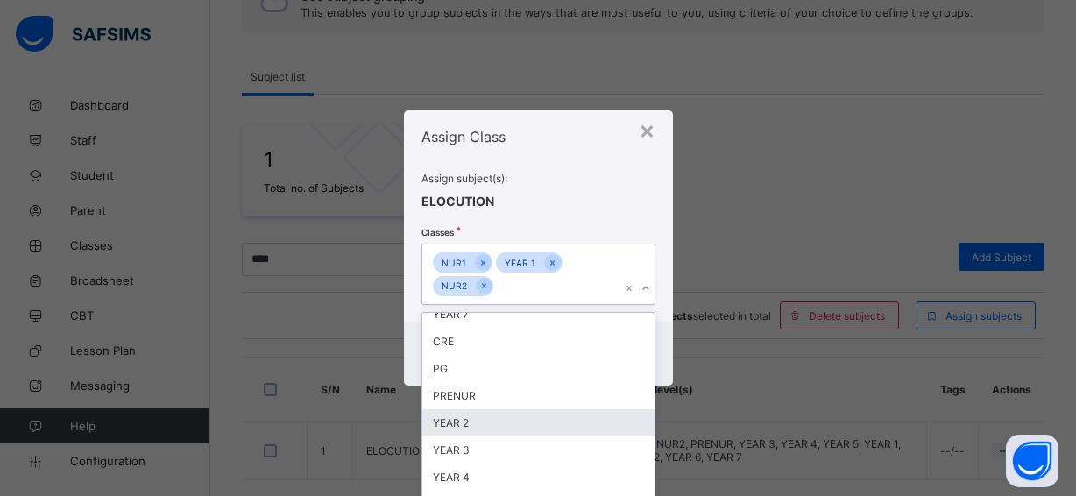
click at [466, 422] on div "YEAR 2" at bounding box center [538, 422] width 232 height 27
click at [464, 422] on div "YEAR 3" at bounding box center [538, 422] width 232 height 27
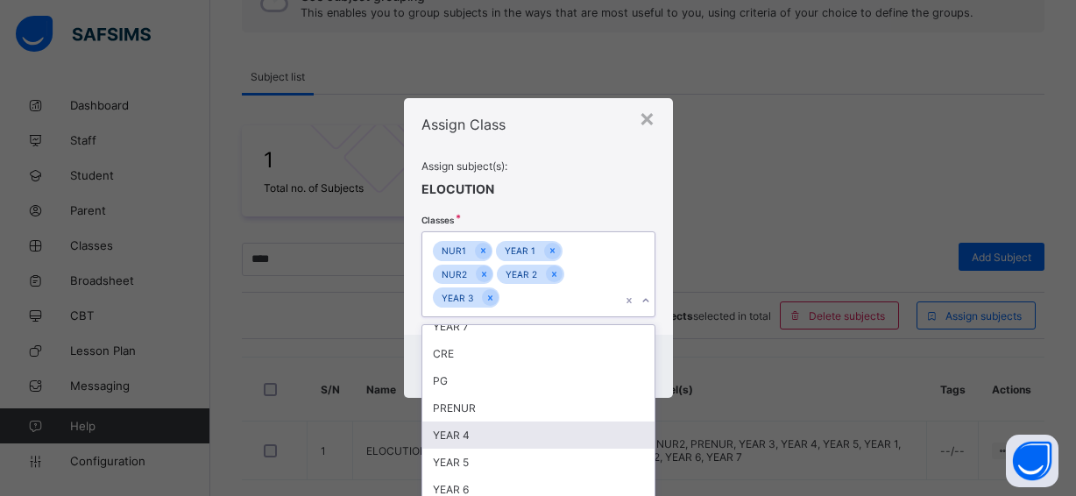
click at [464, 434] on div "YEAR 4" at bounding box center [538, 434] width 232 height 27
click at [462, 435] on div "YEAR 5" at bounding box center [538, 434] width 232 height 27
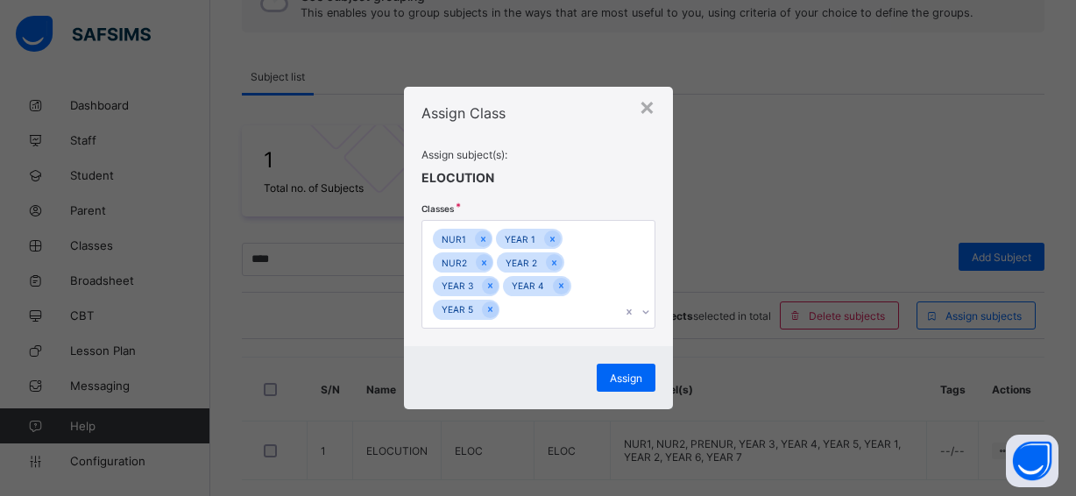
click at [609, 194] on span at bounding box center [538, 202] width 234 height 35
click at [624, 374] on span "Assign" at bounding box center [626, 377] width 32 height 13
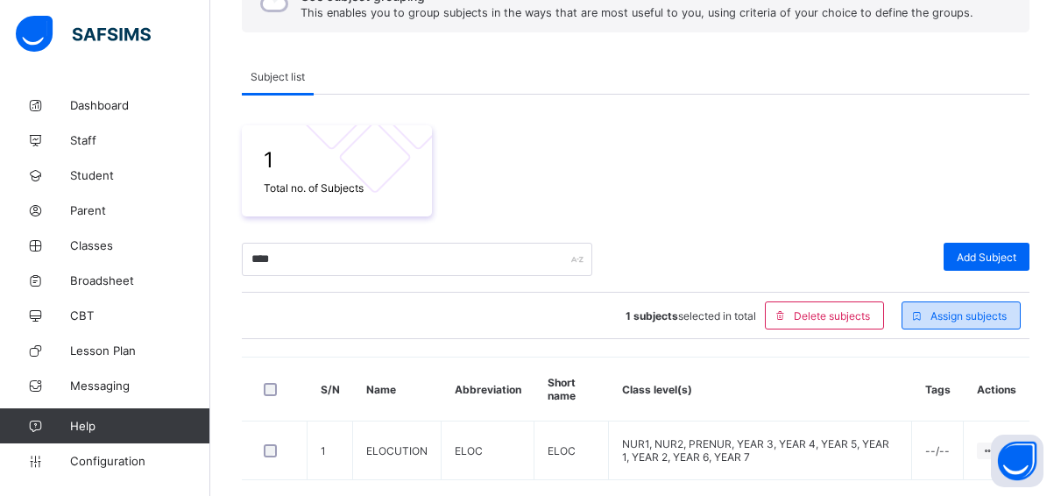
click at [923, 310] on icon at bounding box center [916, 315] width 13 height 11
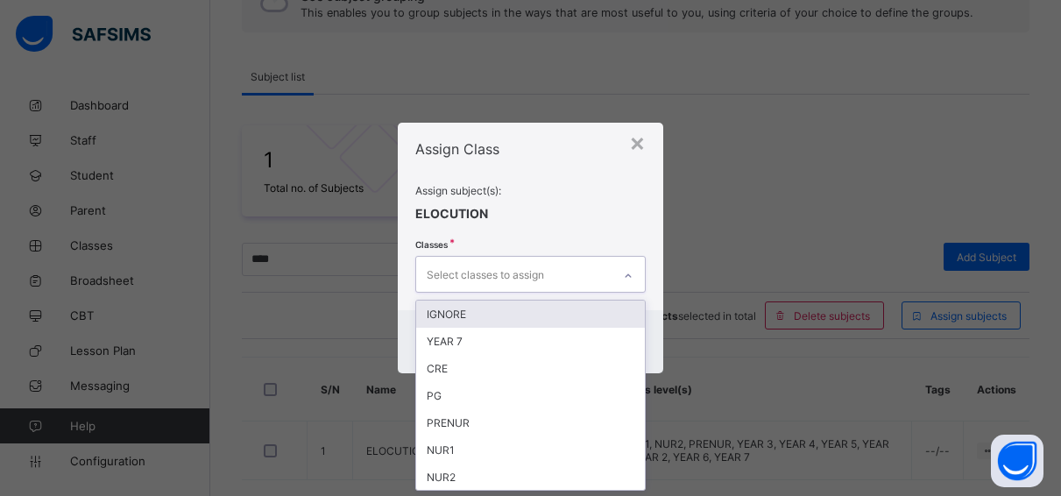
click at [583, 270] on div "Select classes to assign" at bounding box center [513, 274] width 195 height 34
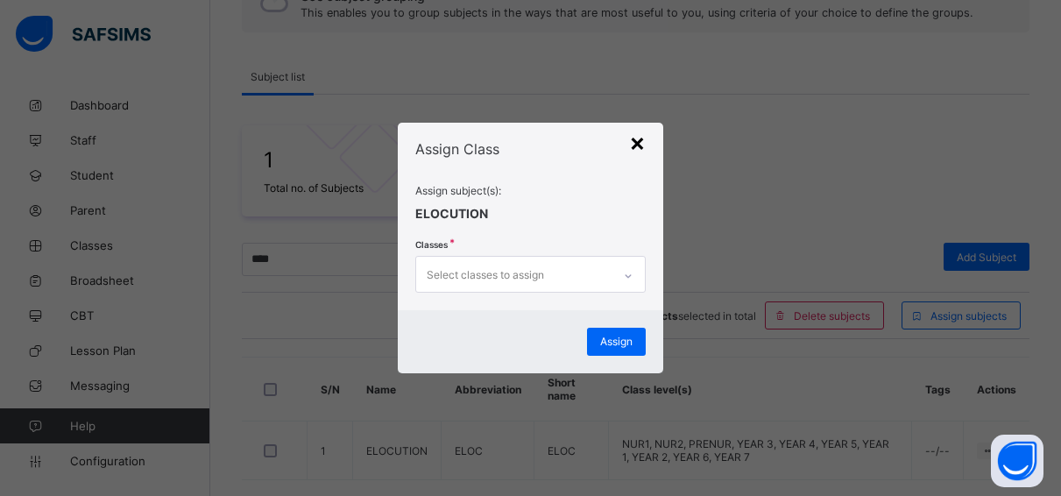
click at [639, 143] on div "×" at bounding box center [637, 142] width 17 height 30
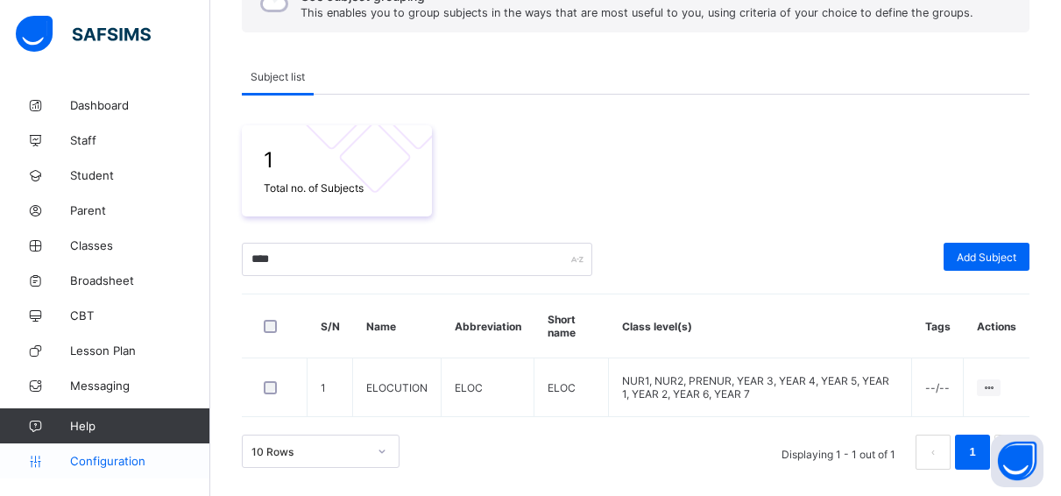
click at [153, 458] on span "Configuration" at bounding box center [139, 461] width 139 height 14
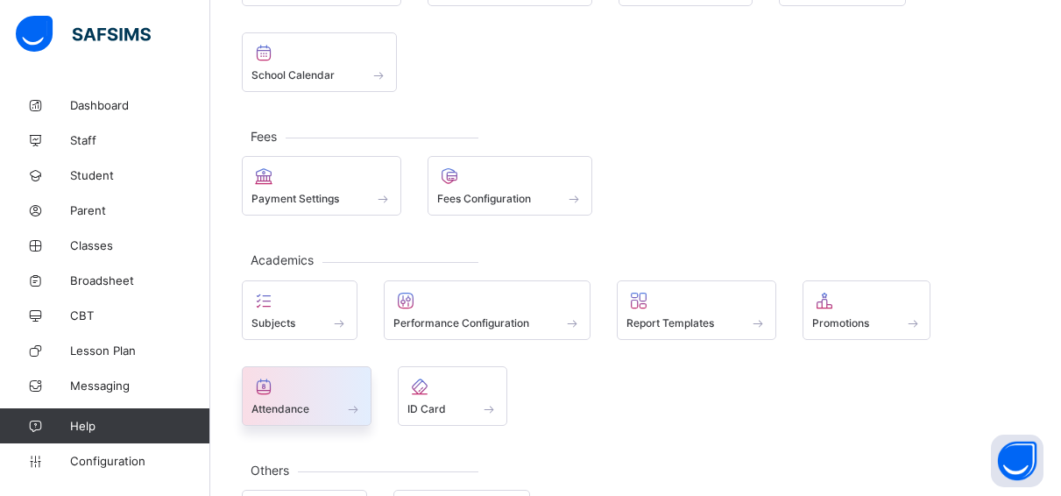
click at [335, 387] on div at bounding box center [306, 386] width 110 height 21
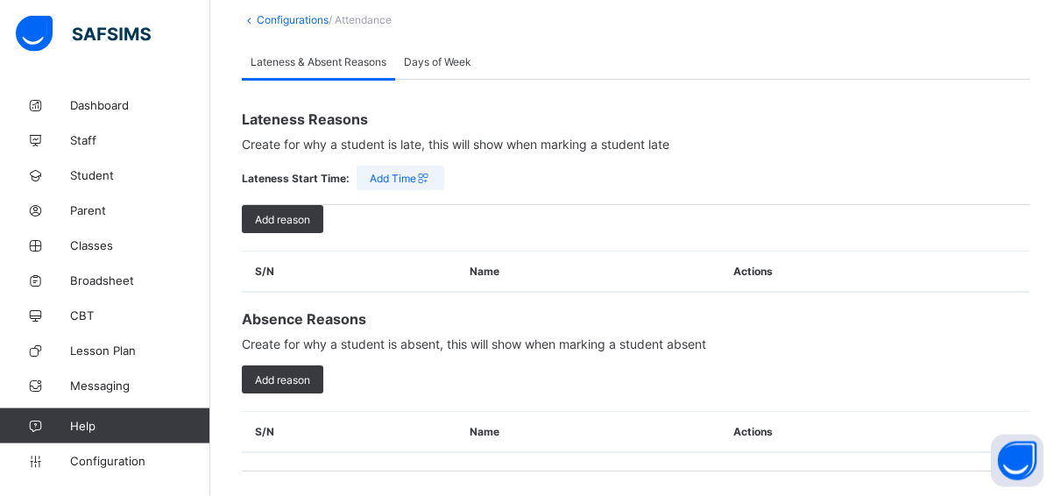
scroll to position [103, 0]
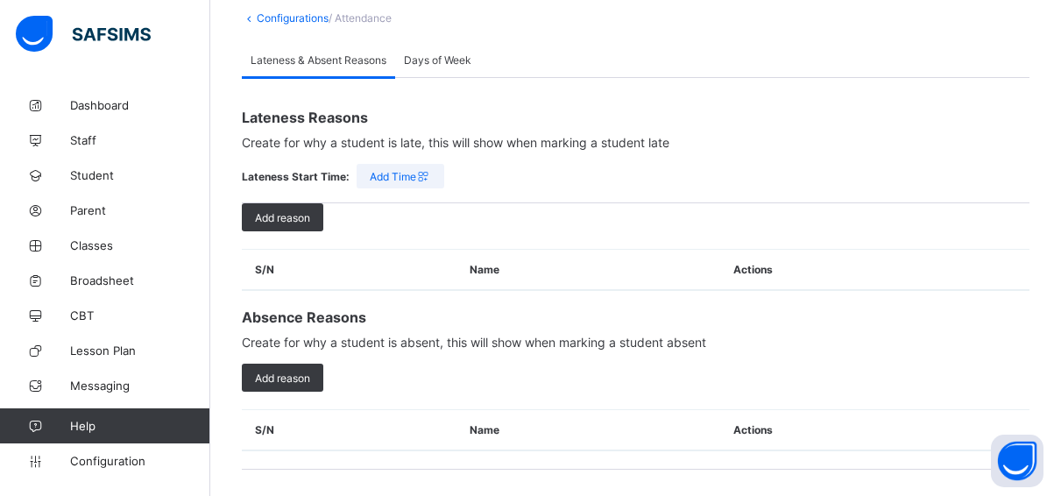
drag, startPoint x: 1064, startPoint y: 484, endPoint x: 1062, endPoint y: 444, distance: 39.5
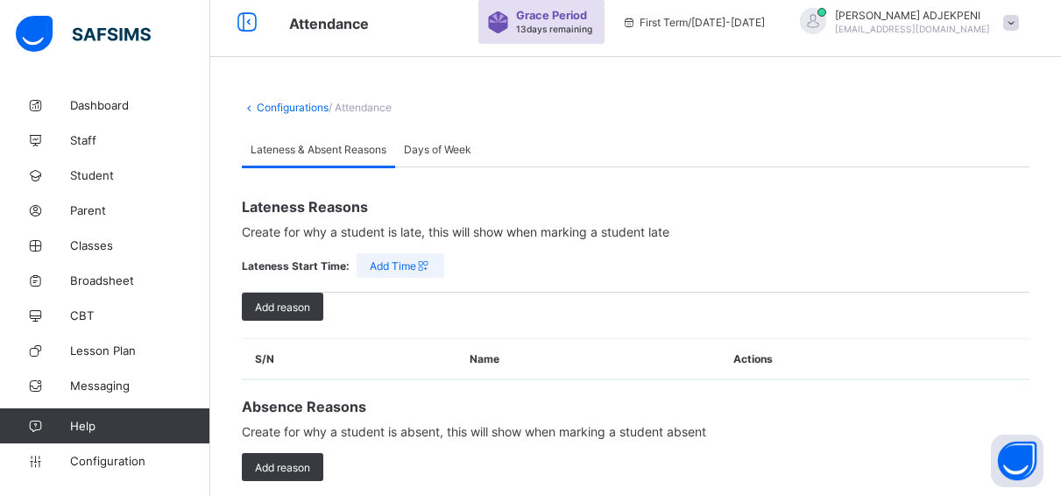
scroll to position [0, 0]
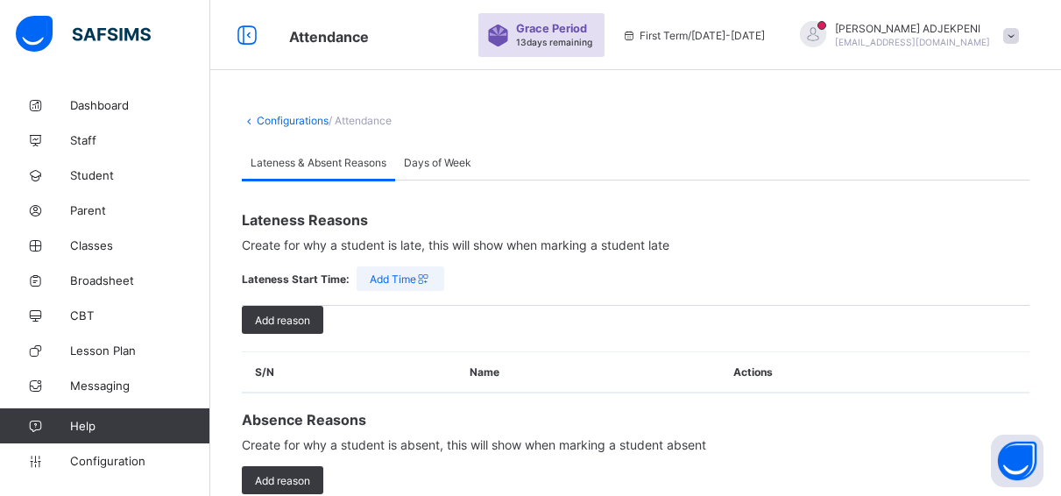
click at [454, 159] on span "Days of Week" at bounding box center [437, 162] width 67 height 13
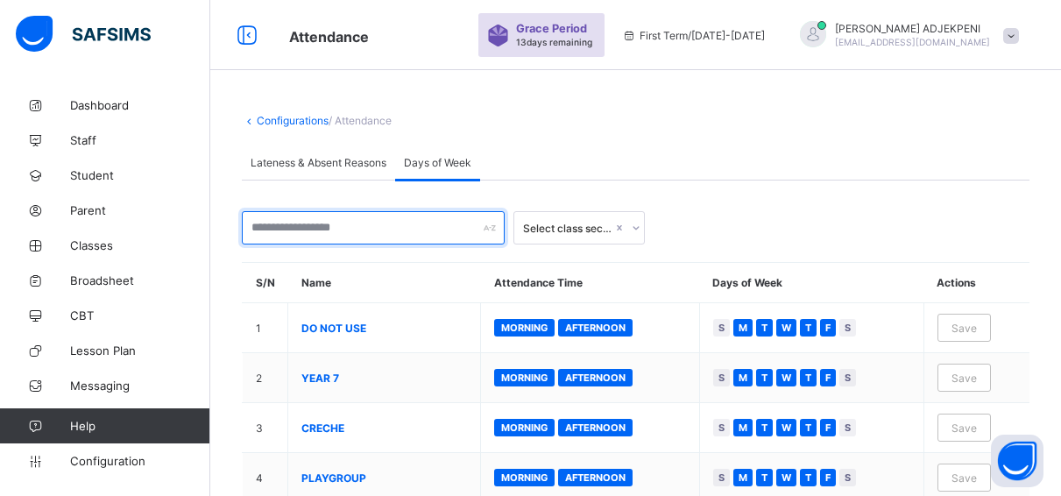
click at [348, 229] on input "text" at bounding box center [373, 227] width 263 height 33
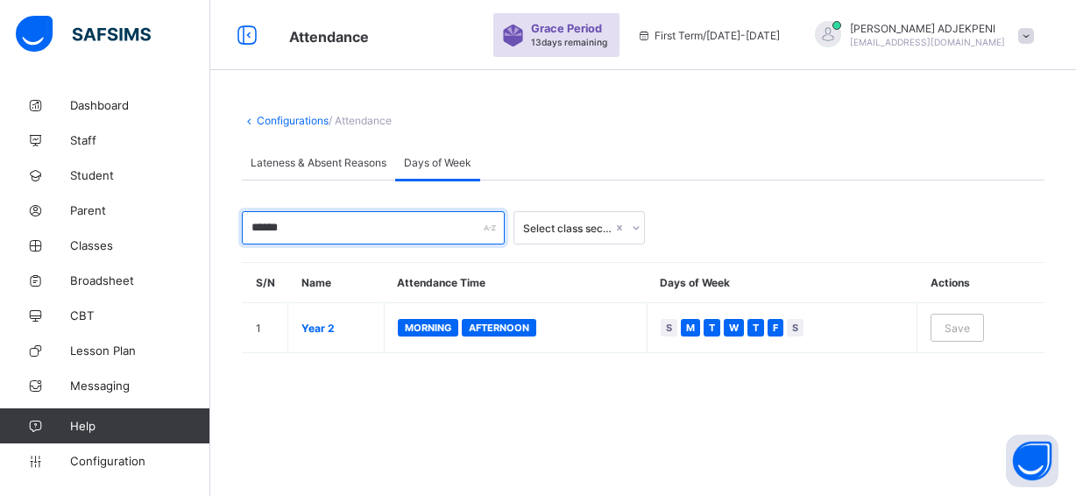
type input "******"
click at [558, 229] on div "Select class section" at bounding box center [567, 228] width 89 height 13
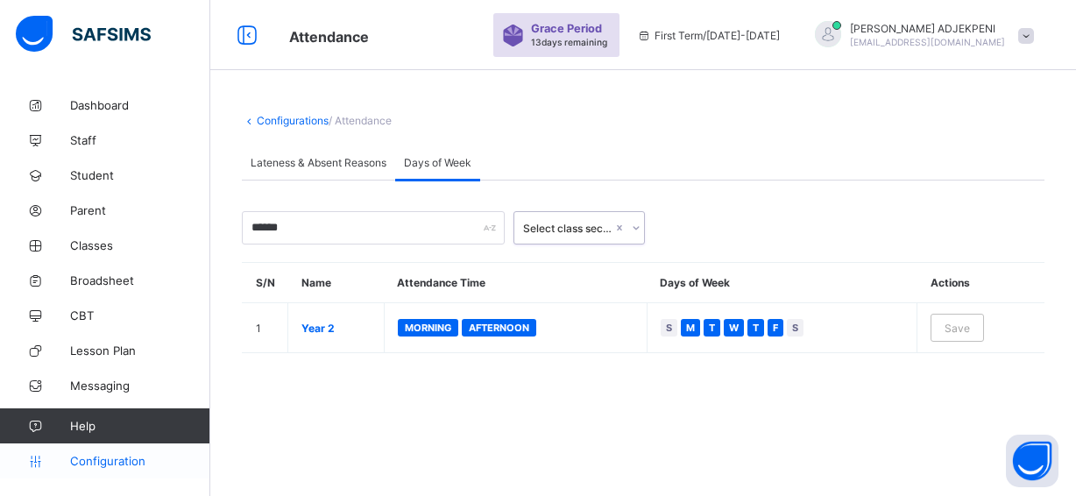
click at [127, 452] on link "Configuration" at bounding box center [104, 460] width 209 height 35
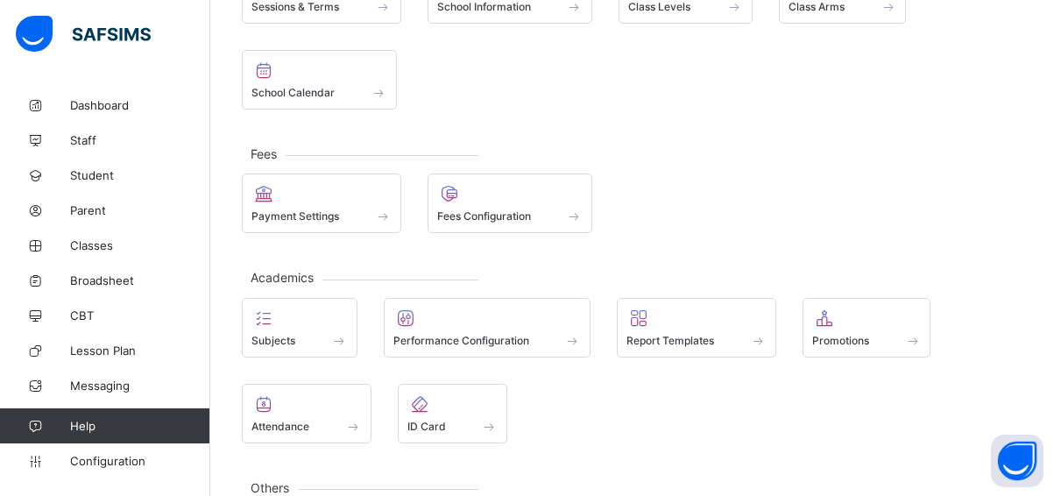
scroll to position [209, 0]
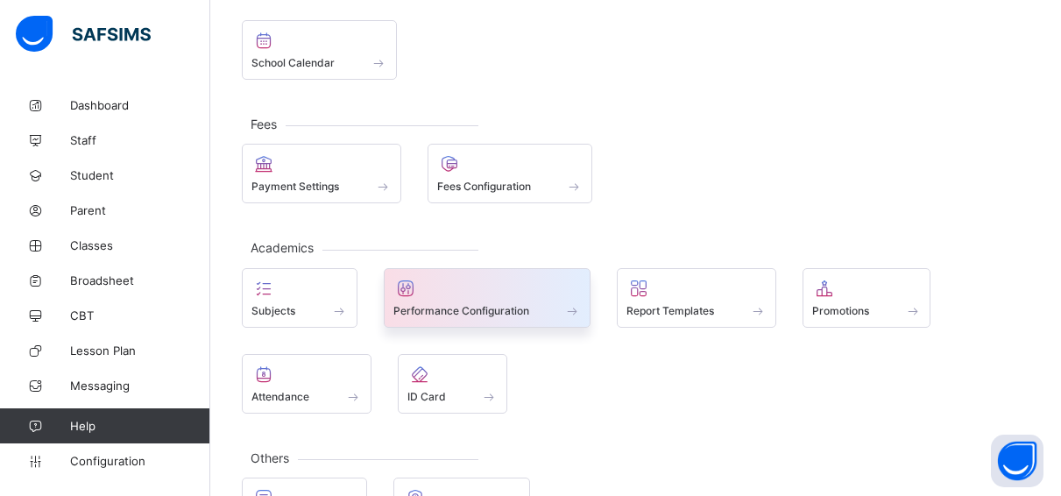
click at [502, 290] on div at bounding box center [487, 288] width 188 height 21
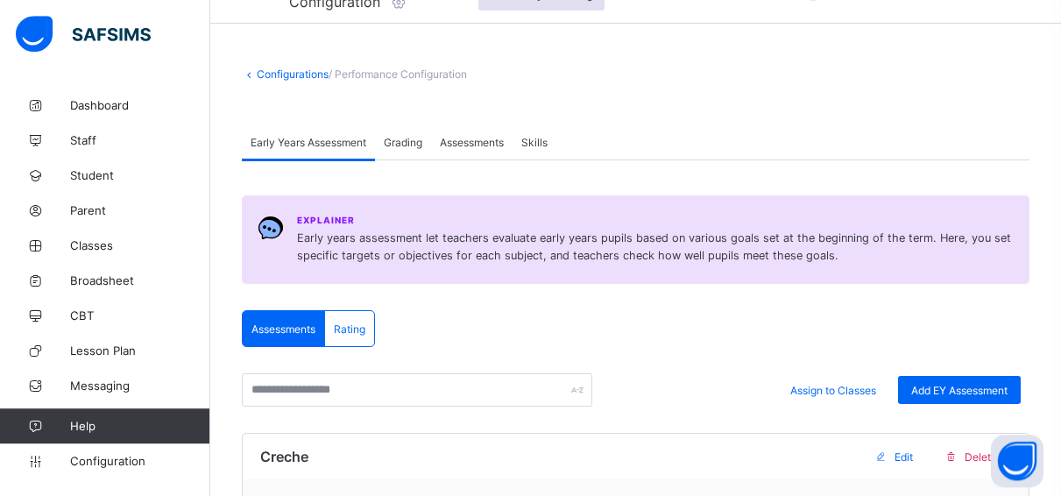
scroll to position [30, 0]
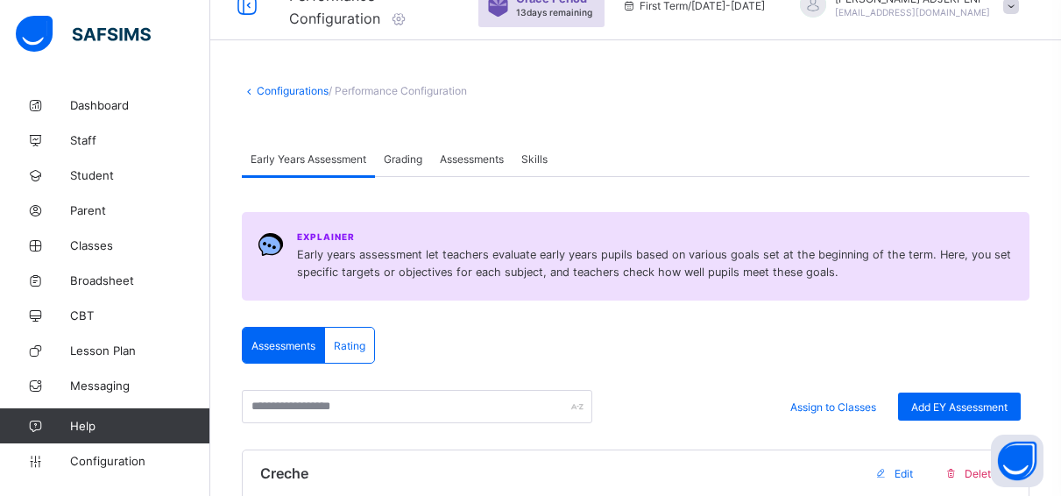
click at [414, 154] on span "Grading" at bounding box center [403, 158] width 39 height 13
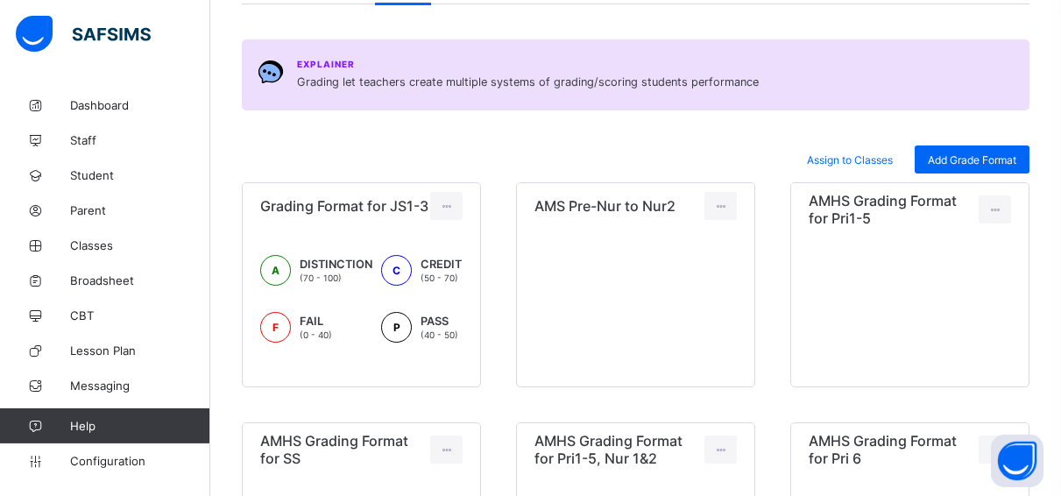
scroll to position [209, 0]
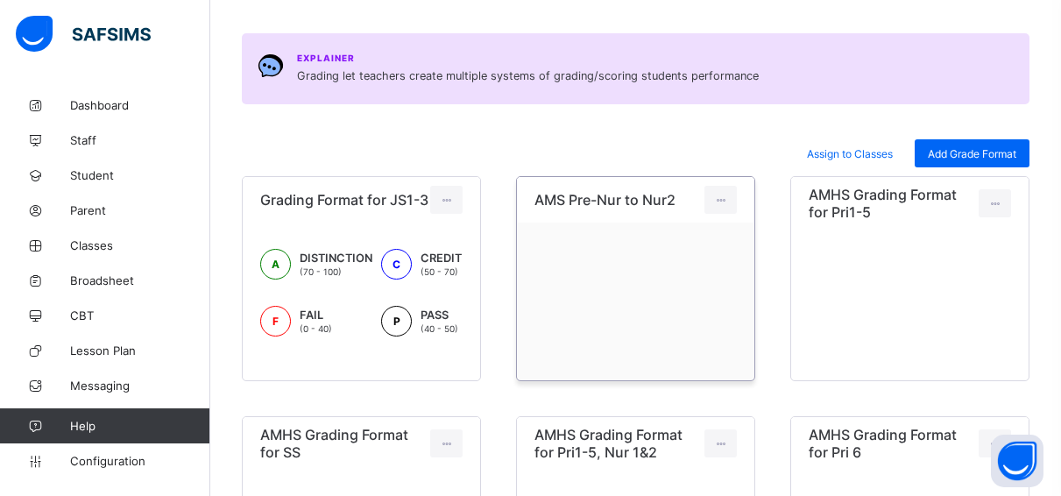
click at [668, 200] on span "AMS Pre-Nur to Nur2" at bounding box center [604, 200] width 141 height 18
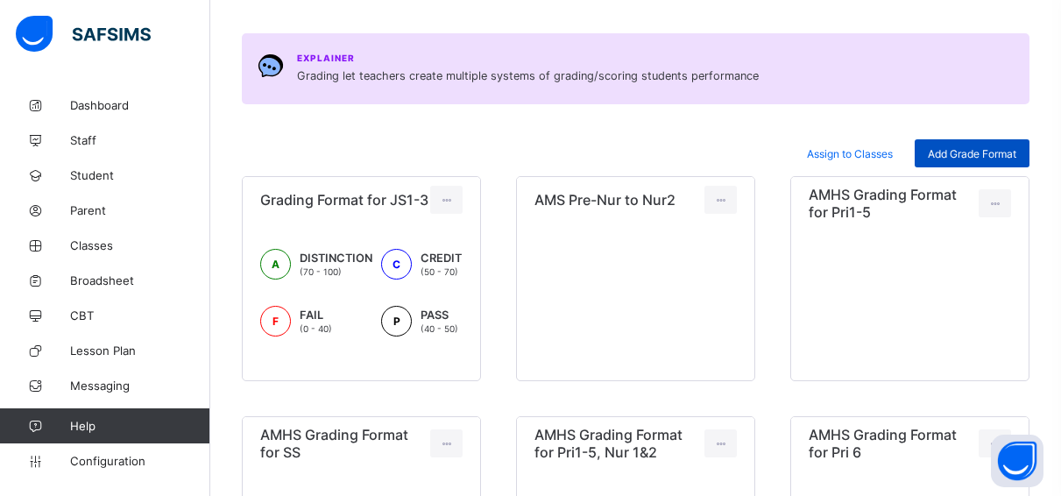
click at [948, 147] on span "Add Grade Format" at bounding box center [972, 153] width 88 height 13
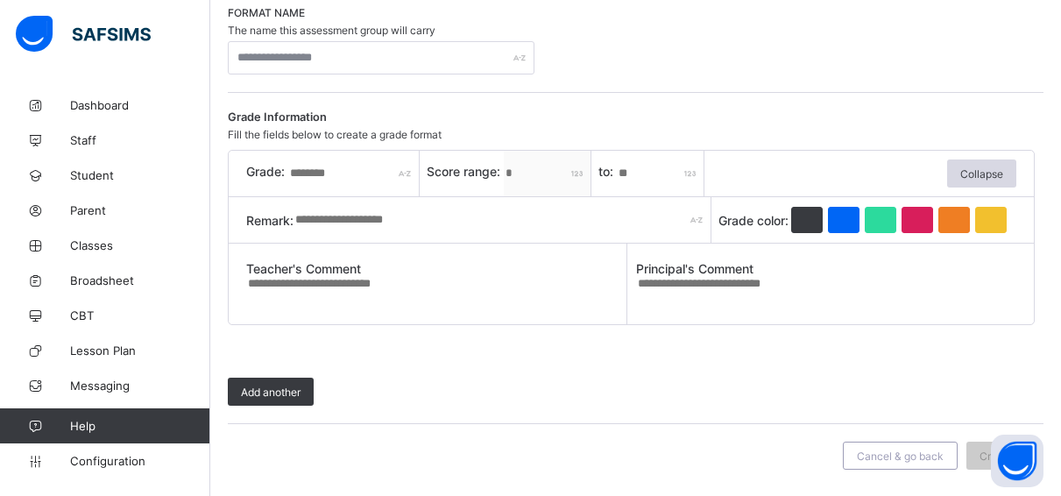
click at [414, 135] on span "Fill the fields below to create a grade format" at bounding box center [335, 134] width 214 height 13
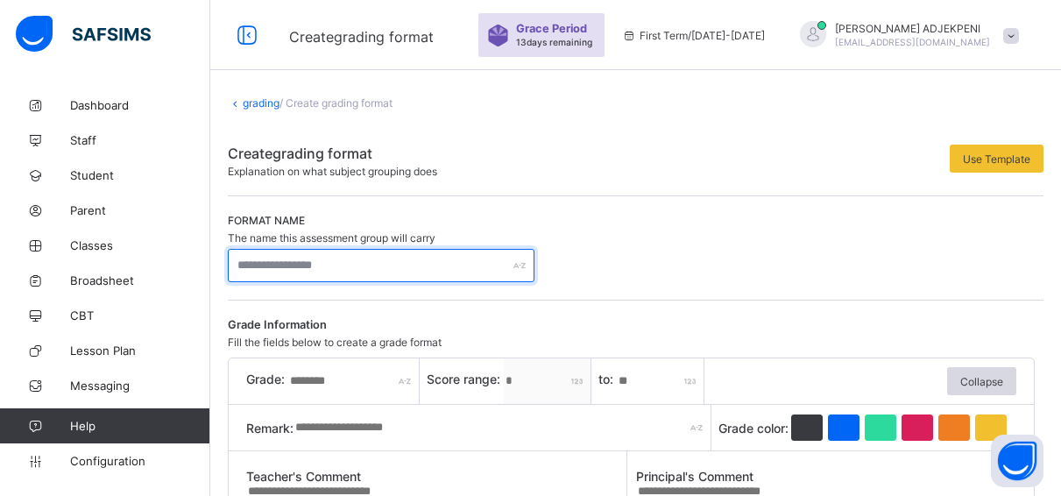
click at [322, 255] on input "text" at bounding box center [381, 265] width 307 height 33
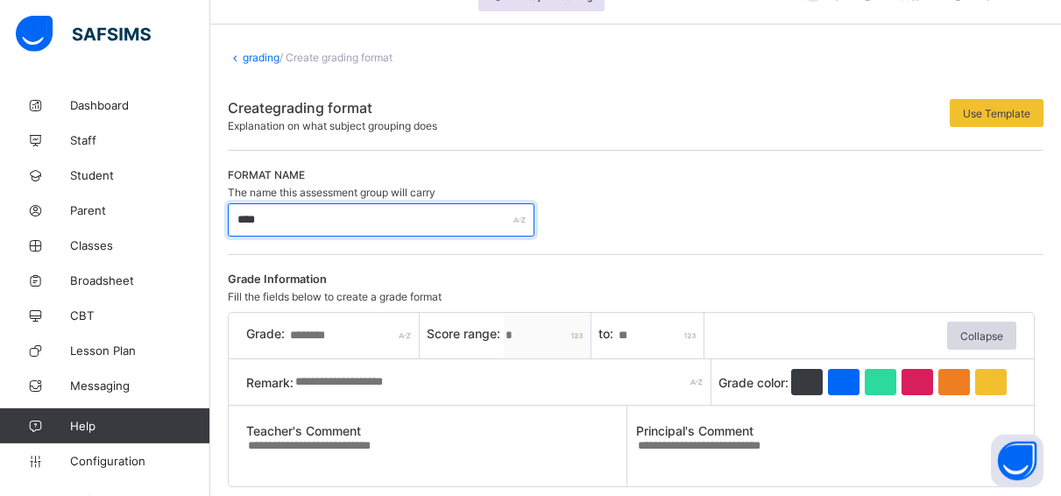
scroll to position [43, 0]
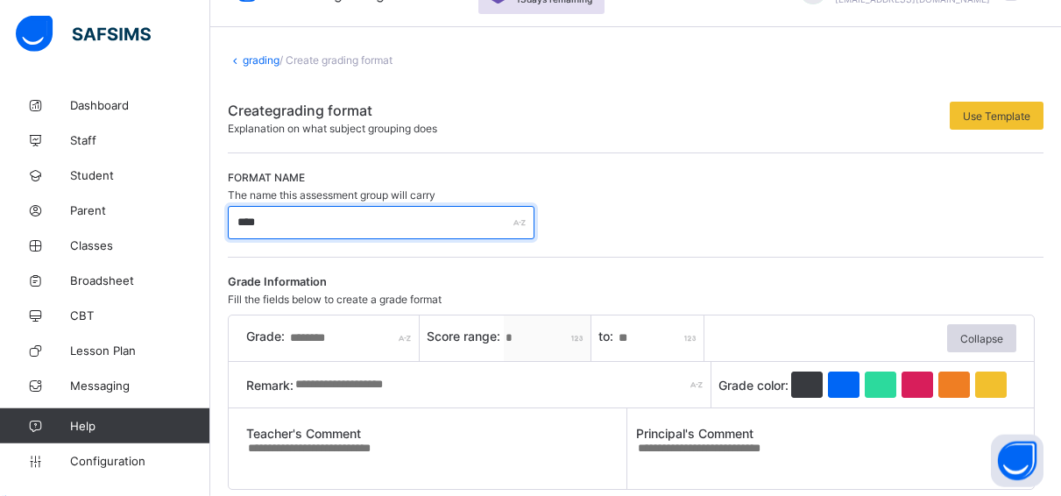
type input "****"
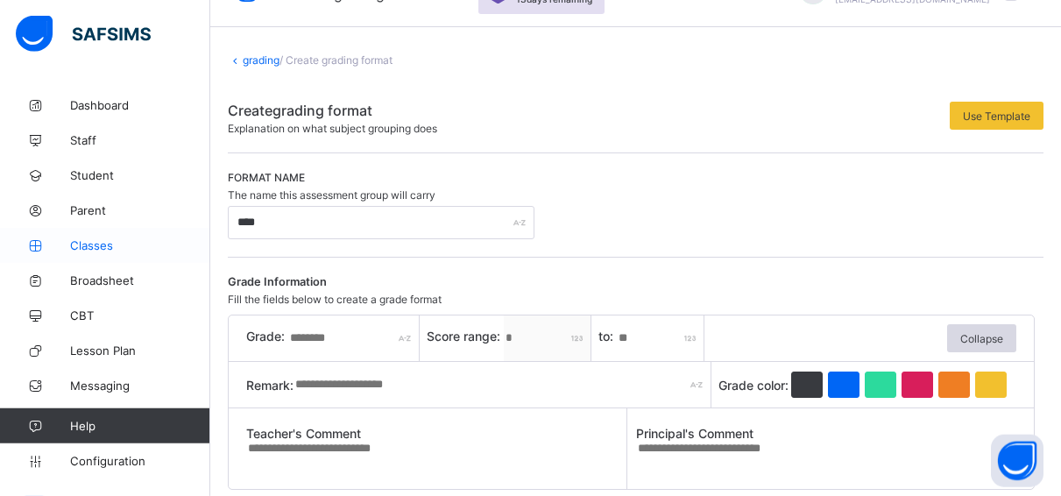
click at [106, 244] on span "Classes" at bounding box center [140, 245] width 140 height 14
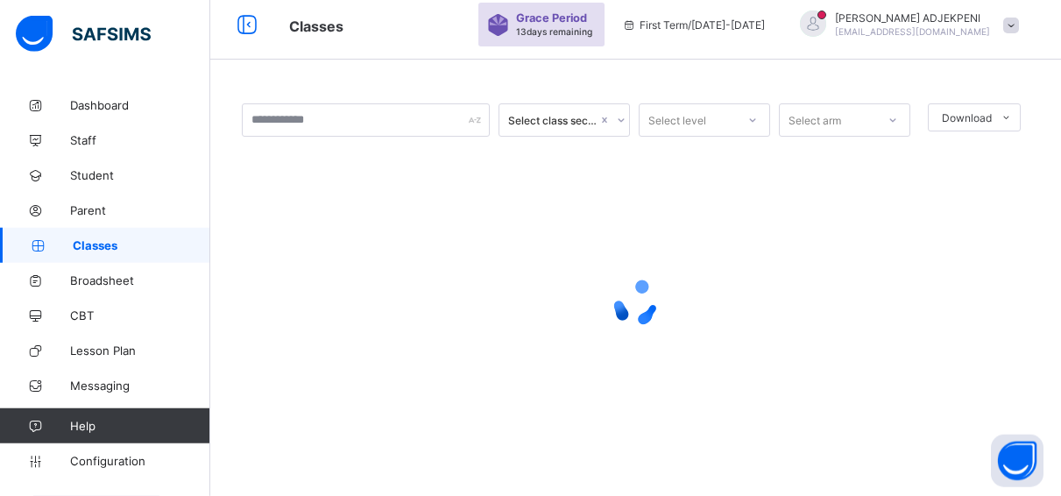
scroll to position [11, 0]
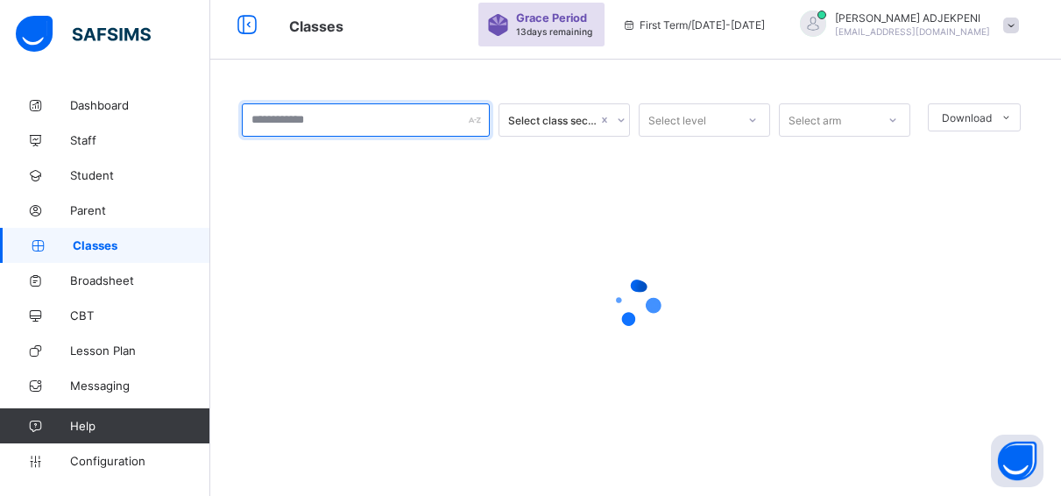
click at [301, 120] on input "text" at bounding box center [366, 119] width 248 height 33
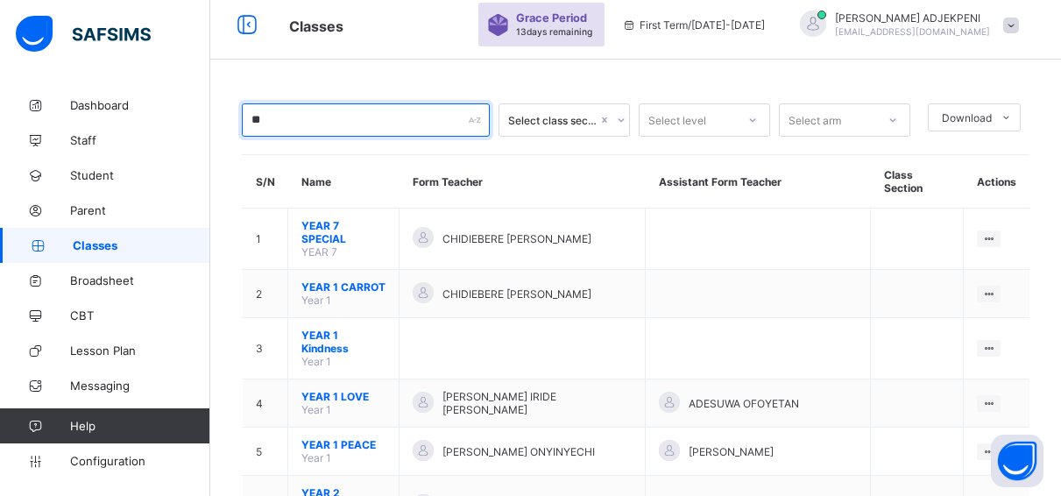
type input "*"
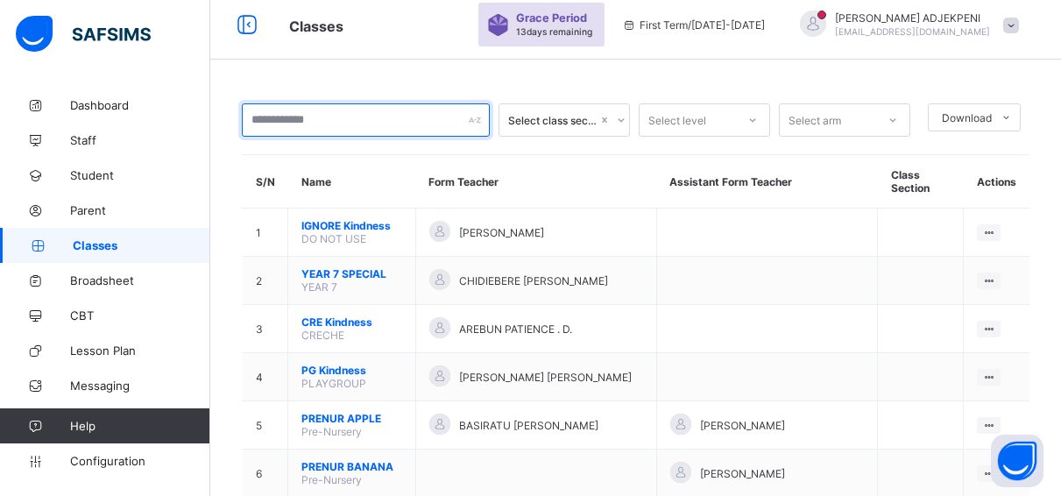
click at [344, 114] on input "text" at bounding box center [366, 119] width 248 height 33
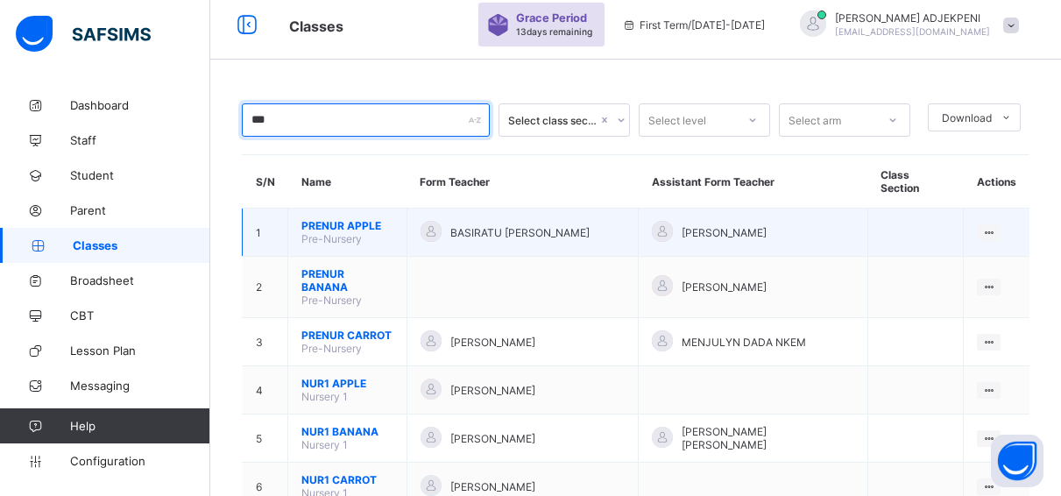
type input "***"
click at [317, 219] on span "PRENUR APPLE" at bounding box center [347, 225] width 92 height 13
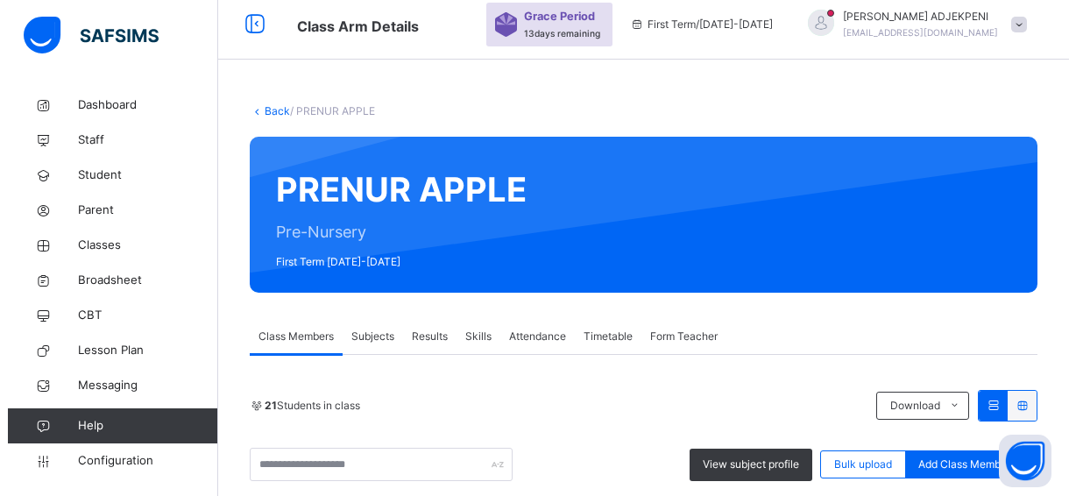
scroll to position [157, 0]
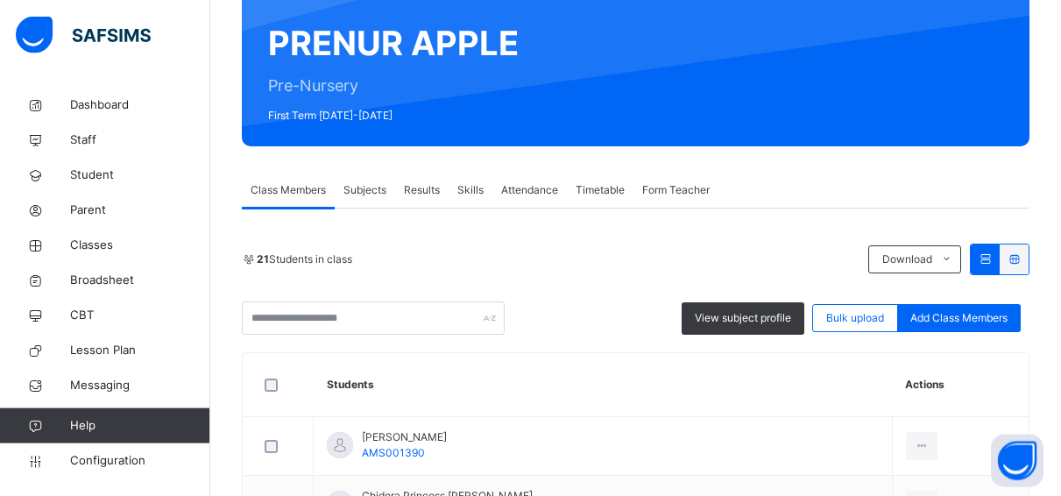
click at [685, 187] on span "Form Teacher" at bounding box center [675, 190] width 67 height 16
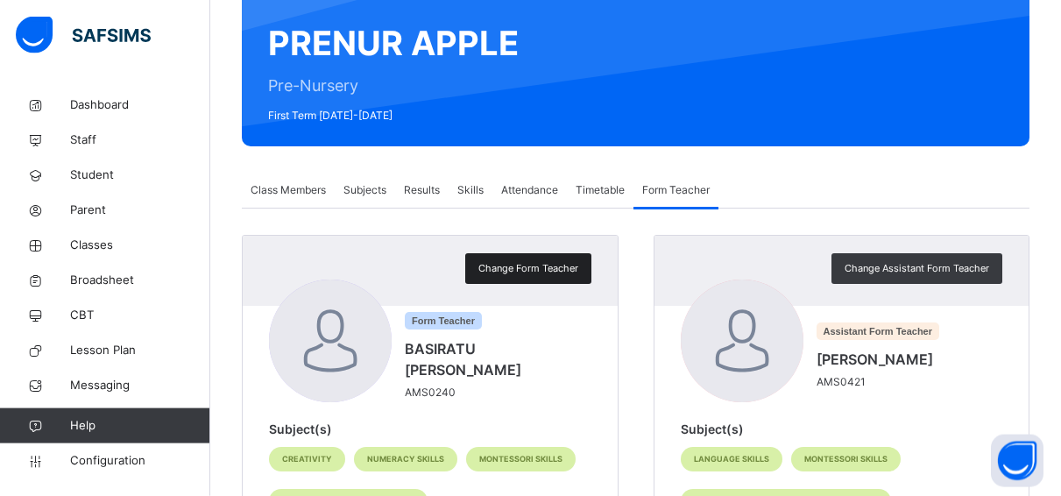
click at [544, 266] on span "Change Form Teacher" at bounding box center [528, 268] width 100 height 15
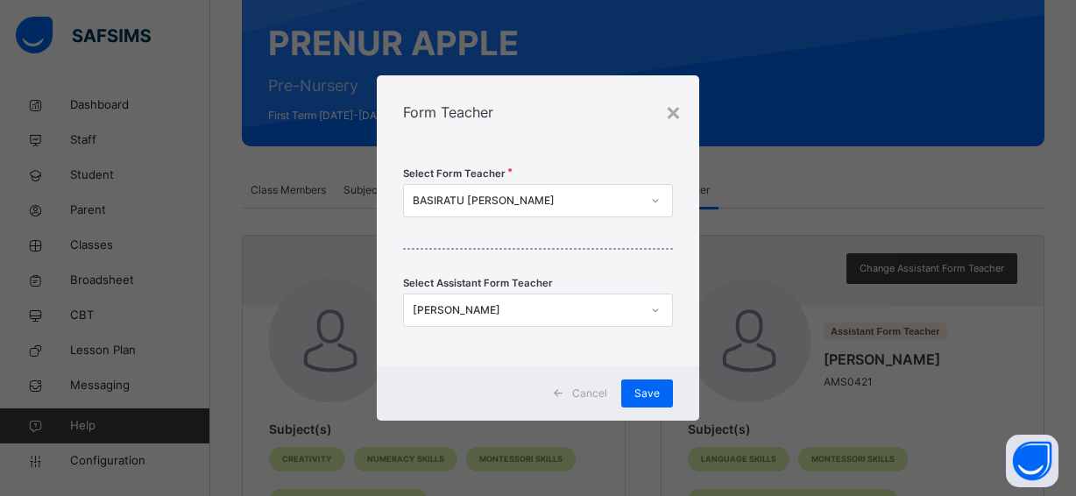
click at [570, 197] on div "BASIRATU [PERSON_NAME]" at bounding box center [527, 201] width 228 height 16
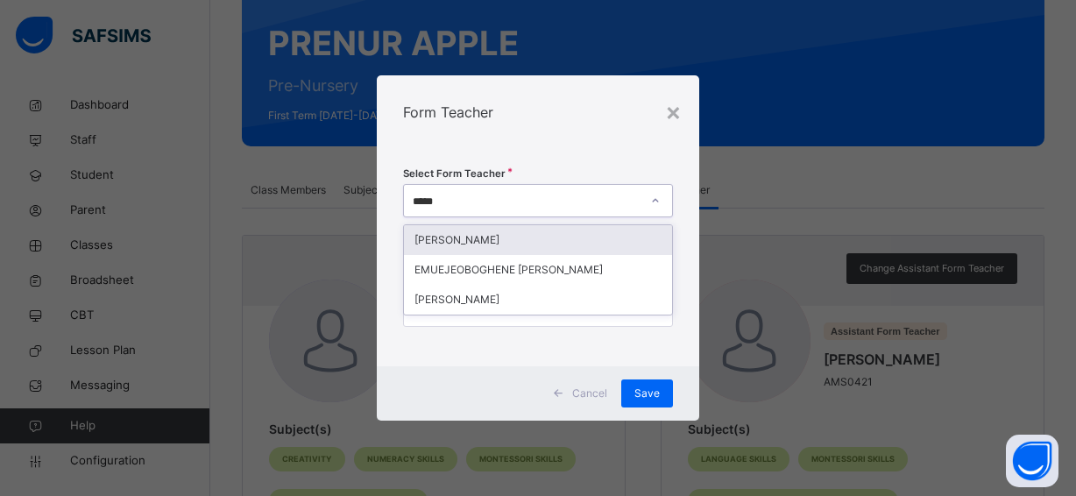
type input "******"
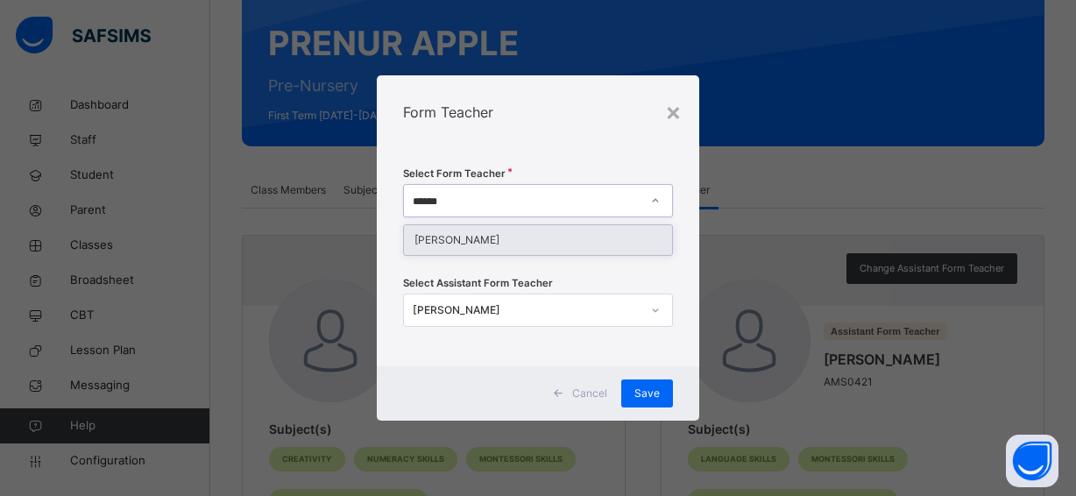
click at [569, 235] on div "[PERSON_NAME]" at bounding box center [538, 240] width 268 height 30
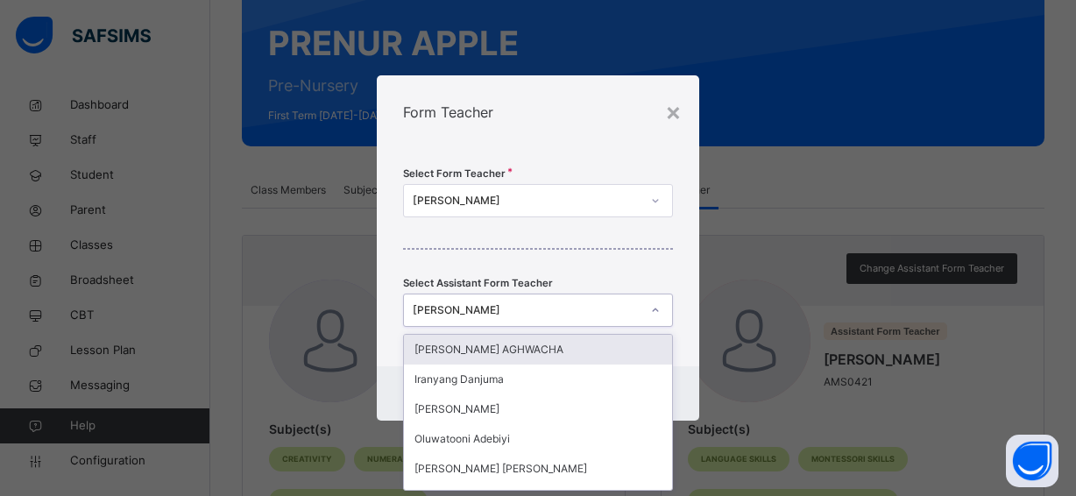
click at [551, 307] on div "[PERSON_NAME]" at bounding box center [527, 310] width 228 height 16
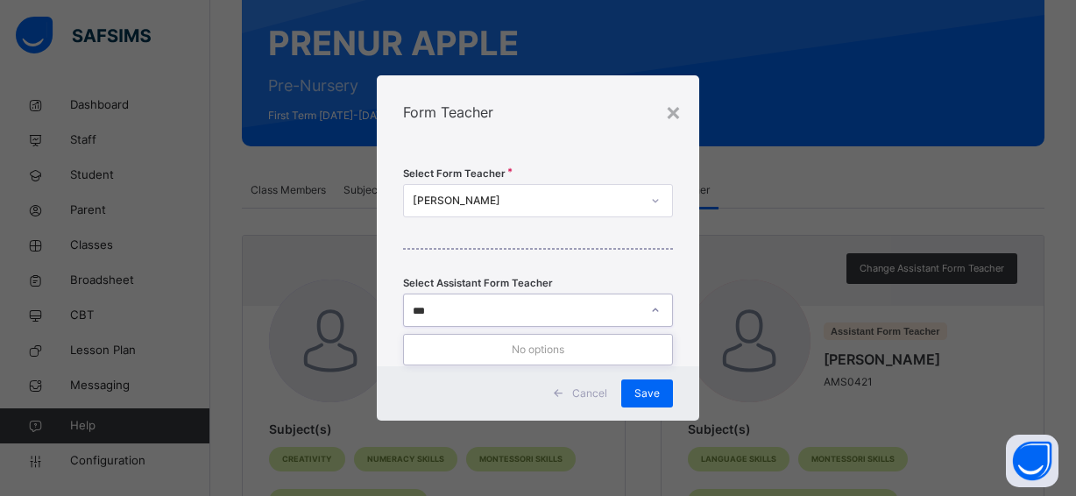
type input "****"
click at [612, 316] on div "bibi" at bounding box center [521, 310] width 235 height 27
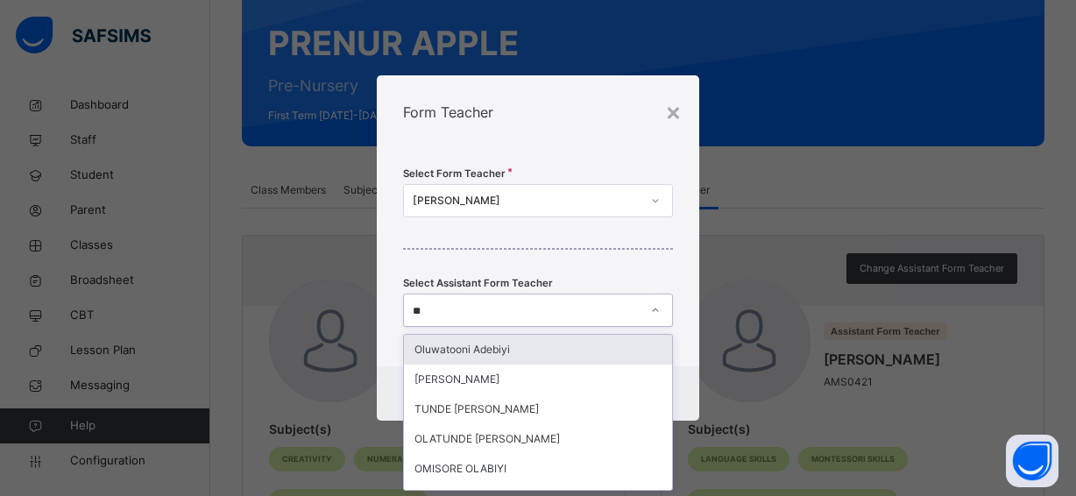
type input "*"
click at [527, 230] on div "Select Form Teacher [PERSON_NAME] Select Assistant Form Teacher option [PERSON_…" at bounding box center [538, 257] width 322 height 217
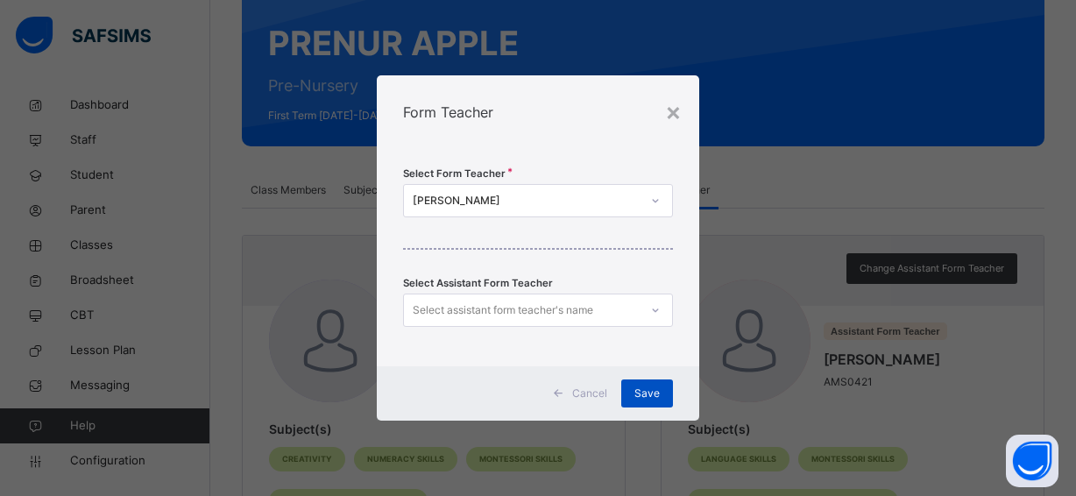
click at [638, 386] on span "Save" at bounding box center [646, 393] width 25 height 16
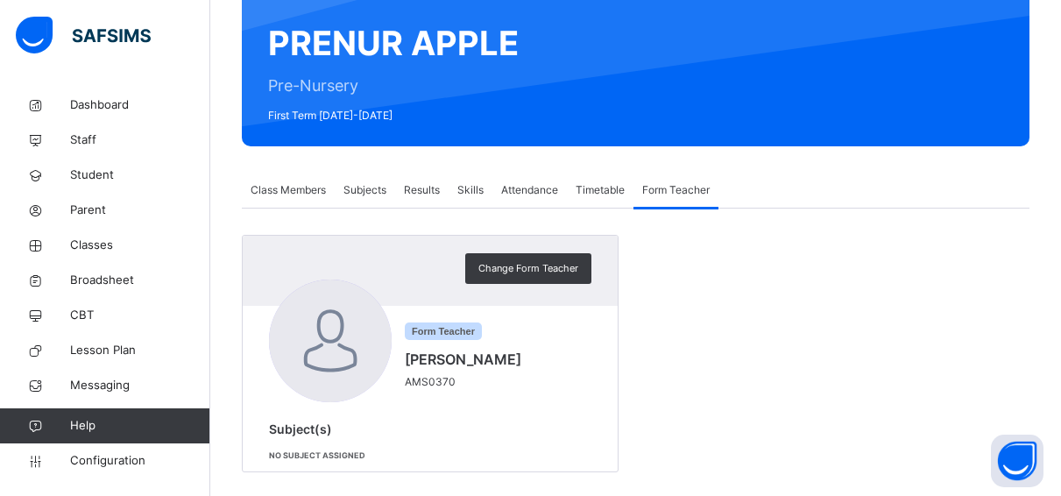
click at [414, 188] on span "Results" at bounding box center [422, 190] width 36 height 16
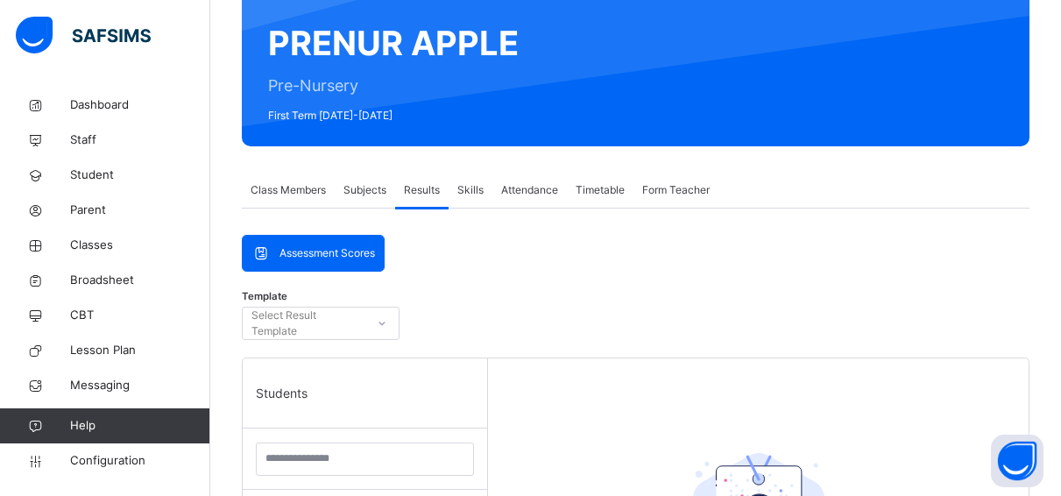
click at [357, 187] on span "Subjects" at bounding box center [364, 190] width 43 height 16
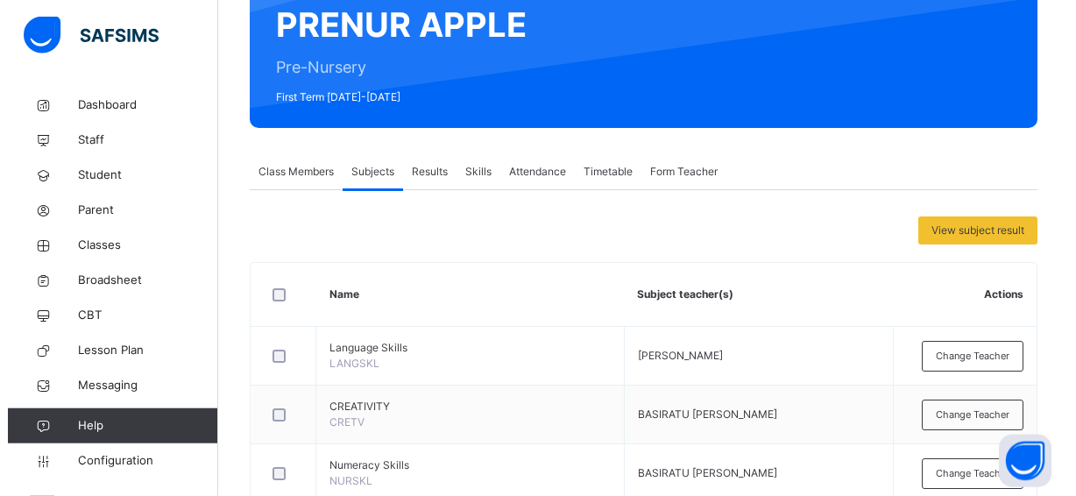
scroll to position [202, 0]
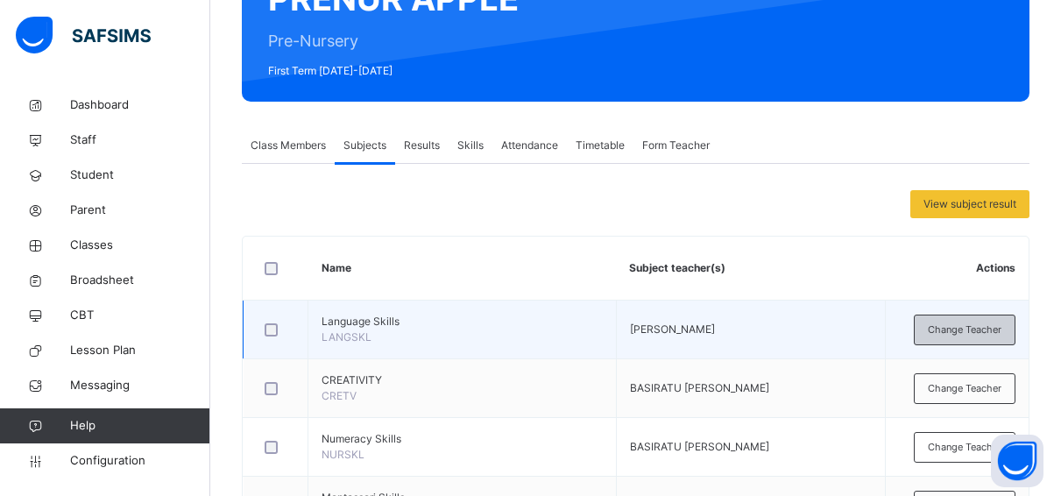
click at [938, 328] on div "Change Teacher" at bounding box center [965, 330] width 102 height 31
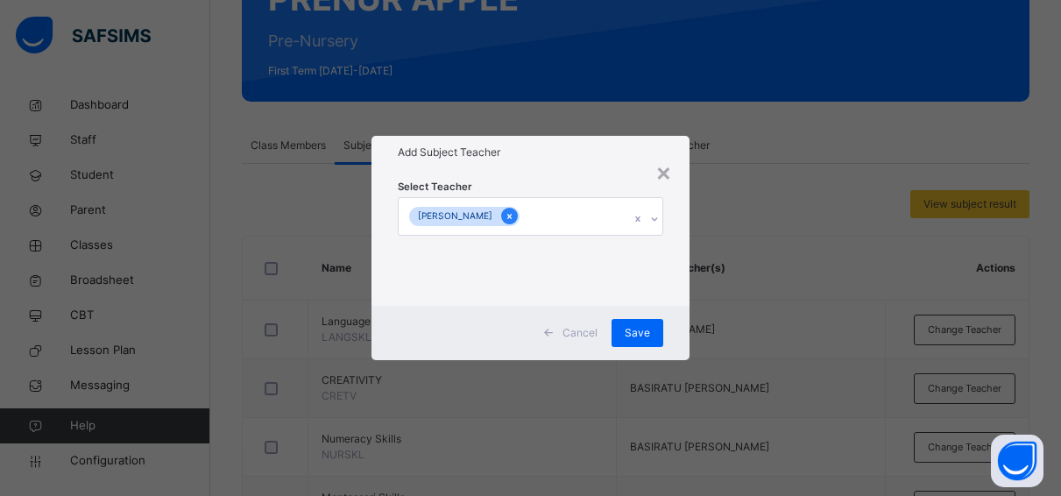
click at [514, 211] on icon at bounding box center [510, 216] width 10 height 12
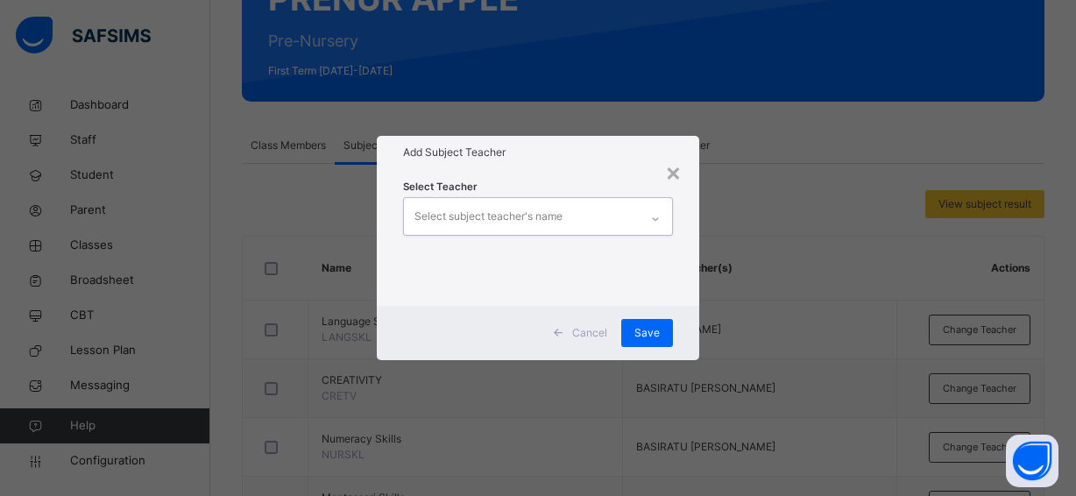
click at [539, 211] on div "Select subject teacher's name" at bounding box center [488, 216] width 148 height 33
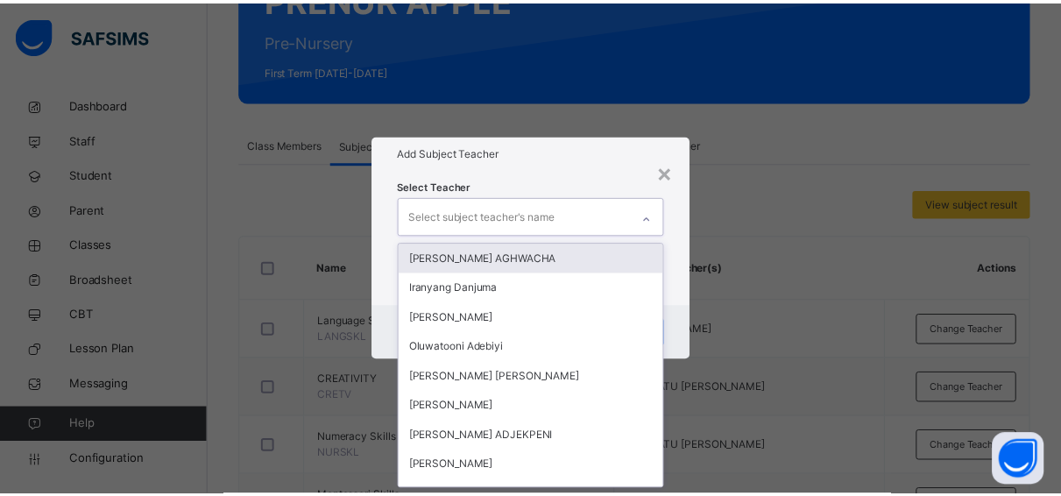
scroll to position [0, 0]
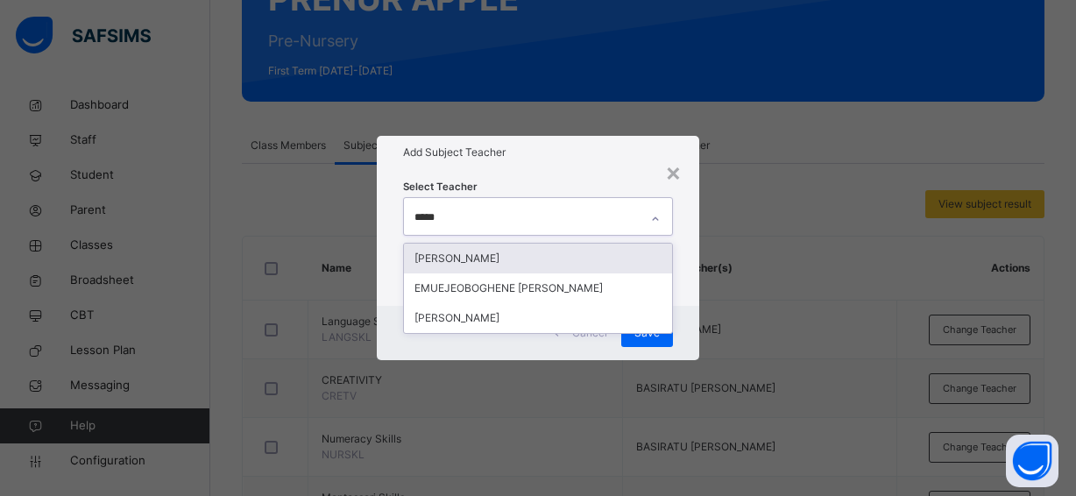
type input "******"
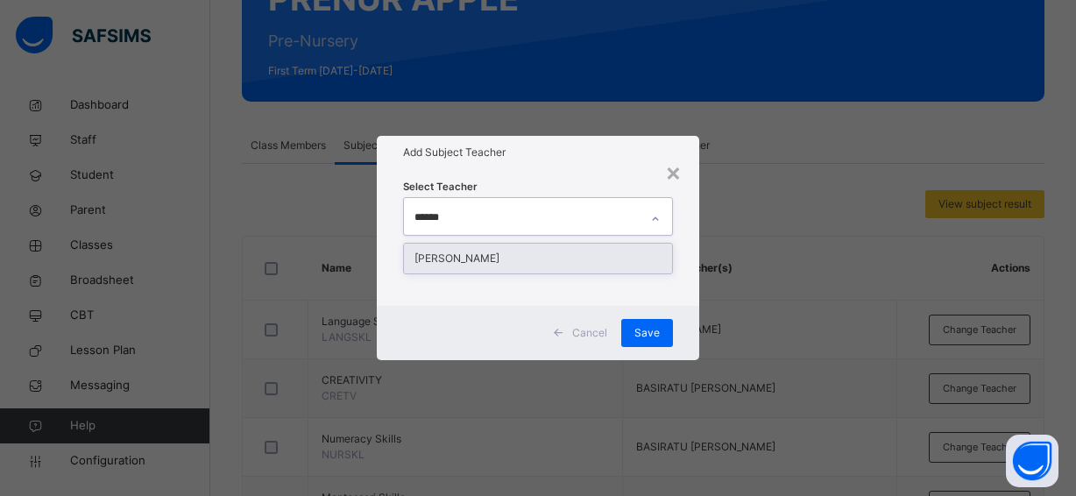
click at [529, 253] on div "[PERSON_NAME]" at bounding box center [538, 259] width 268 height 30
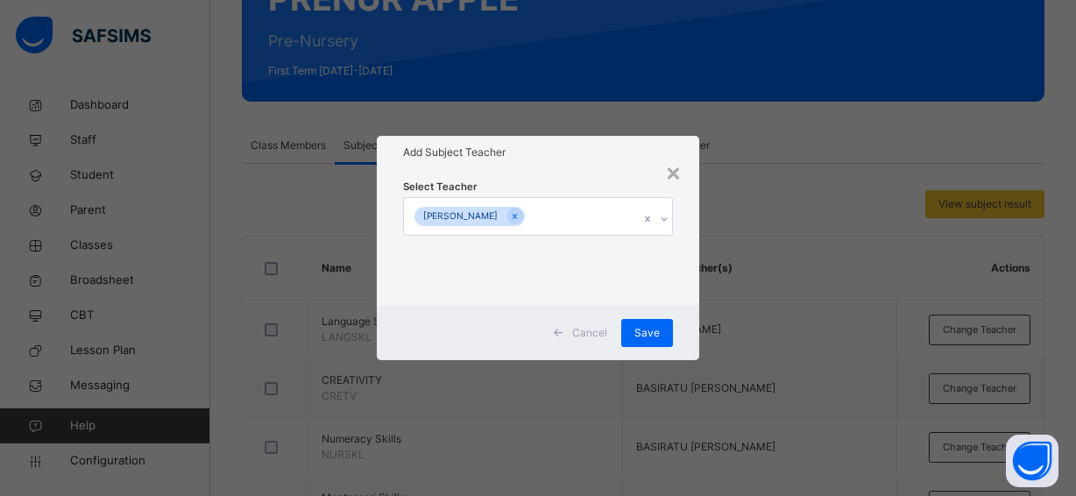
click at [632, 159] on h1 "Add Subject Teacher" at bounding box center [538, 153] width 270 height 16
click at [647, 325] on span "Save" at bounding box center [646, 333] width 25 height 16
click at [647, 325] on div "Save" at bounding box center [647, 333] width 52 height 28
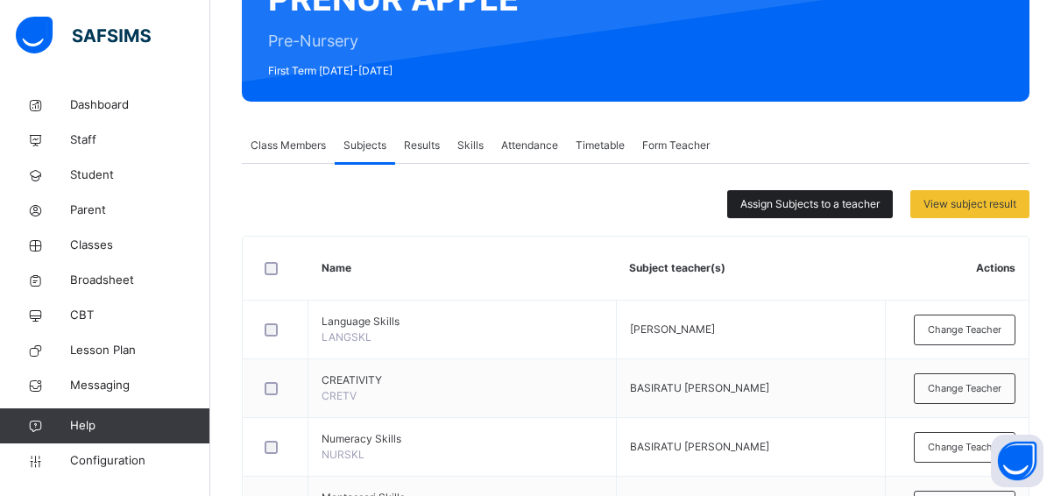
click at [805, 202] on span "Assign Subjects to a teacher" at bounding box center [809, 204] width 139 height 16
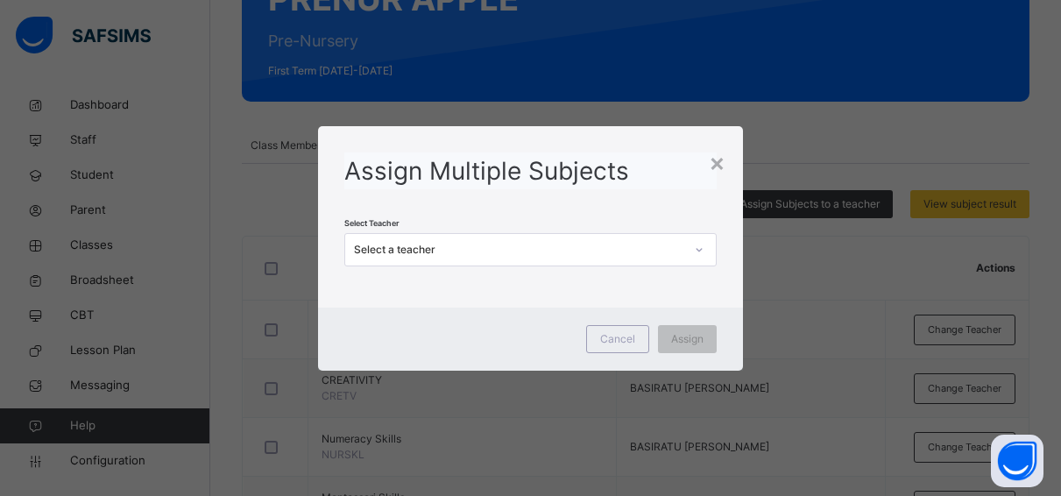
click at [538, 245] on div "Select a teacher" at bounding box center [518, 250] width 329 height 16
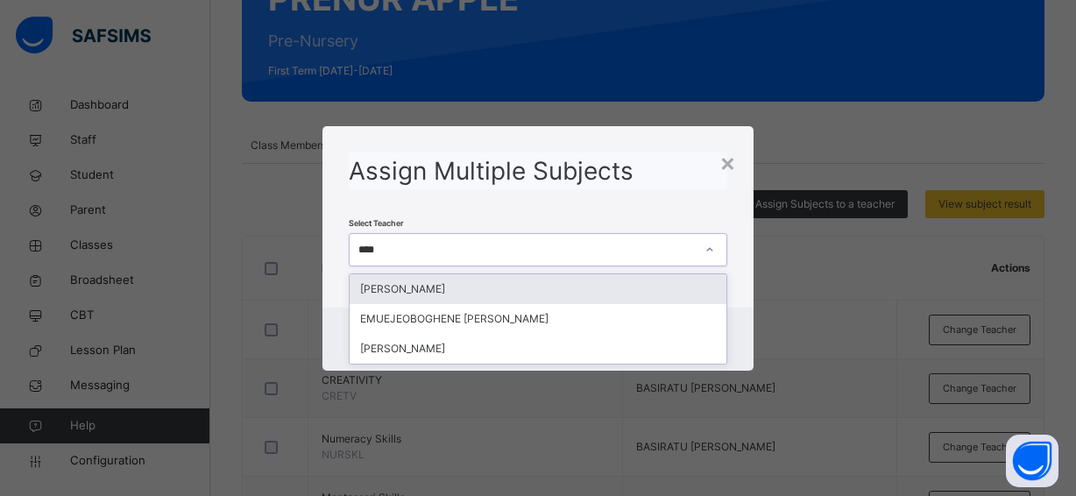
type input "*****"
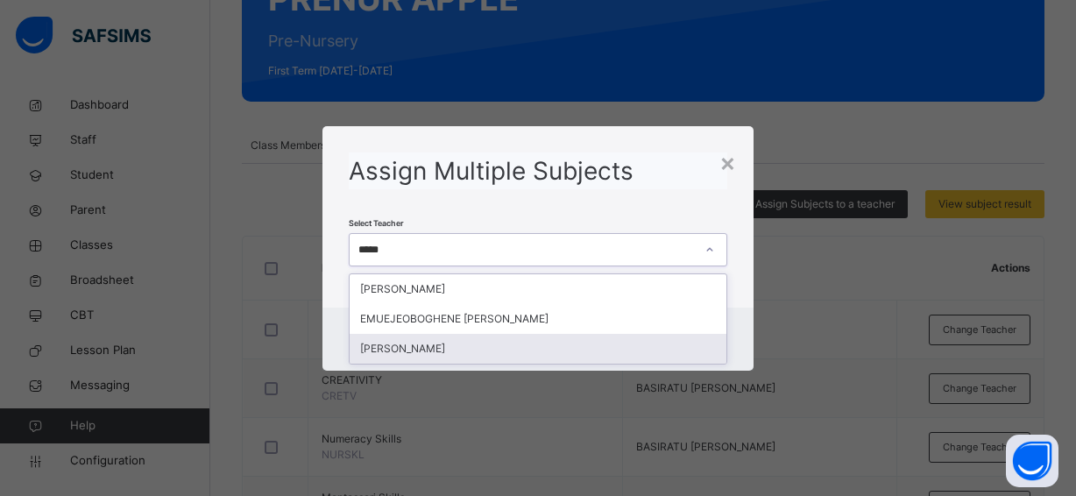
click at [493, 343] on div "[PERSON_NAME]" at bounding box center [538, 349] width 376 height 30
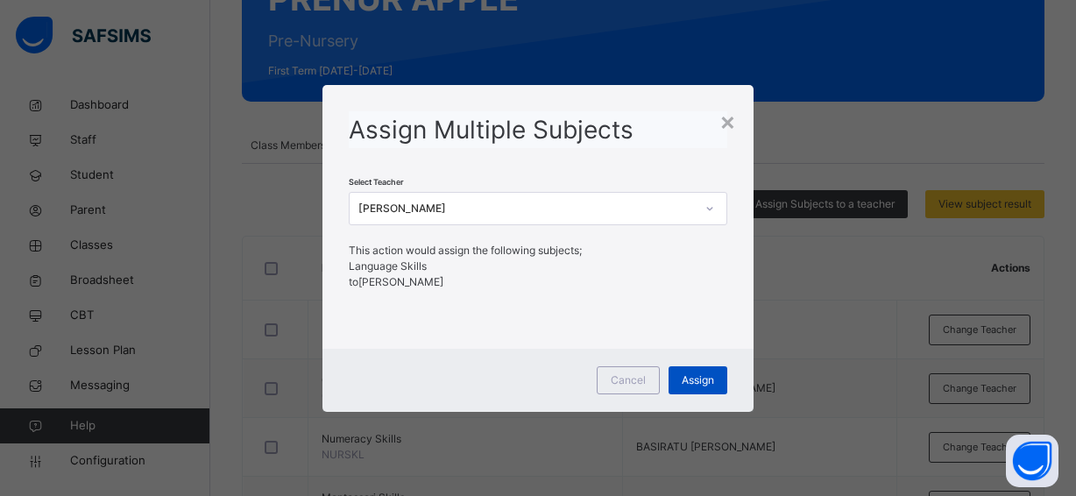
click at [684, 376] on span "Assign" at bounding box center [698, 380] width 32 height 16
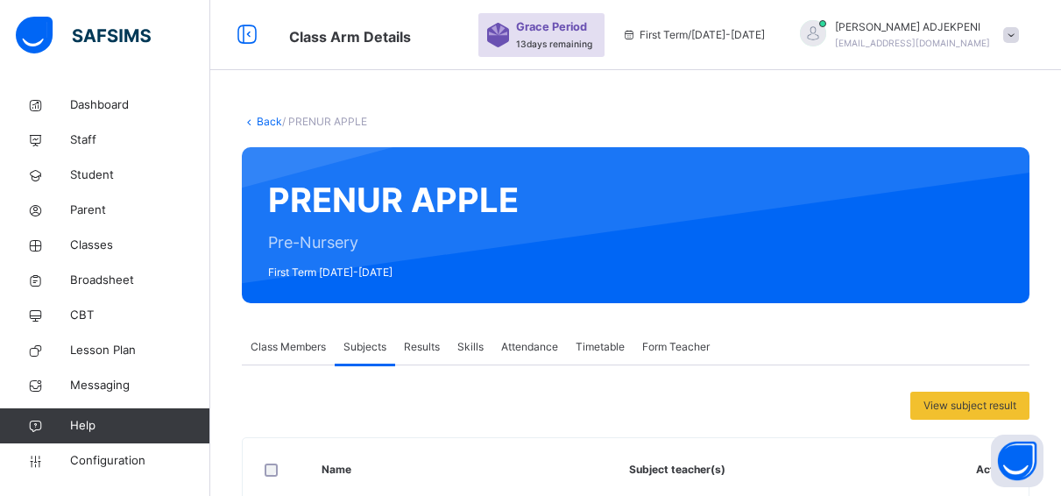
click at [265, 122] on link "Back" at bounding box center [269, 121] width 25 height 13
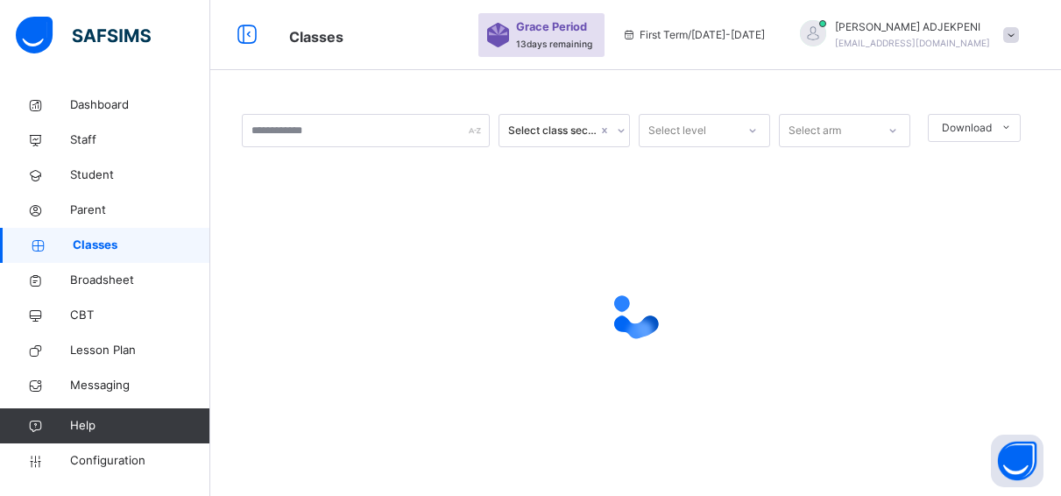
click at [265, 126] on input "text" at bounding box center [366, 130] width 248 height 33
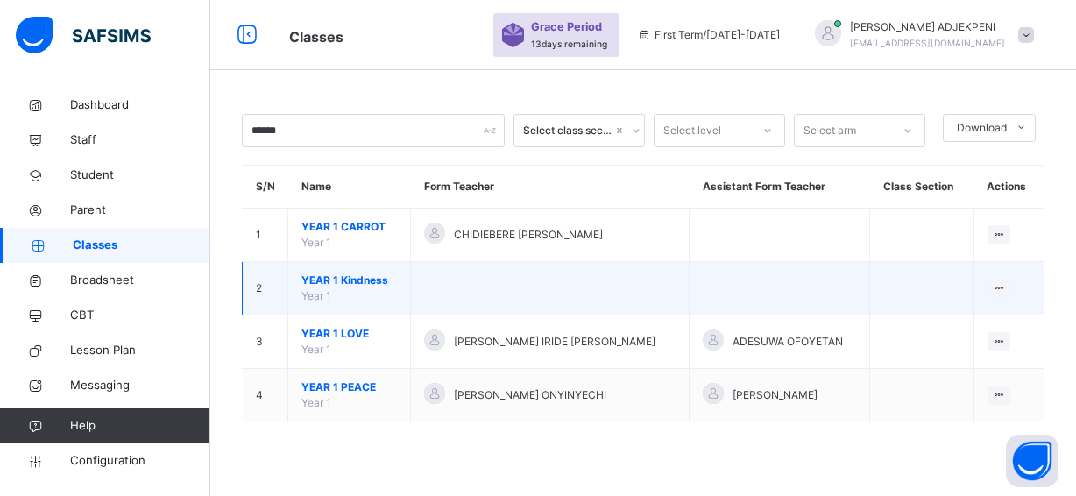
type input "******"
click at [320, 278] on span "YEAR 1 Kindness" at bounding box center [348, 280] width 95 height 16
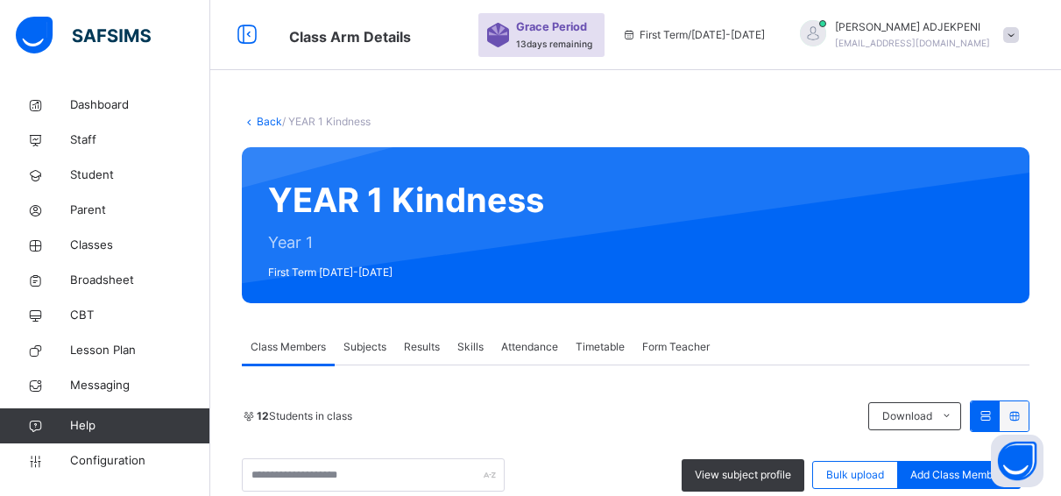
click at [679, 343] on span "Form Teacher" at bounding box center [675, 347] width 67 height 16
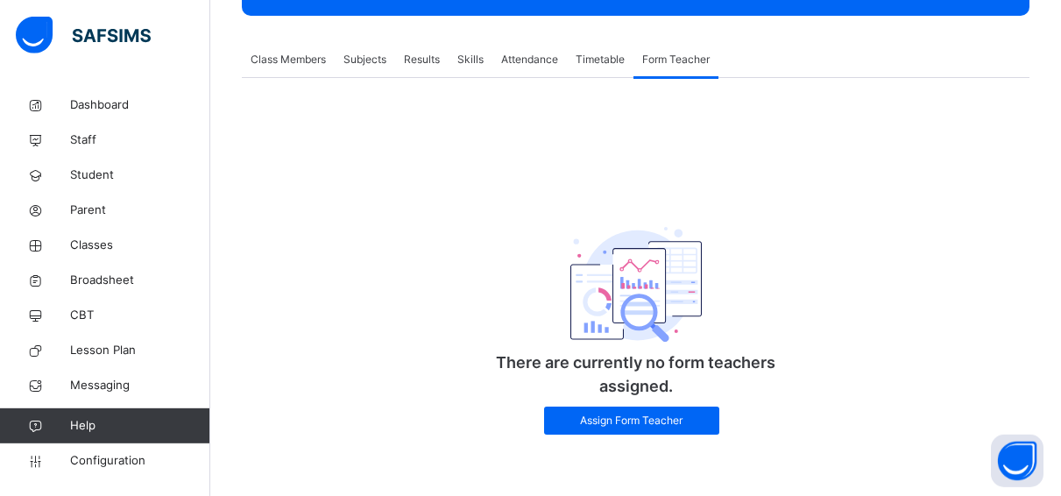
scroll to position [289, 0]
click at [700, 414] on span "Assign Form Teacher" at bounding box center [631, 421] width 149 height 16
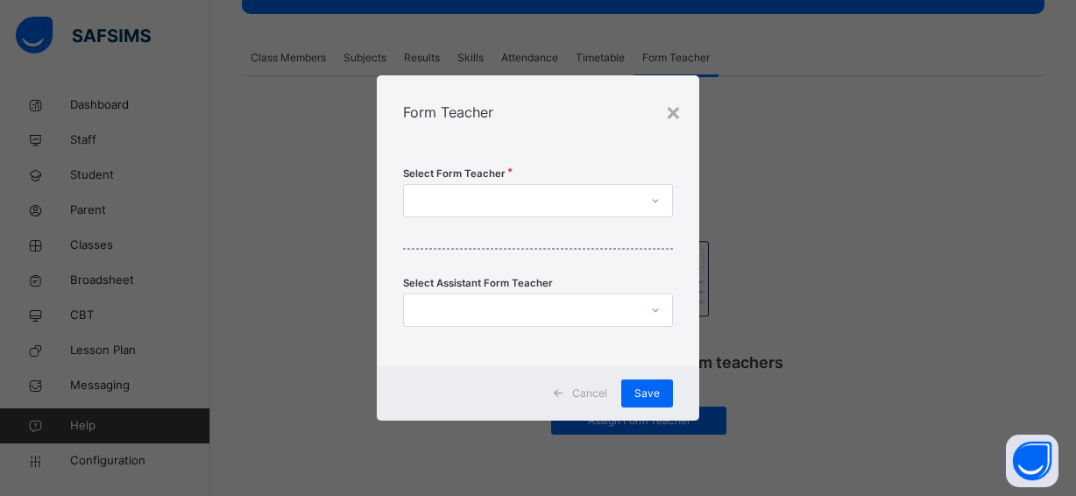
click at [525, 201] on div at bounding box center [521, 200] width 235 height 27
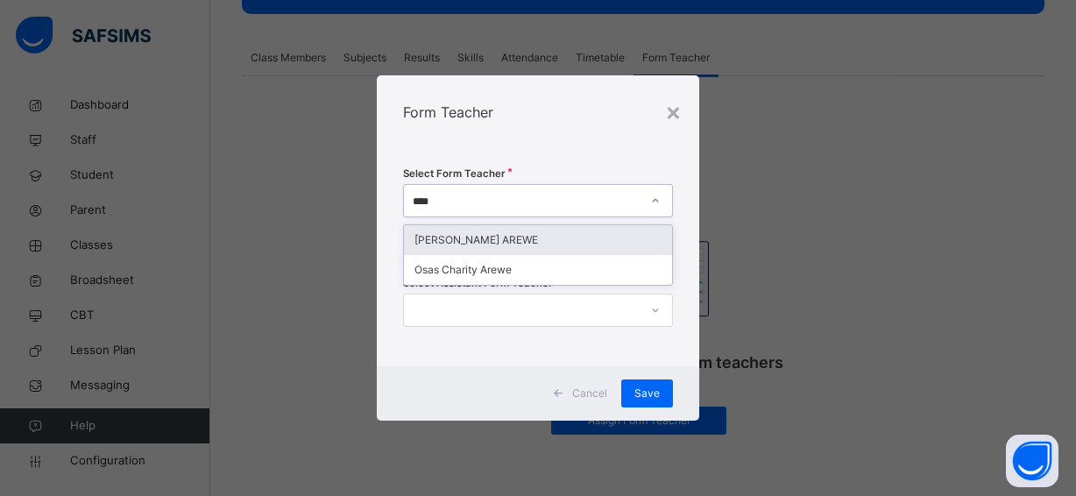
type input "*****"
click at [529, 235] on div "[PERSON_NAME] AREWE" at bounding box center [538, 240] width 268 height 30
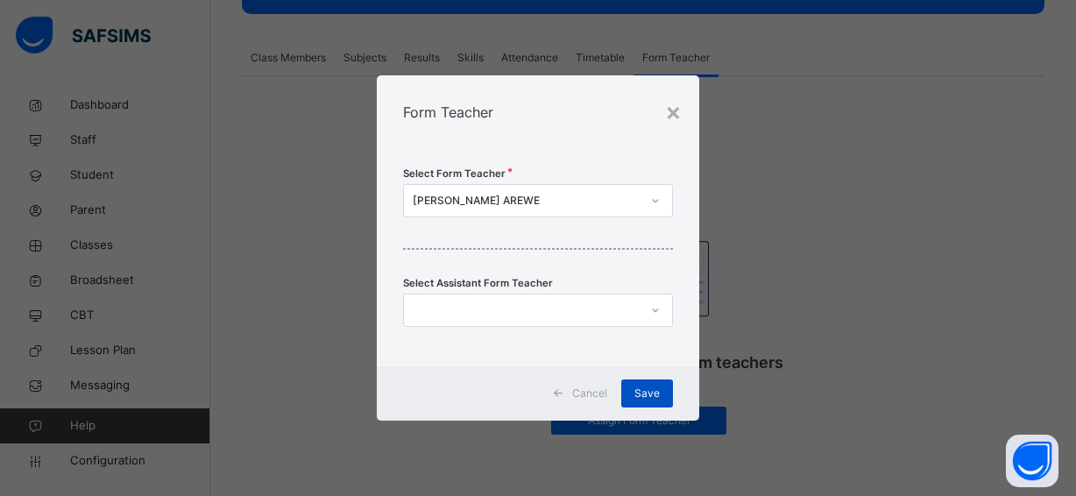
click at [637, 385] on span "Save" at bounding box center [646, 393] width 25 height 16
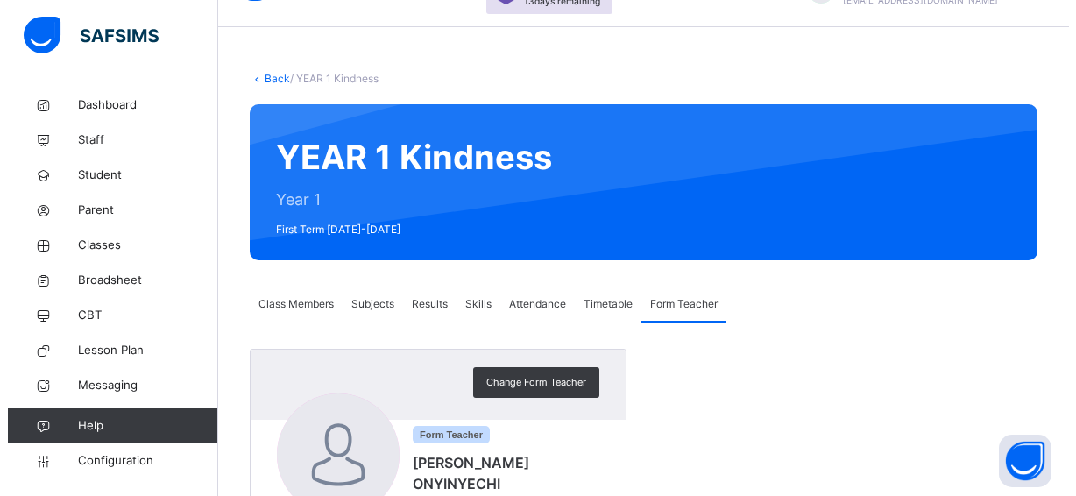
scroll to position [0, 0]
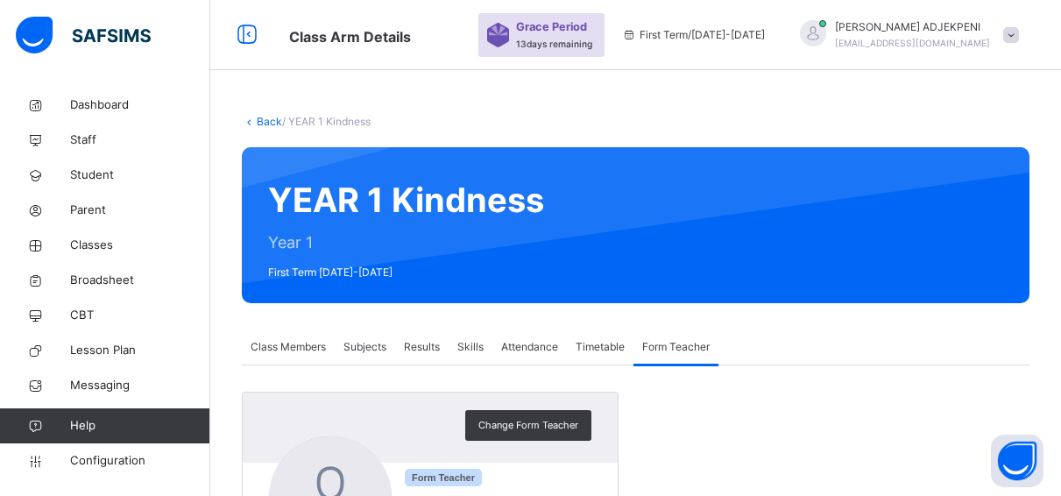
click at [265, 120] on link "Back" at bounding box center [269, 121] width 25 height 13
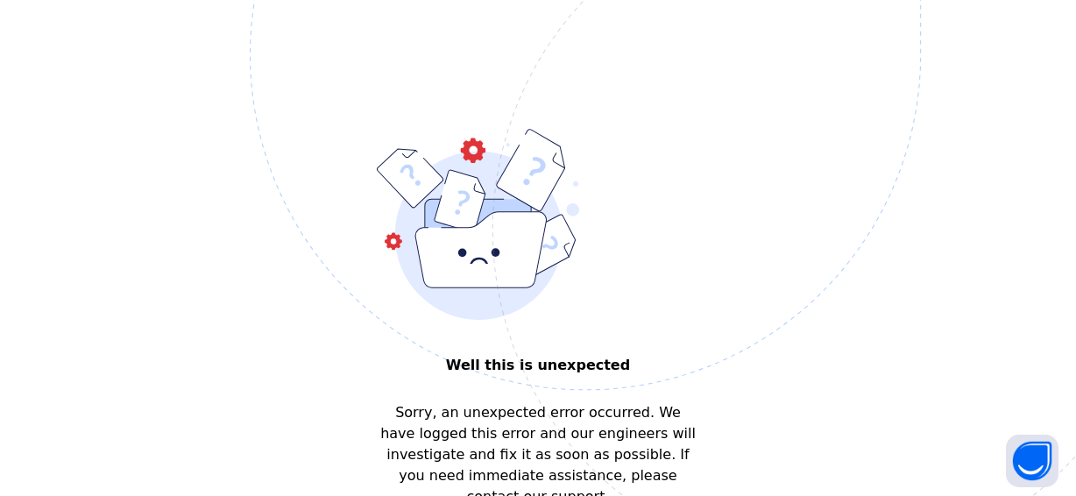
click at [657, 403] on img at bounding box center [707, 142] width 914 height 847
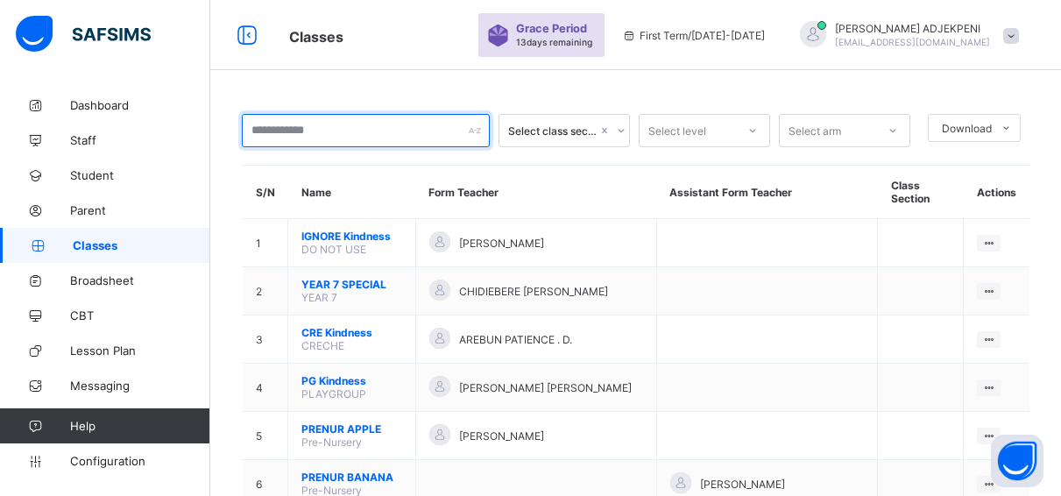
click at [276, 127] on input "text" at bounding box center [366, 130] width 248 height 33
click at [276, 128] on input "text" at bounding box center [366, 130] width 248 height 33
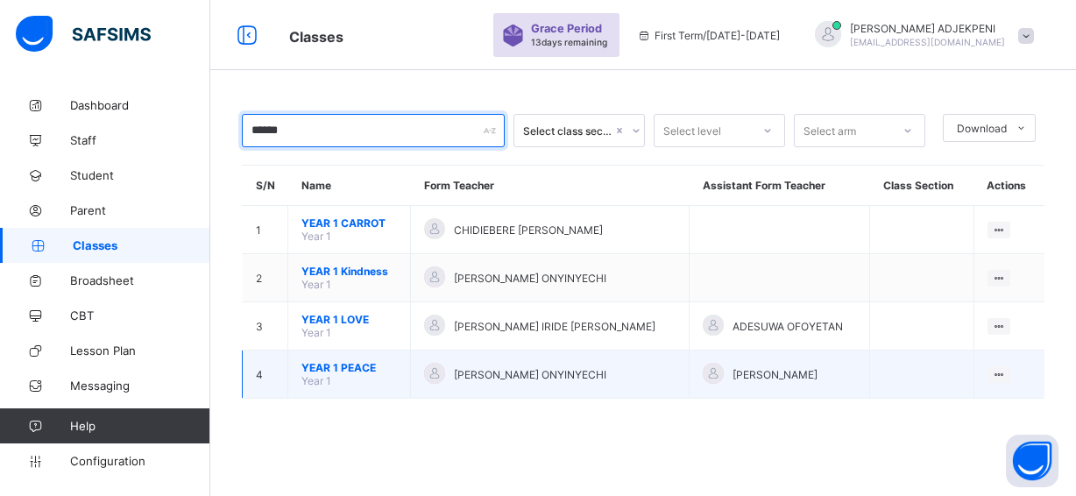
type input "******"
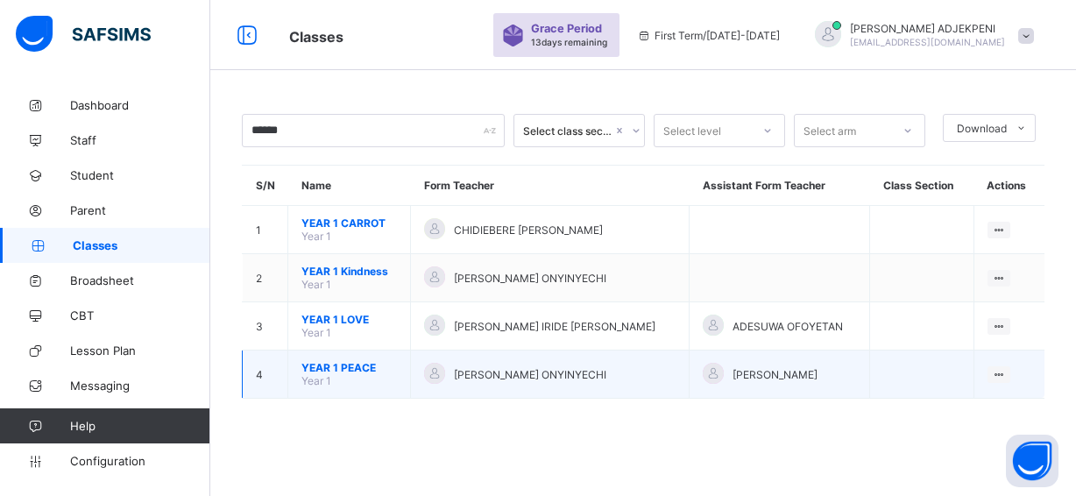
click at [480, 376] on span "[PERSON_NAME] ONYINYECHI" at bounding box center [530, 374] width 152 height 13
click at [993, 392] on ul "View Class Assign form Teacher" at bounding box center [939, 424] width 142 height 65
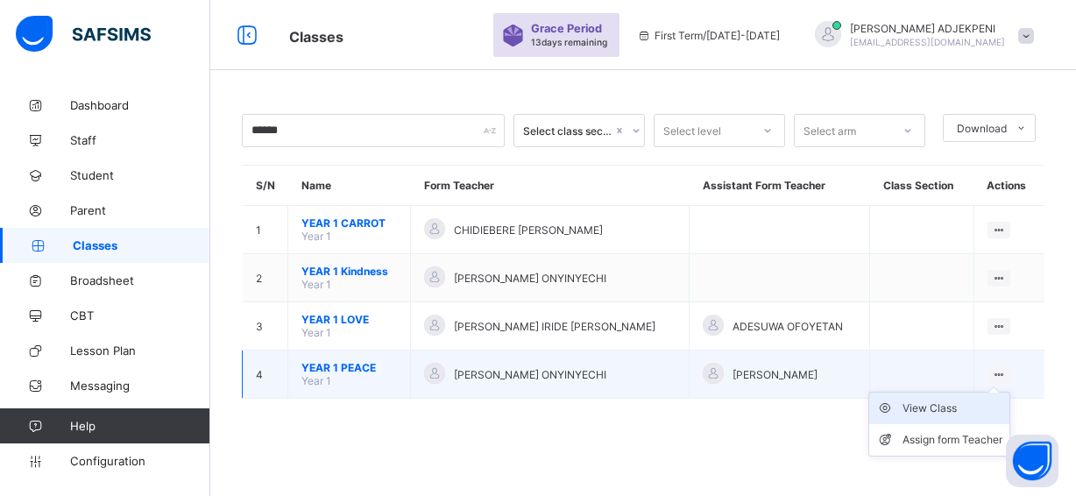
click at [970, 407] on div "View Class" at bounding box center [952, 409] width 100 height 18
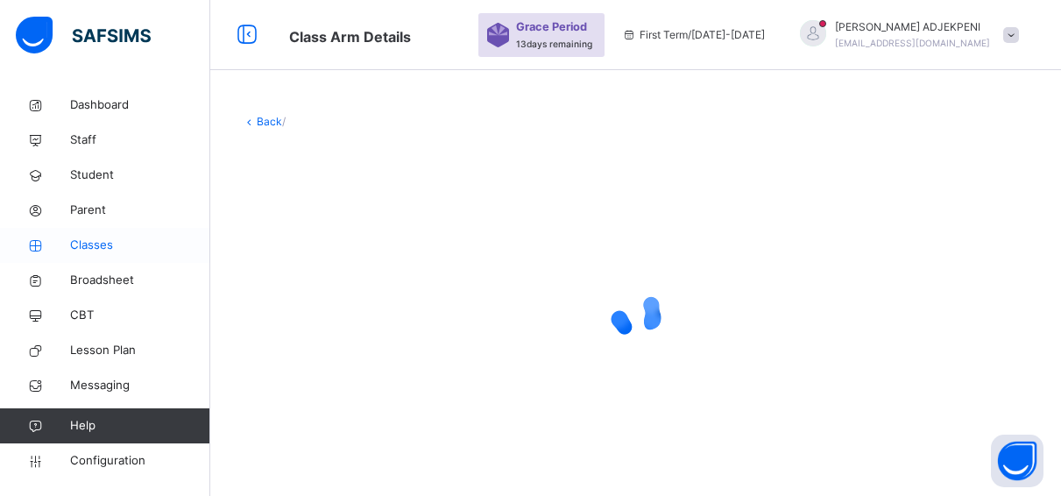
click at [104, 241] on span "Classes" at bounding box center [140, 246] width 140 height 18
